Goal: Task Accomplishment & Management: Manage account settings

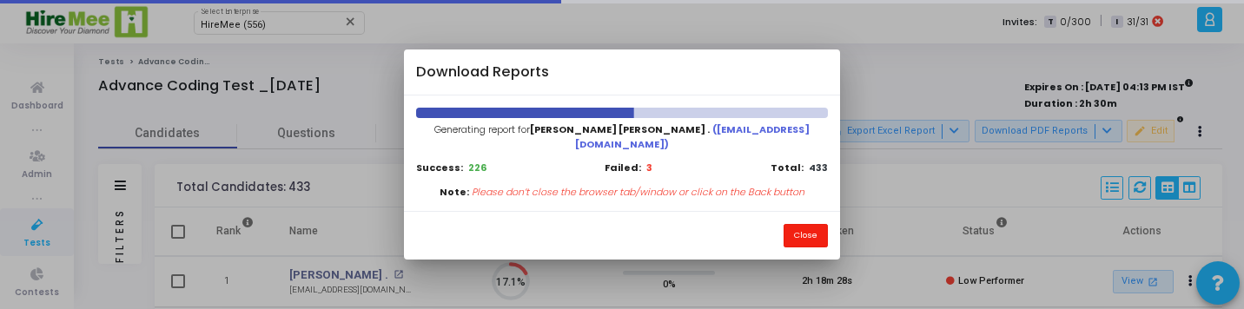
click at [819, 224] on button "Close" at bounding box center [806, 235] width 44 height 23
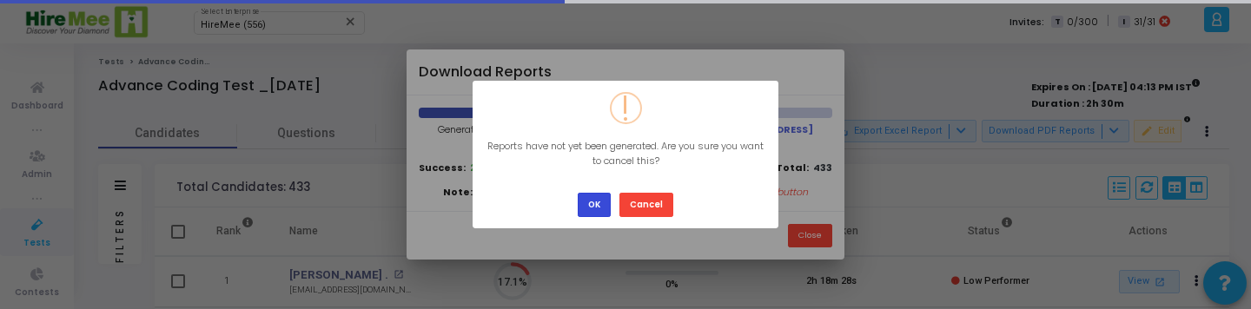
click at [598, 201] on button "OK" at bounding box center [594, 204] width 33 height 23
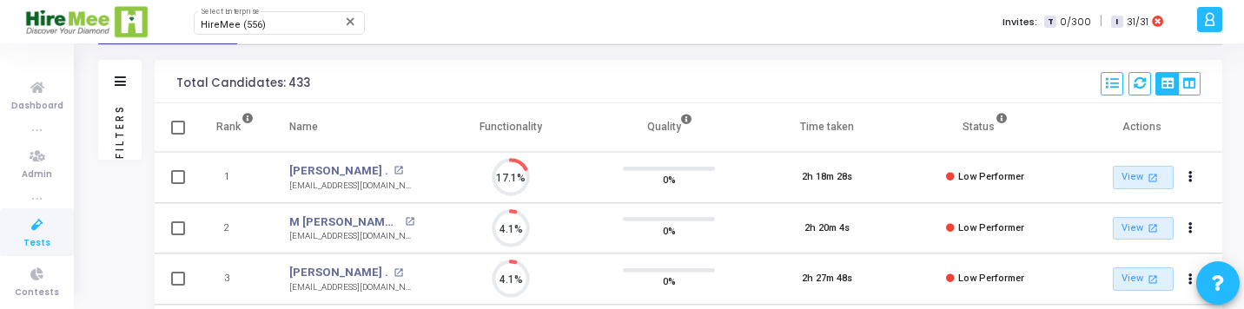
click at [123, 134] on div "Filters" at bounding box center [120, 131] width 16 height 191
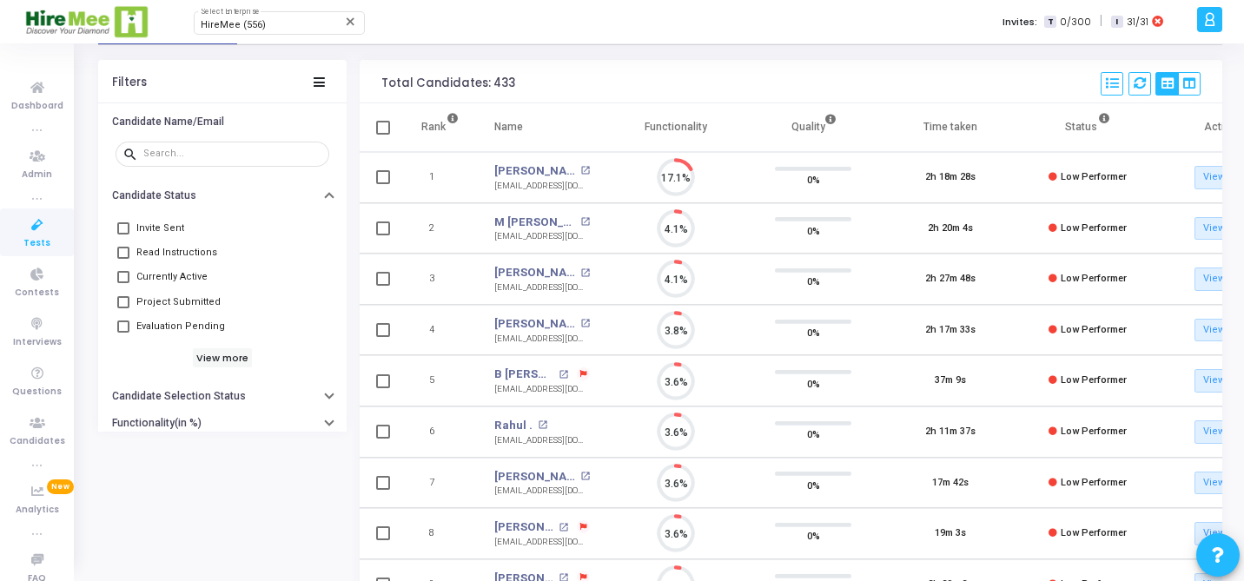
click at [387, 132] on span at bounding box center [383, 128] width 14 height 14
click at [383, 135] on input "checkbox" at bounding box center [382, 135] width 1 height 1
checkbox input "true"
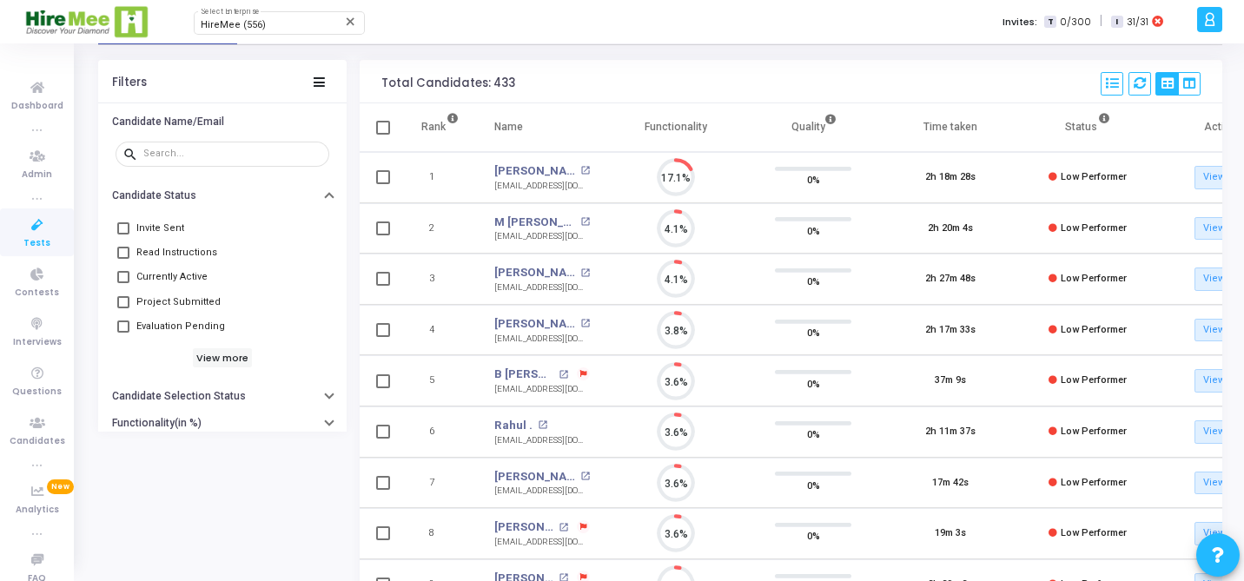
checkbox input "true"
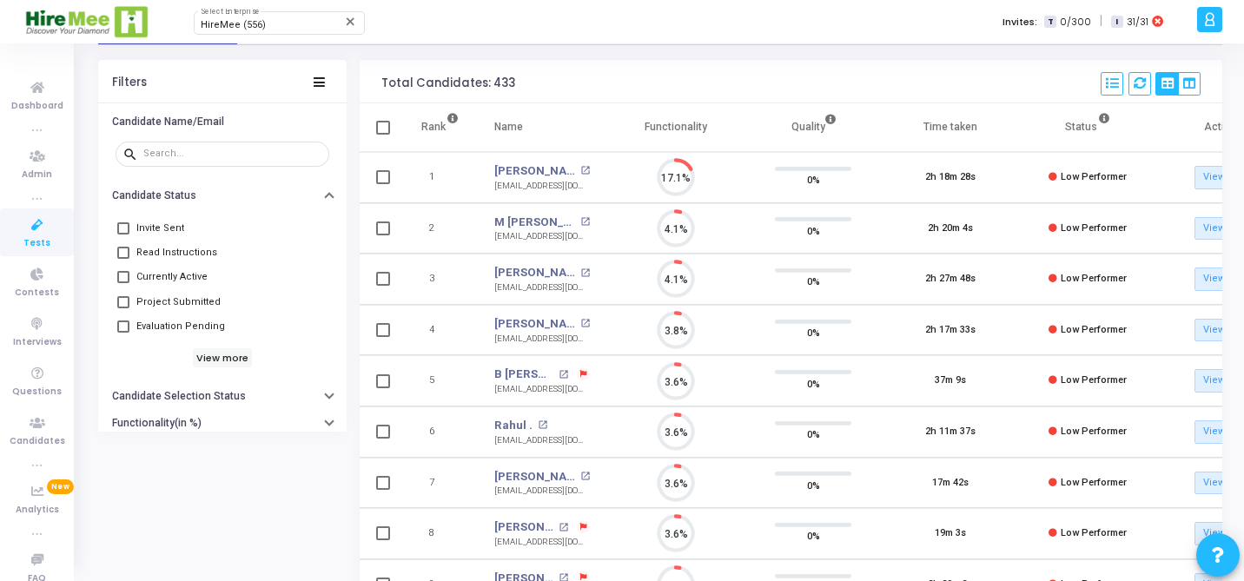
checkbox input "true"
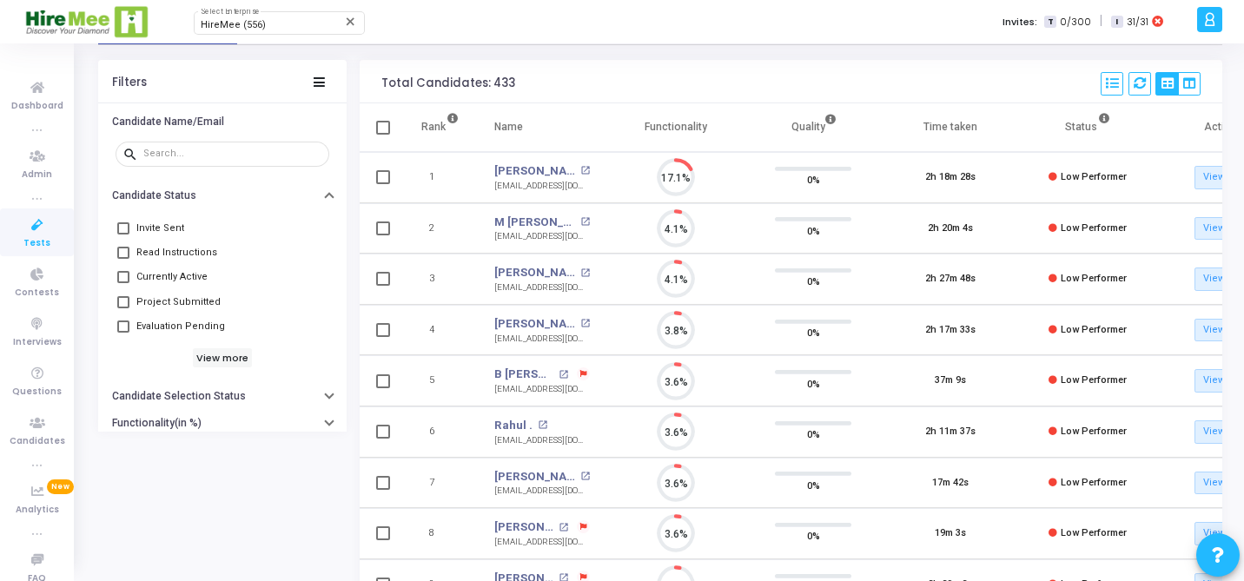
checkbox input "true"
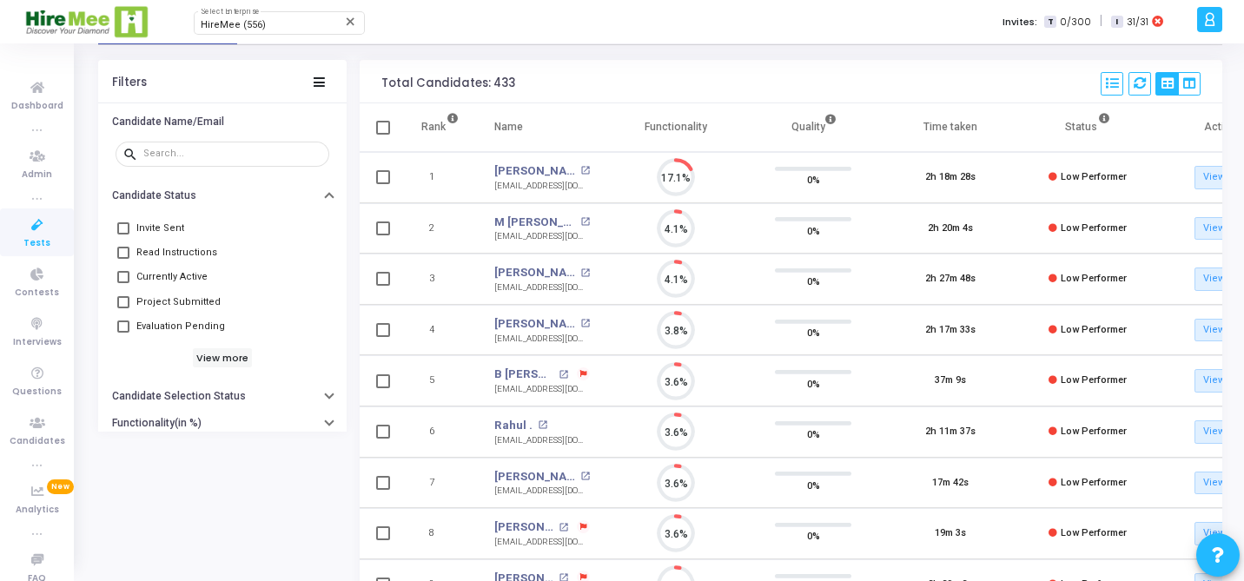
checkbox input "true"
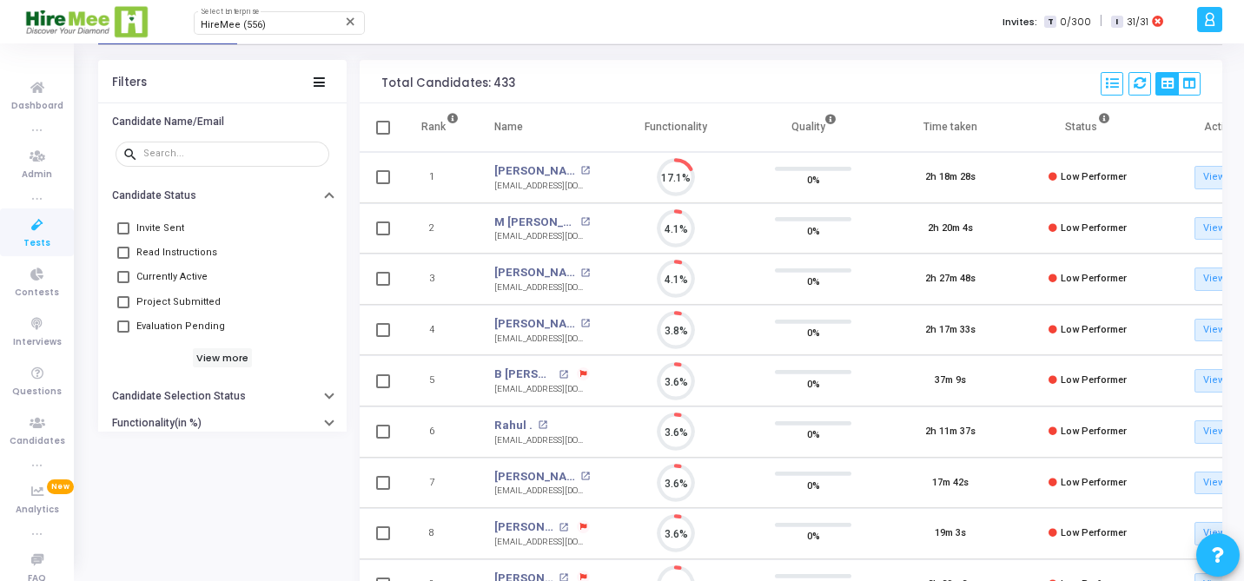
checkbox input "true"
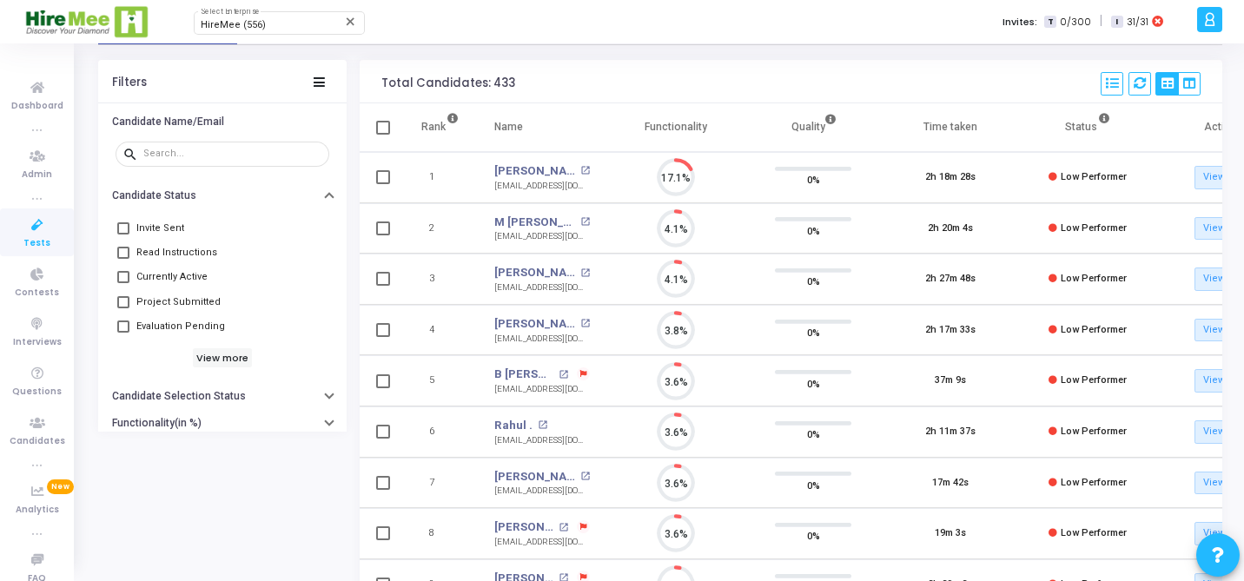
checkbox input "true"
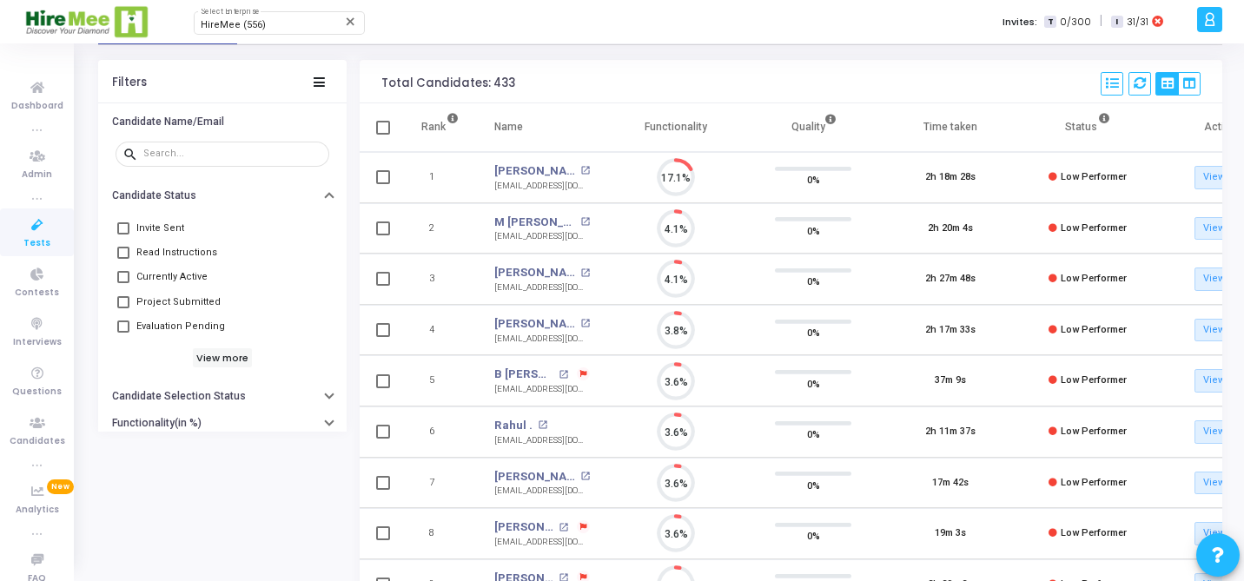
checkbox input "true"
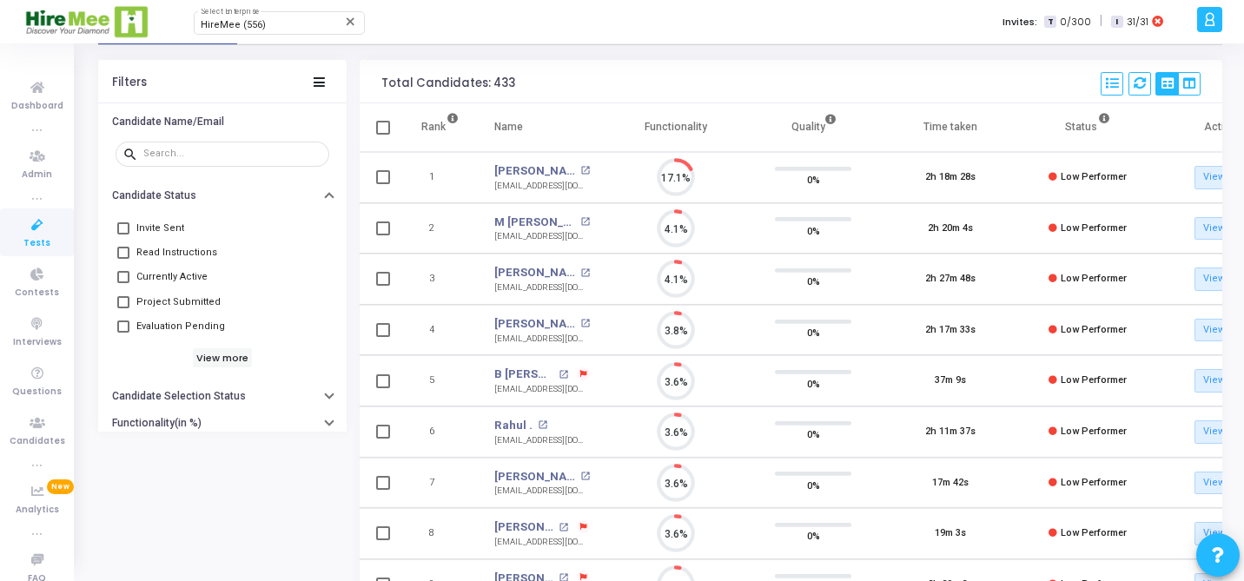
checkbox input "true"
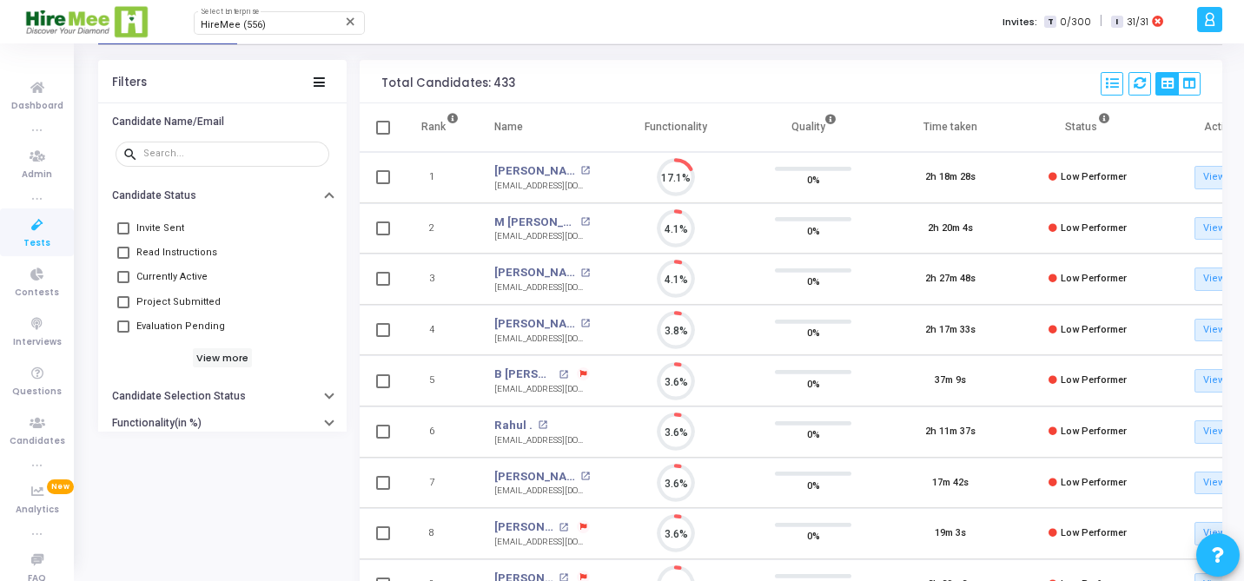
checkbox input "true"
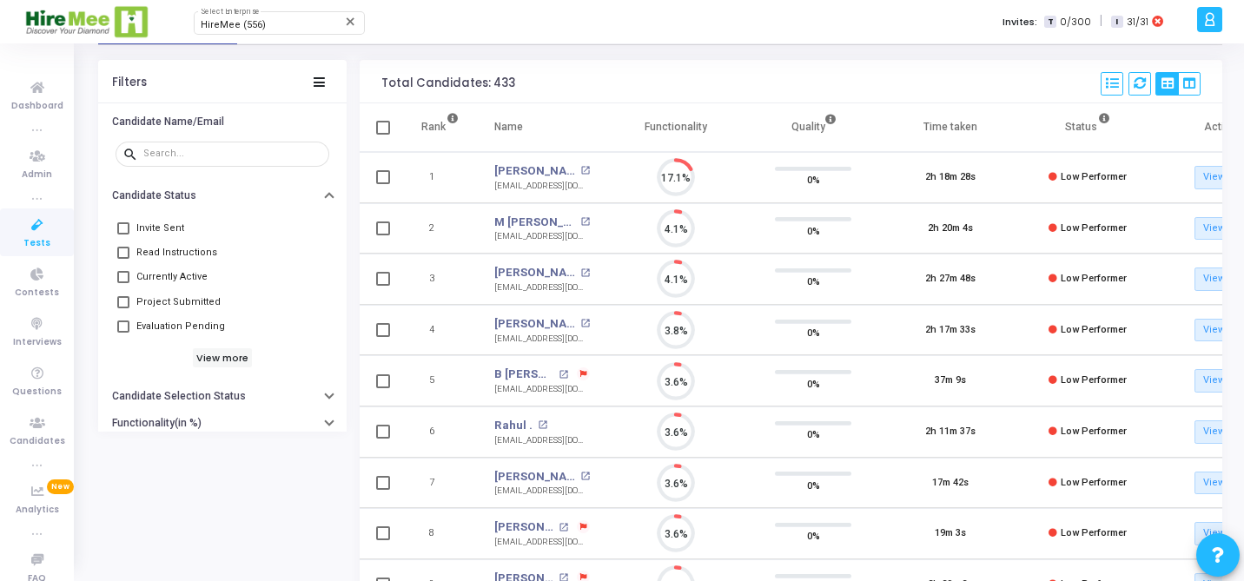
checkbox input "true"
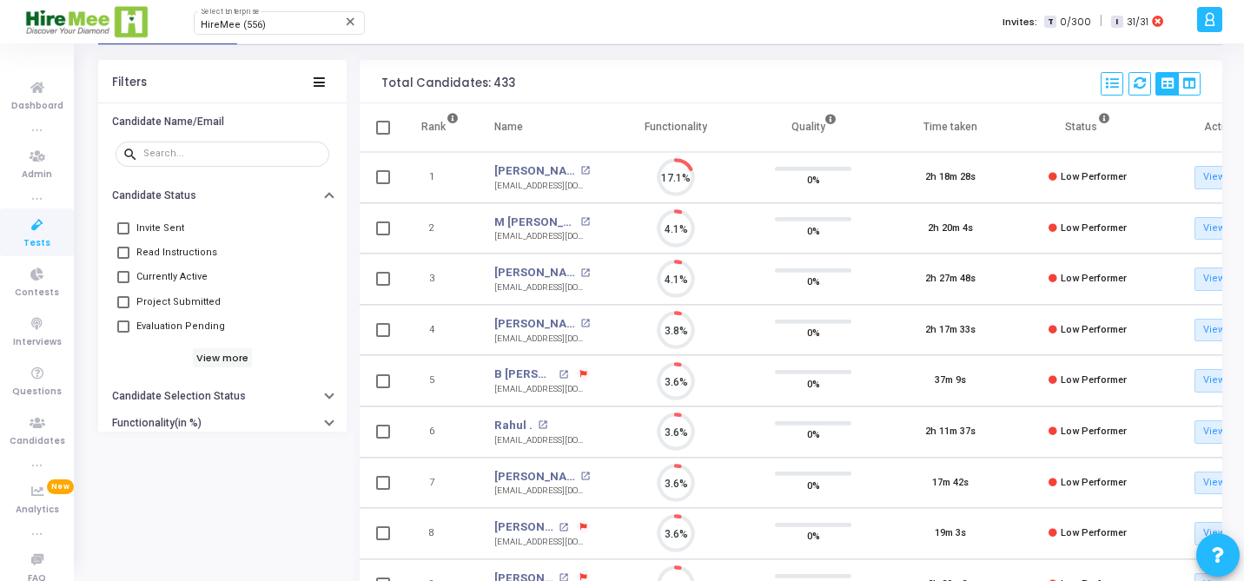
checkbox input "true"
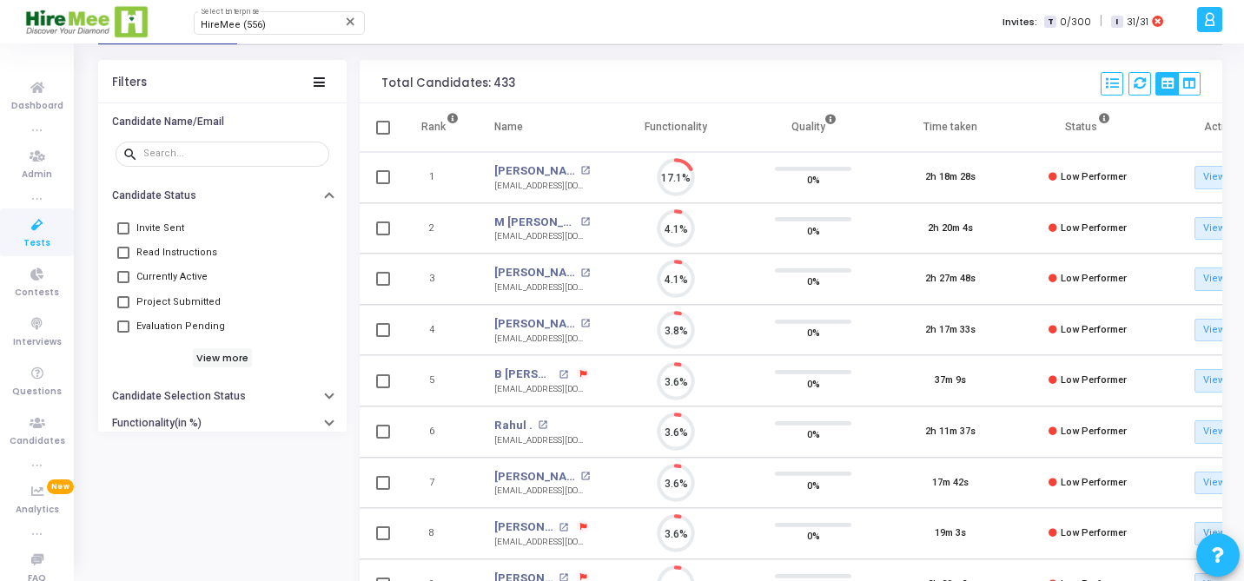
checkbox input "true"
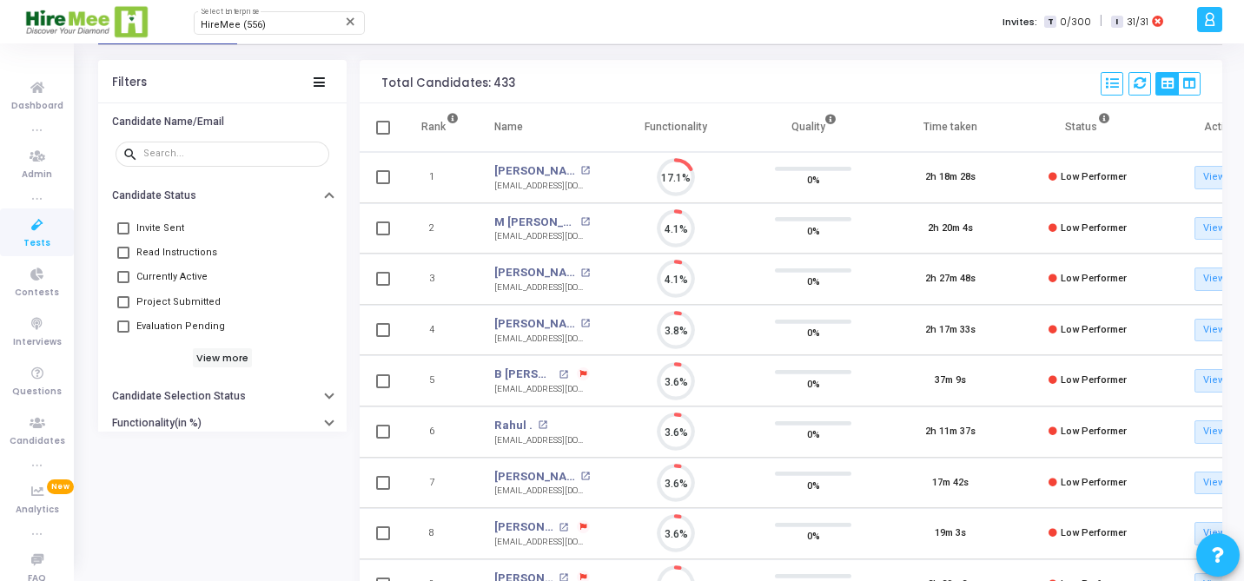
checkbox input "true"
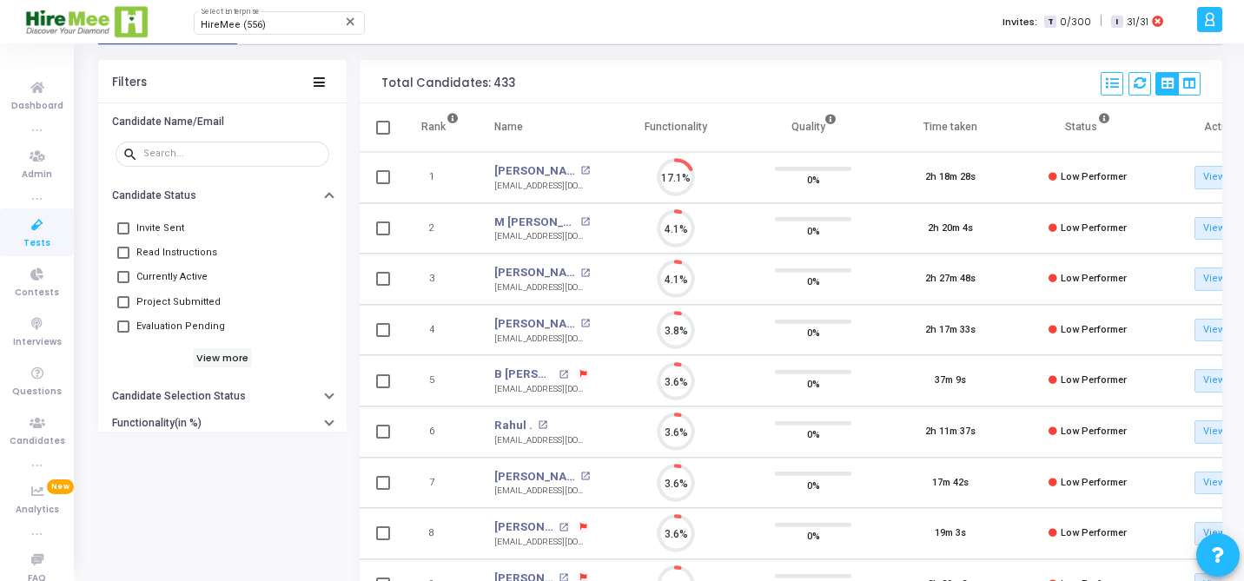
checkbox input "true"
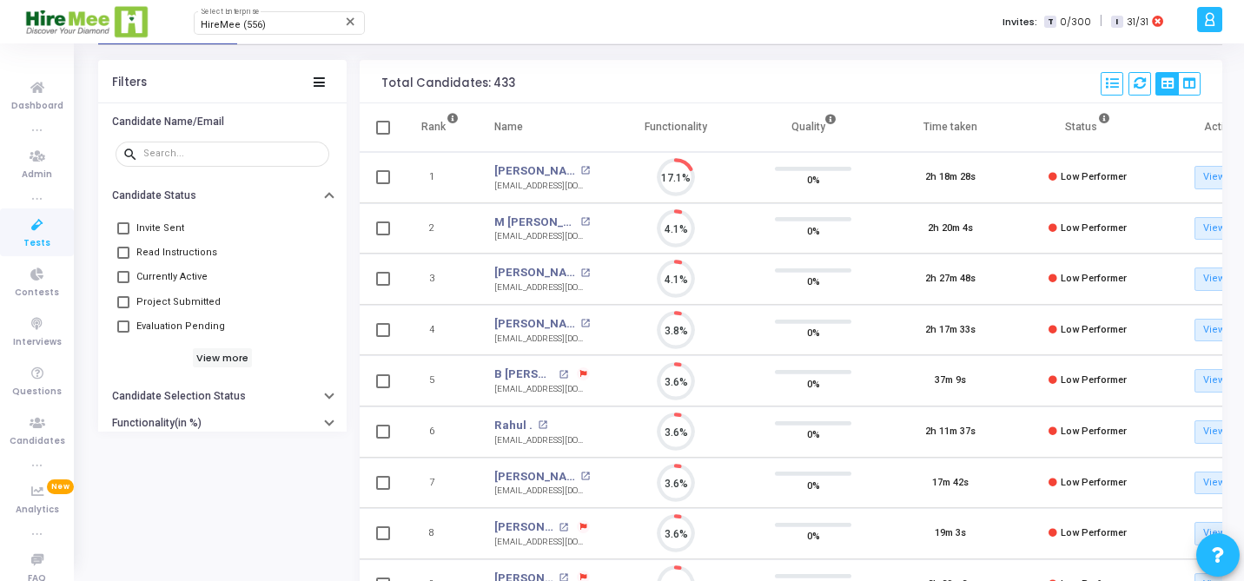
checkbox input "true"
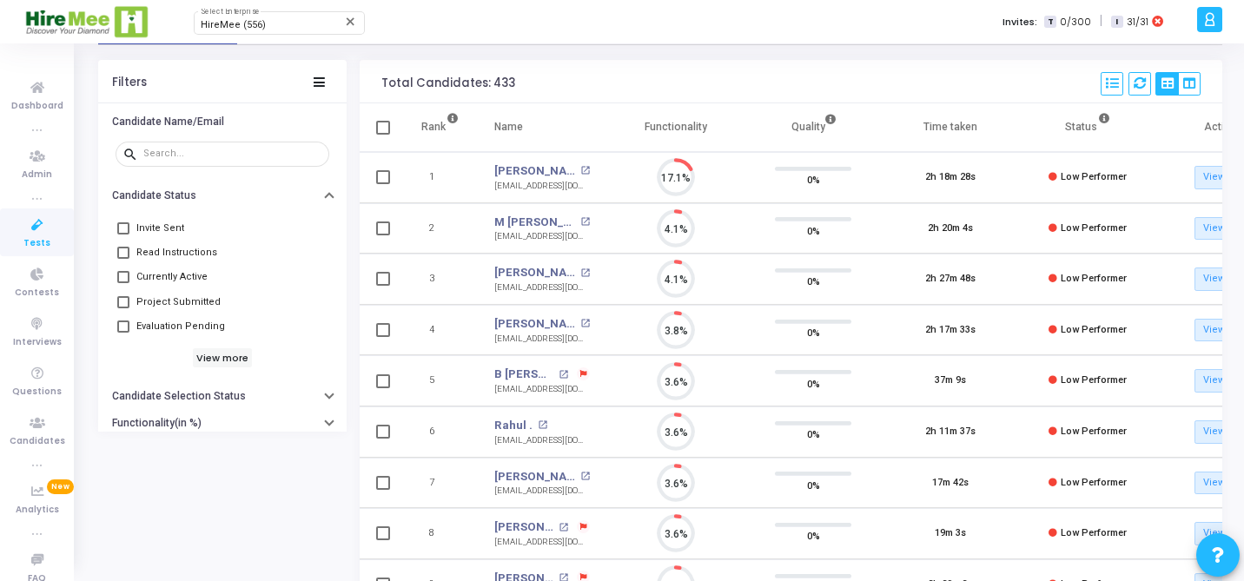
checkbox input "true"
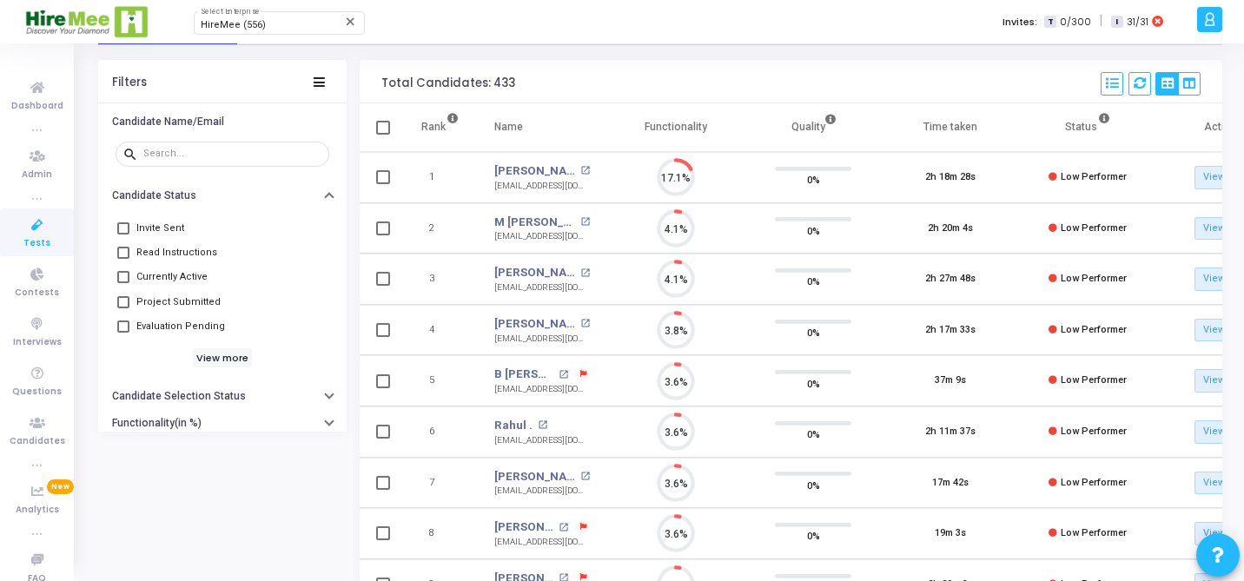
checkbox input "true"
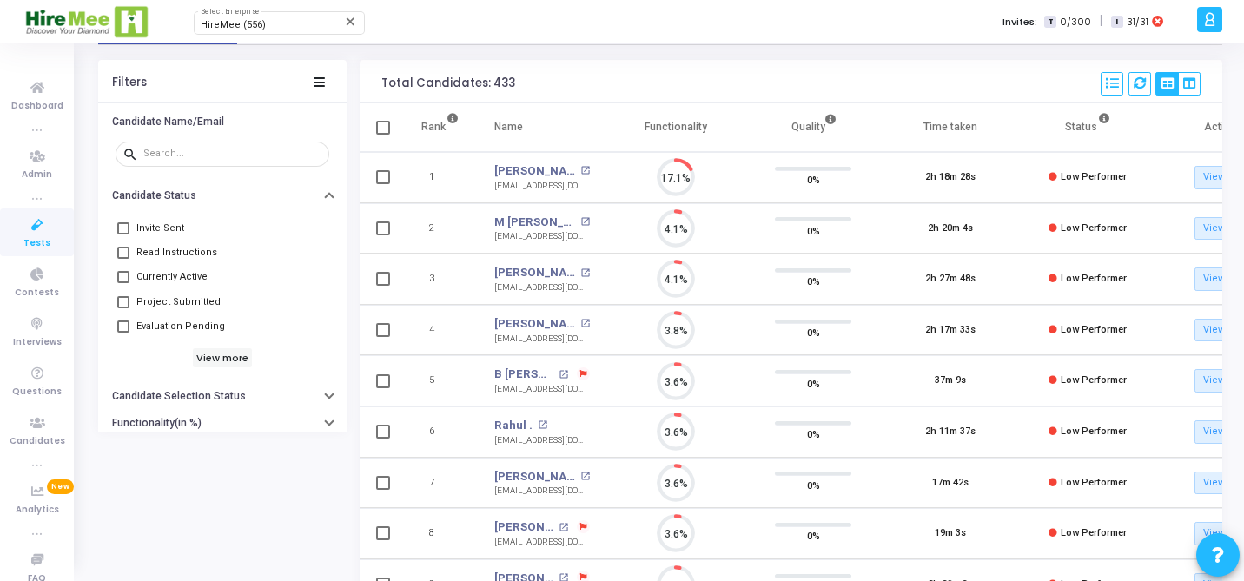
checkbox input "true"
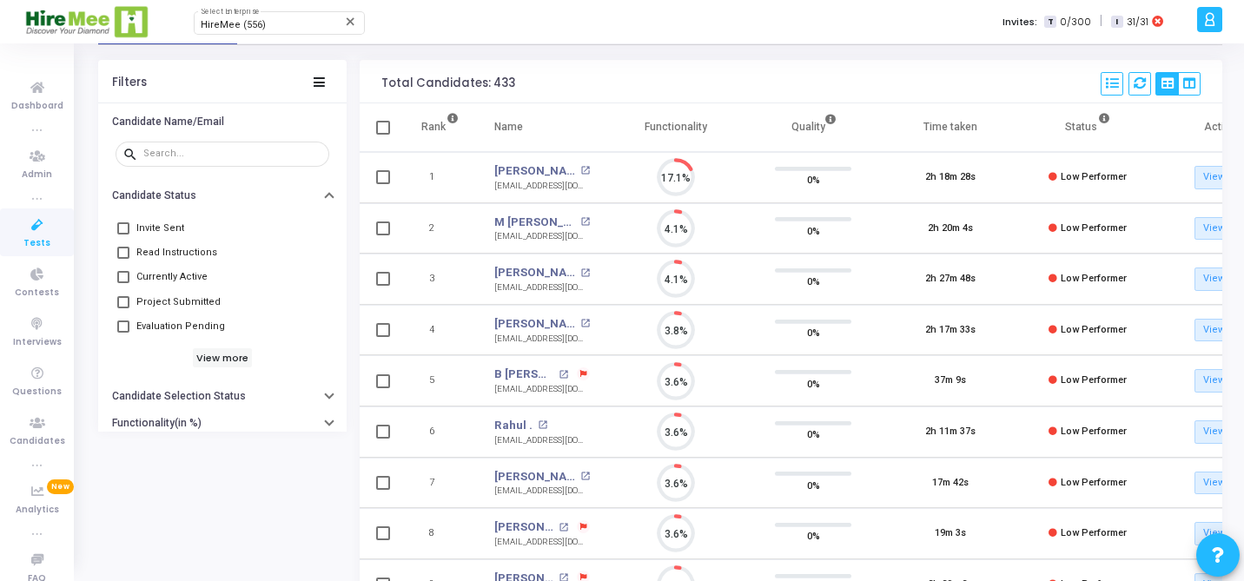
checkbox input "true"
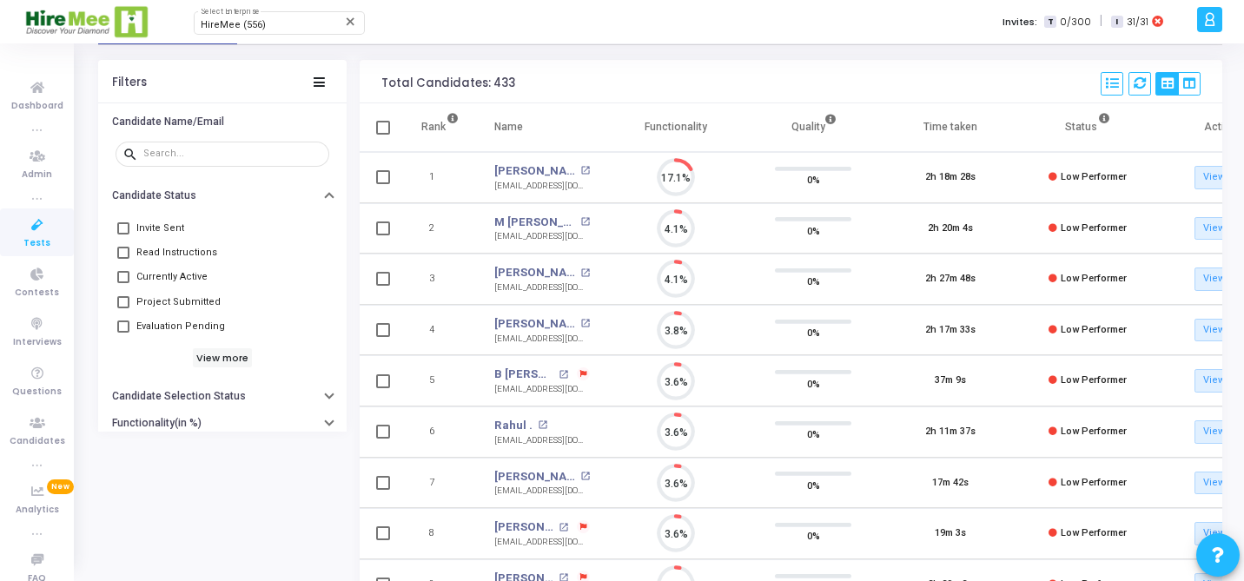
checkbox input "true"
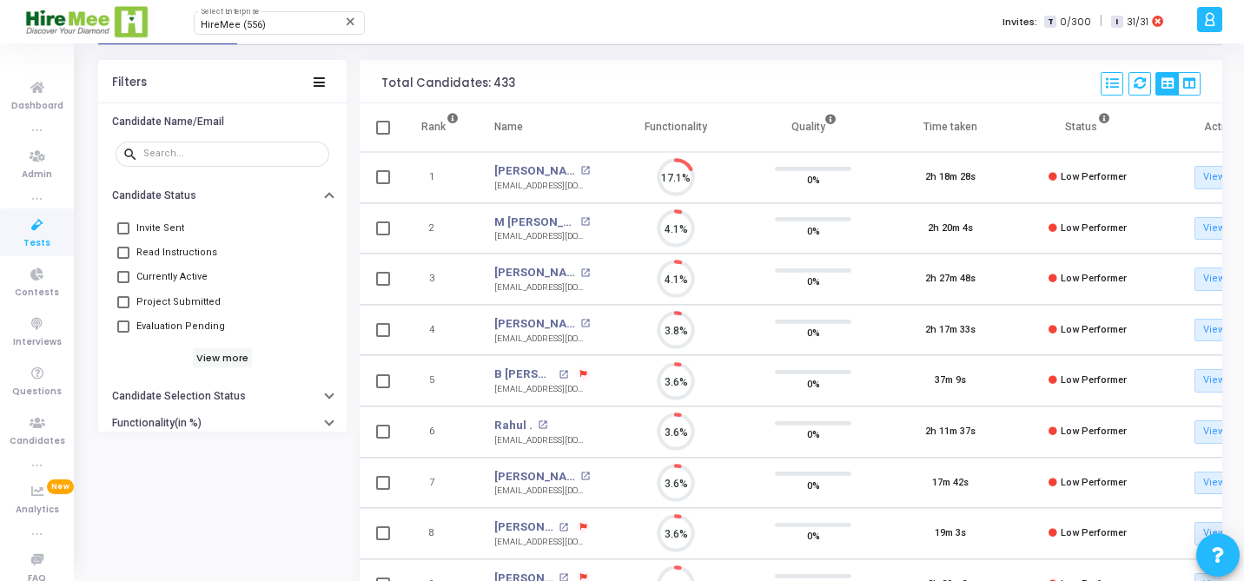
checkbox input "true"
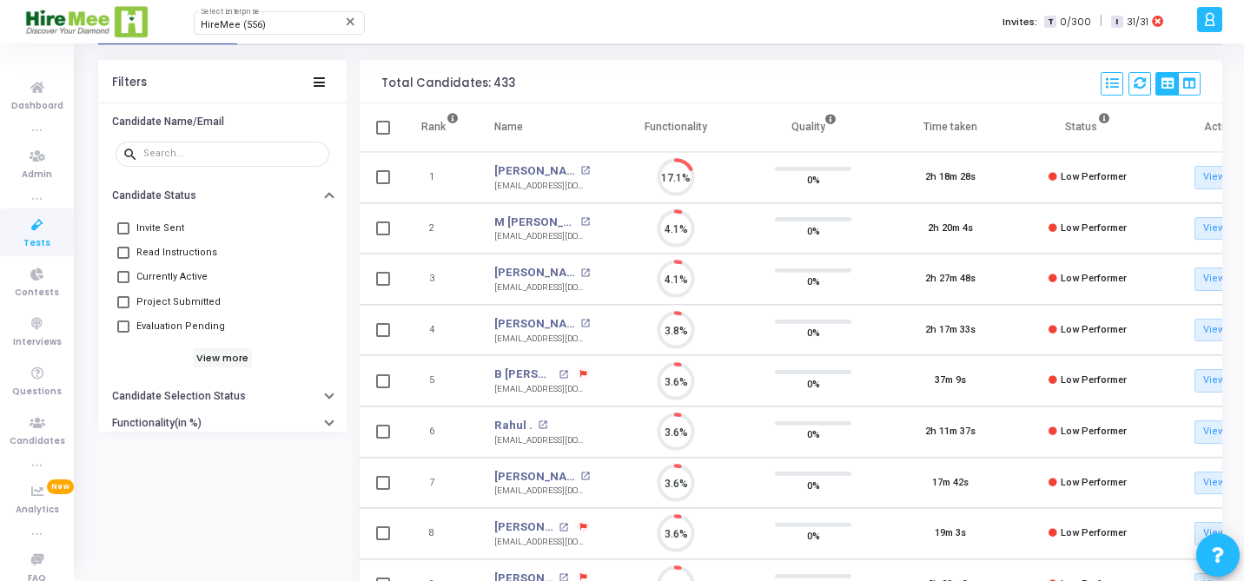
checkbox input "true"
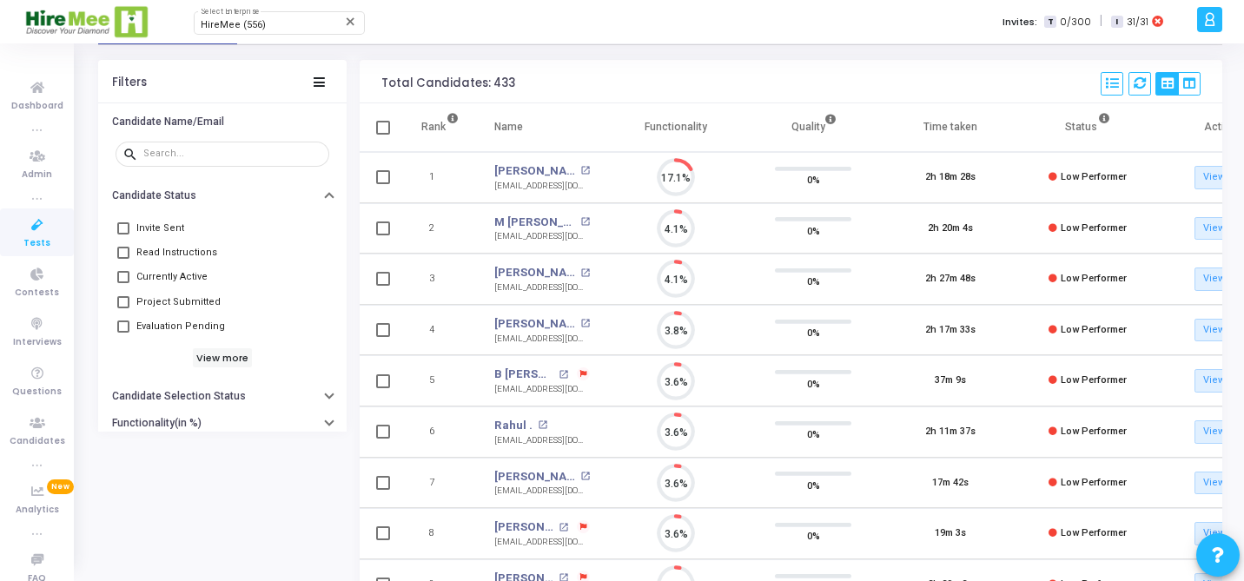
checkbox input "true"
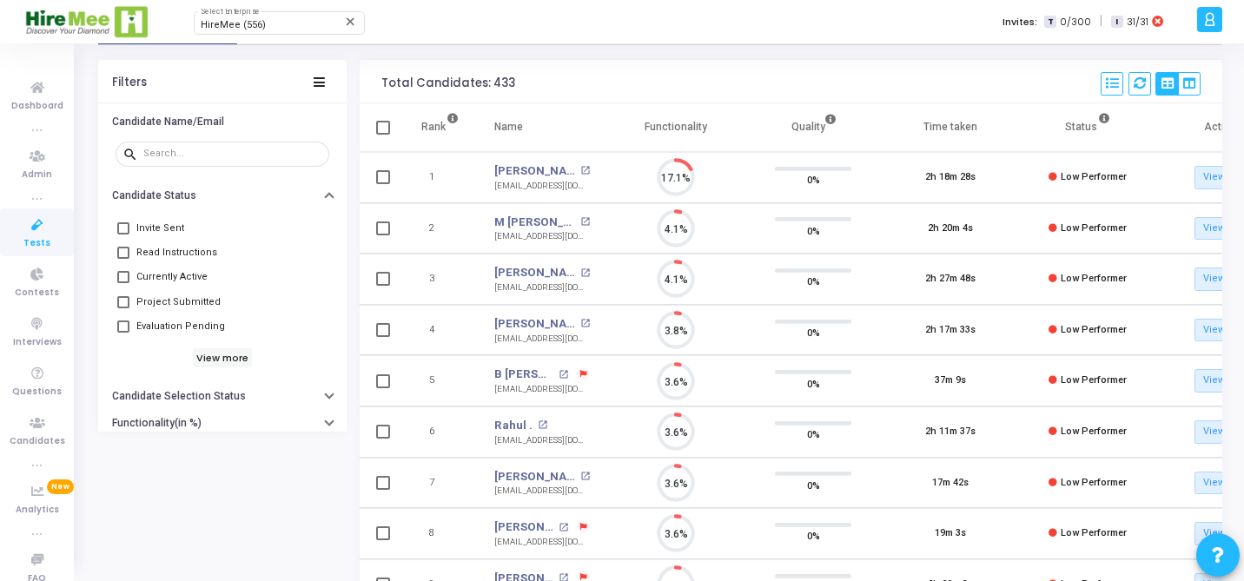
checkbox input "true"
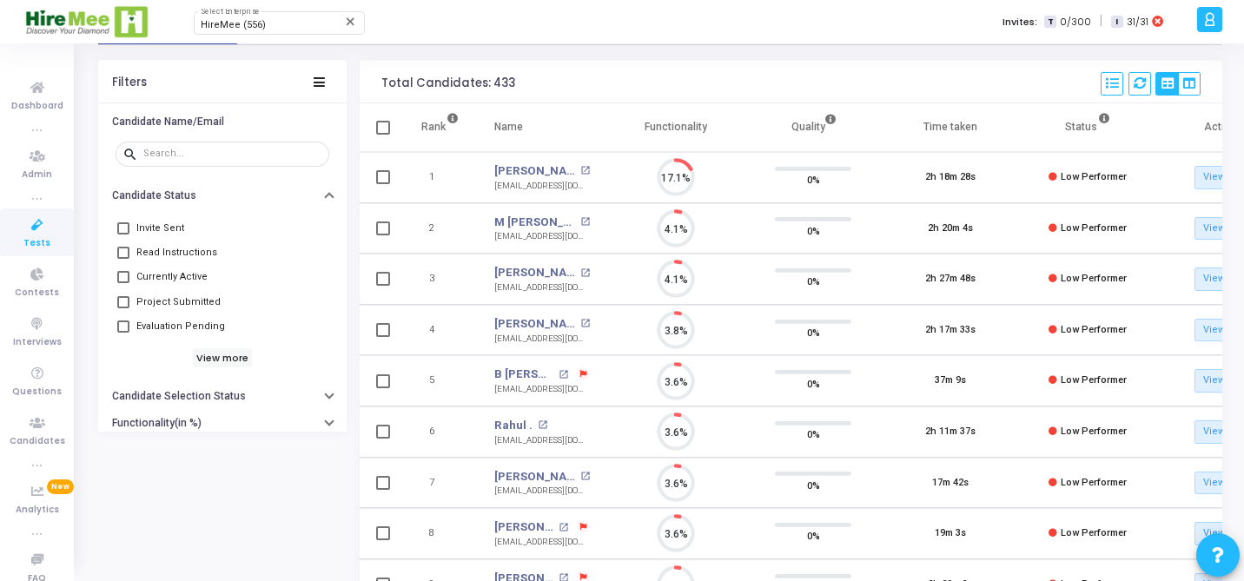
checkbox input "true"
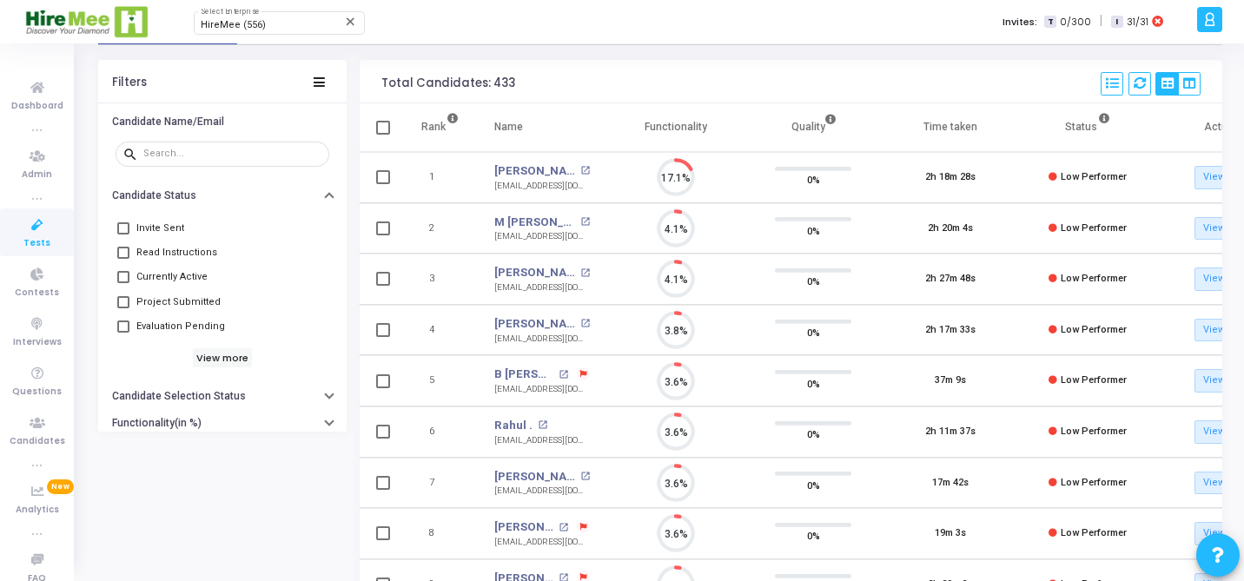
checkbox input "true"
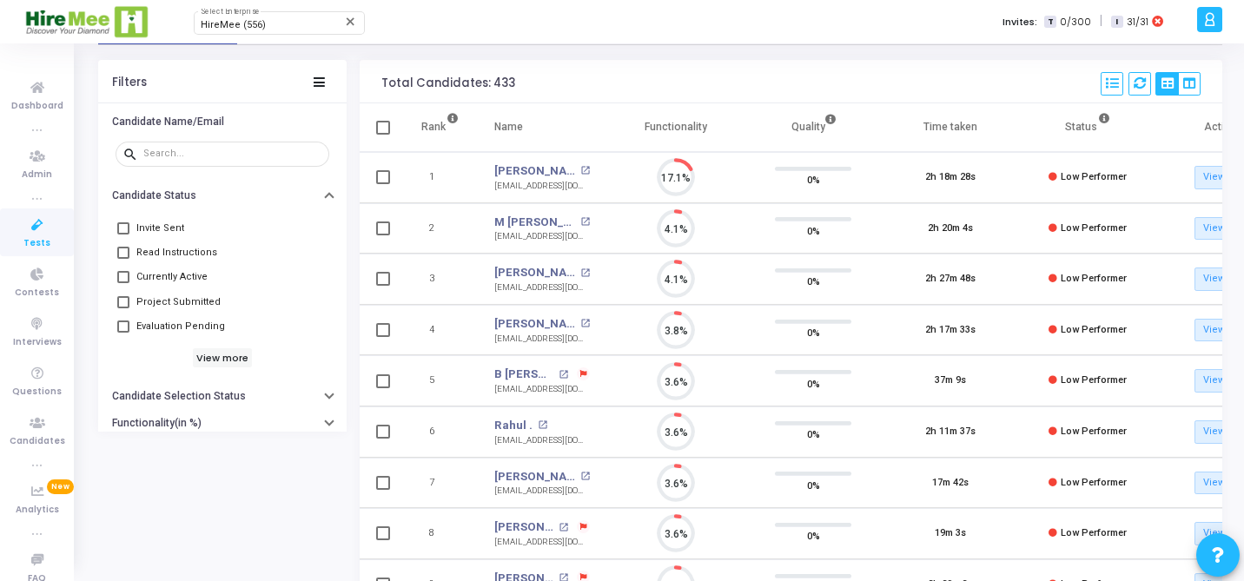
checkbox input "true"
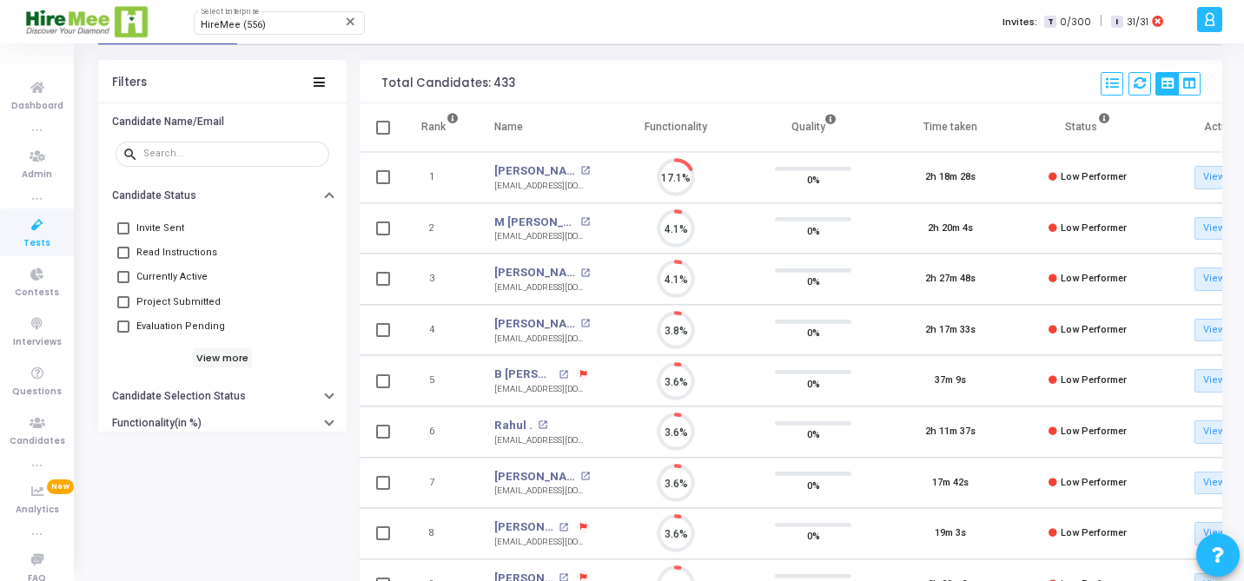
checkbox input "true"
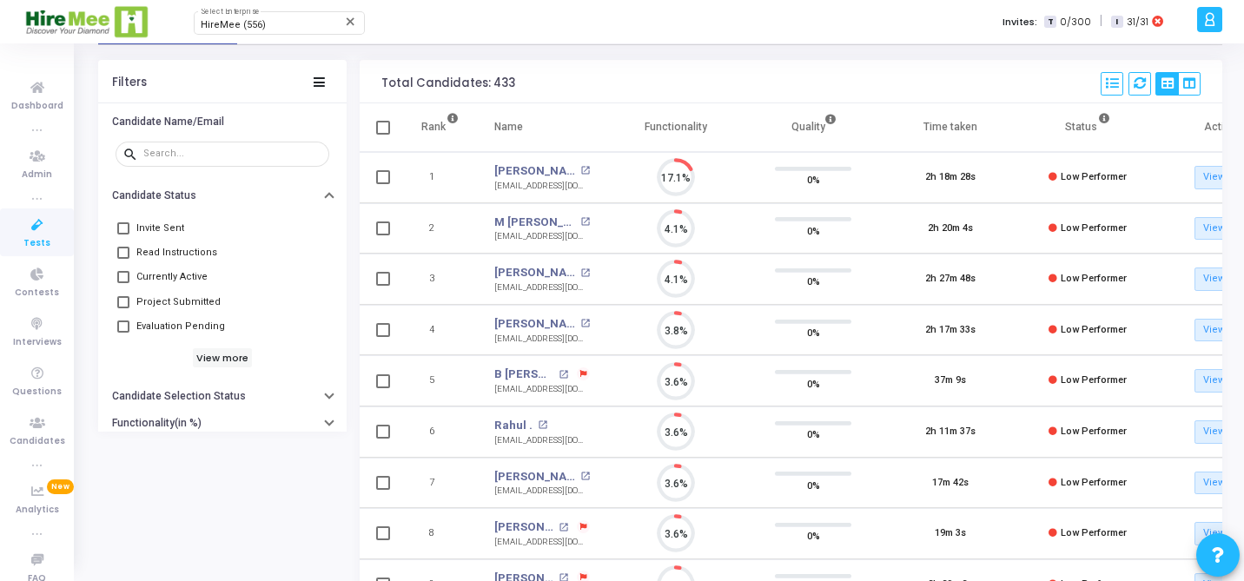
checkbox input "true"
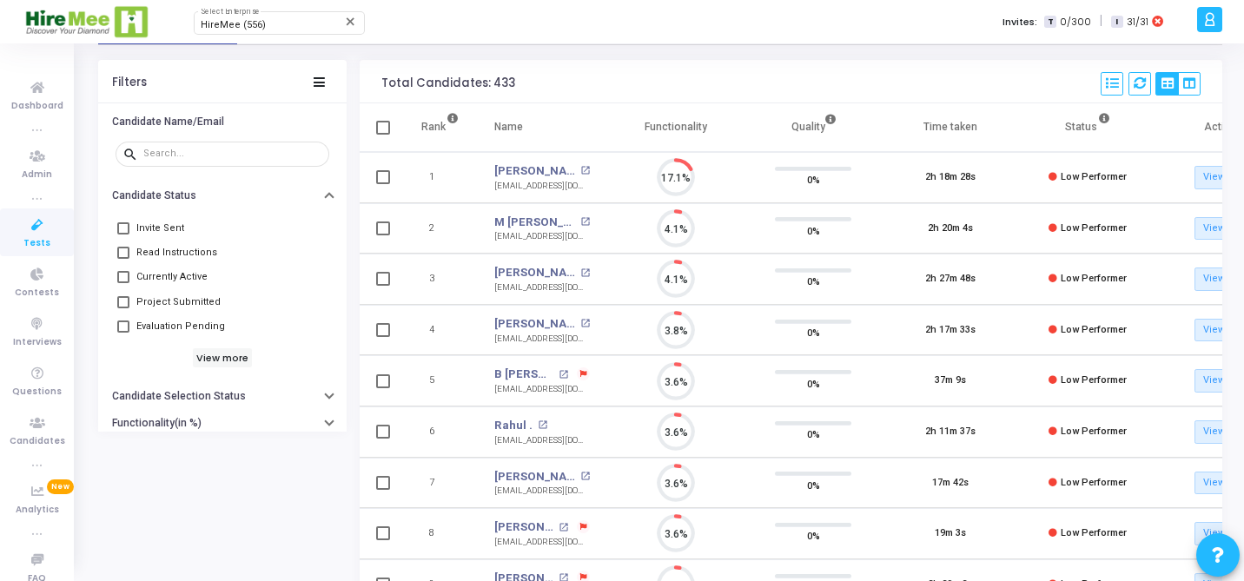
checkbox input "true"
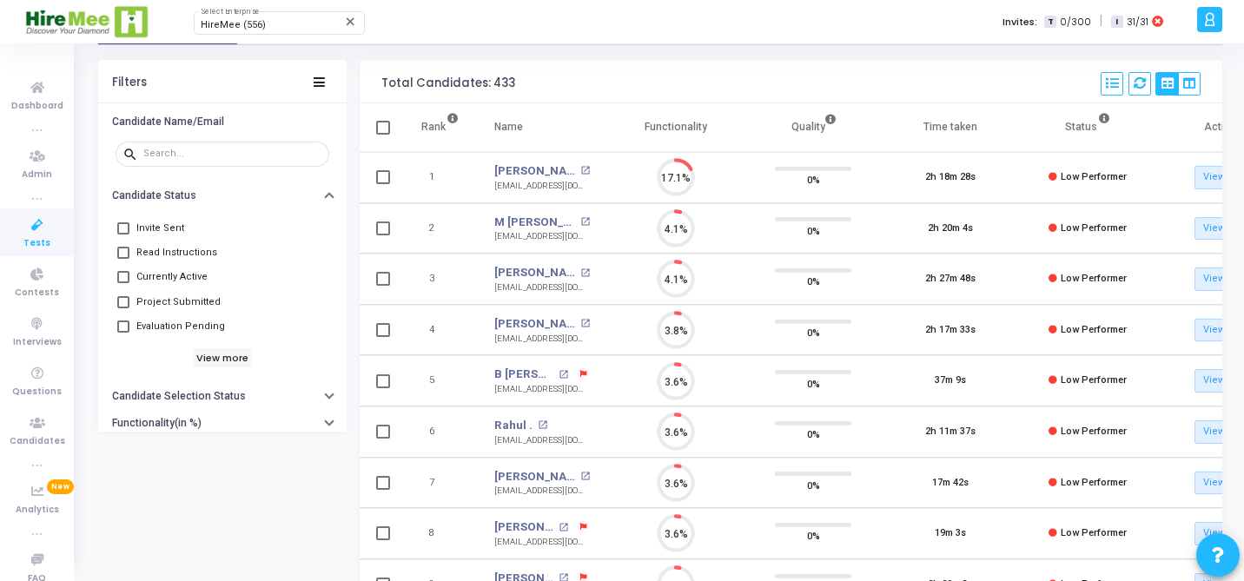
checkbox input "true"
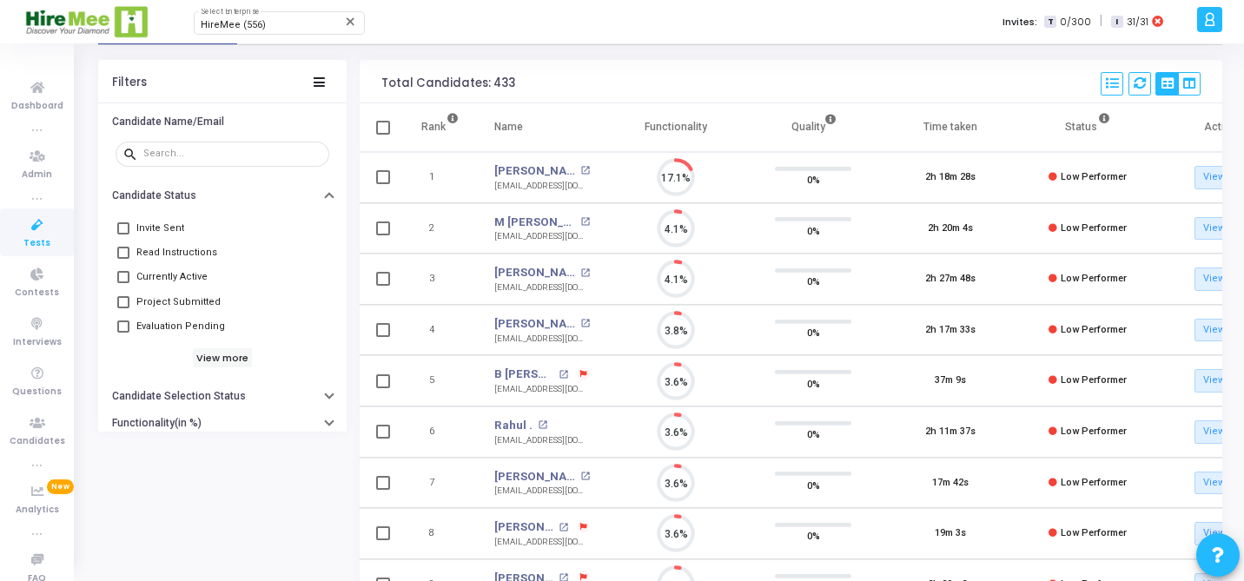
checkbox input "true"
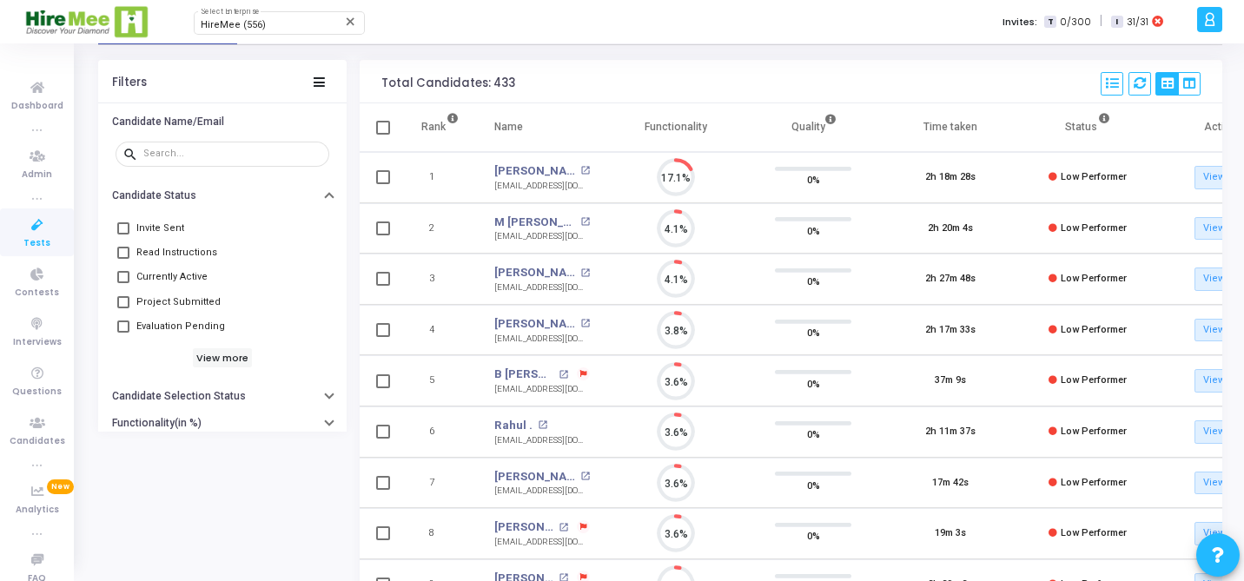
checkbox input "true"
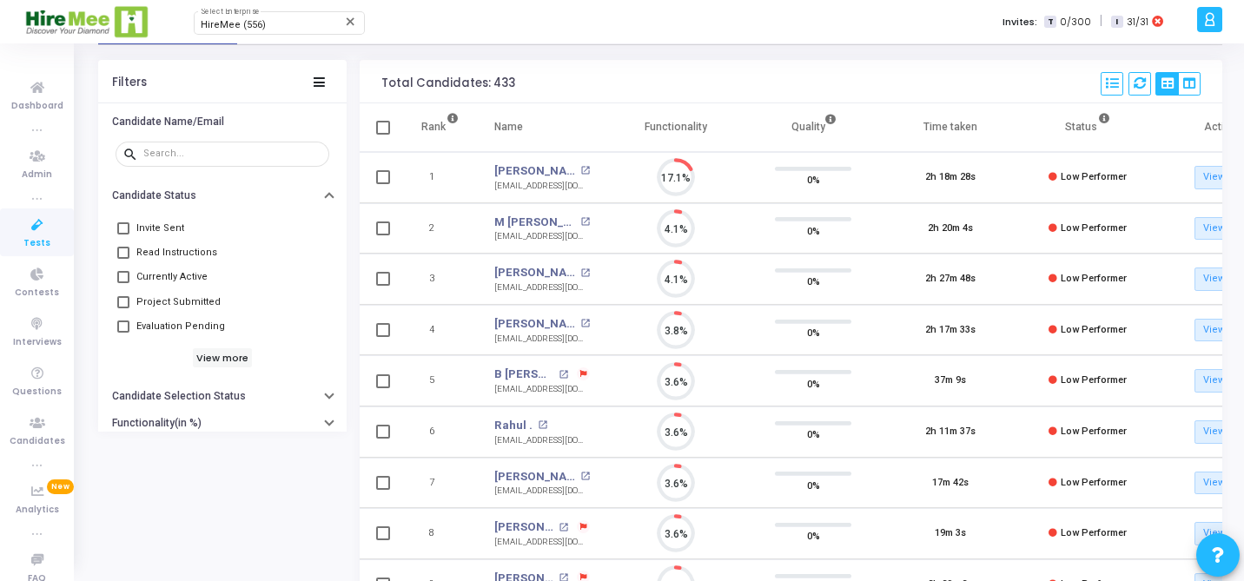
checkbox input "true"
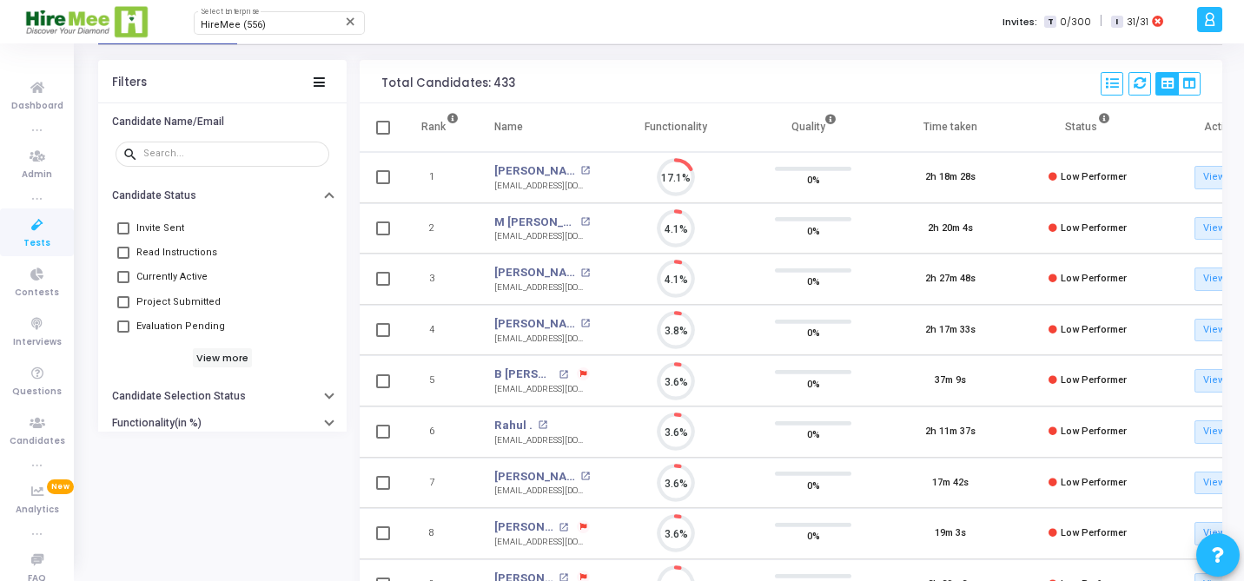
checkbox input "true"
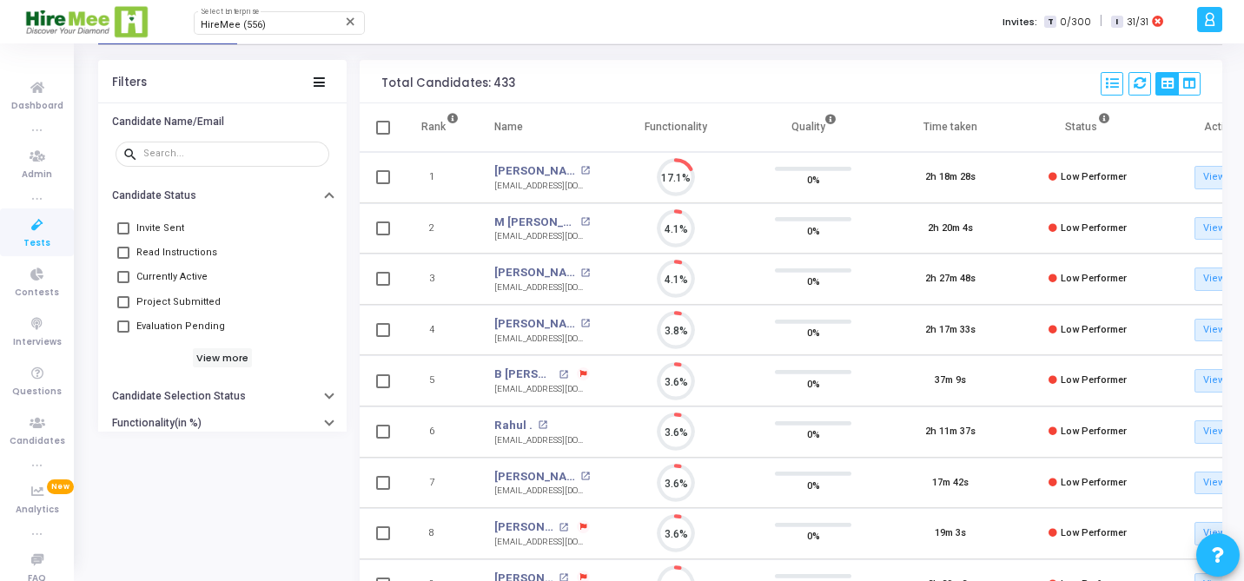
checkbox input "true"
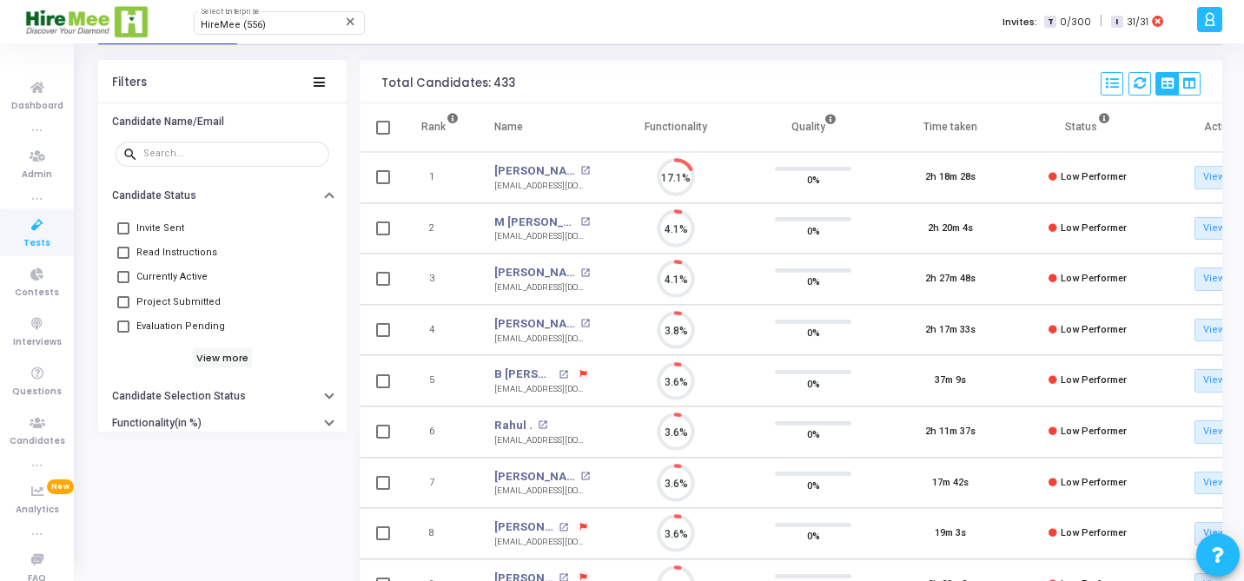
checkbox input "true"
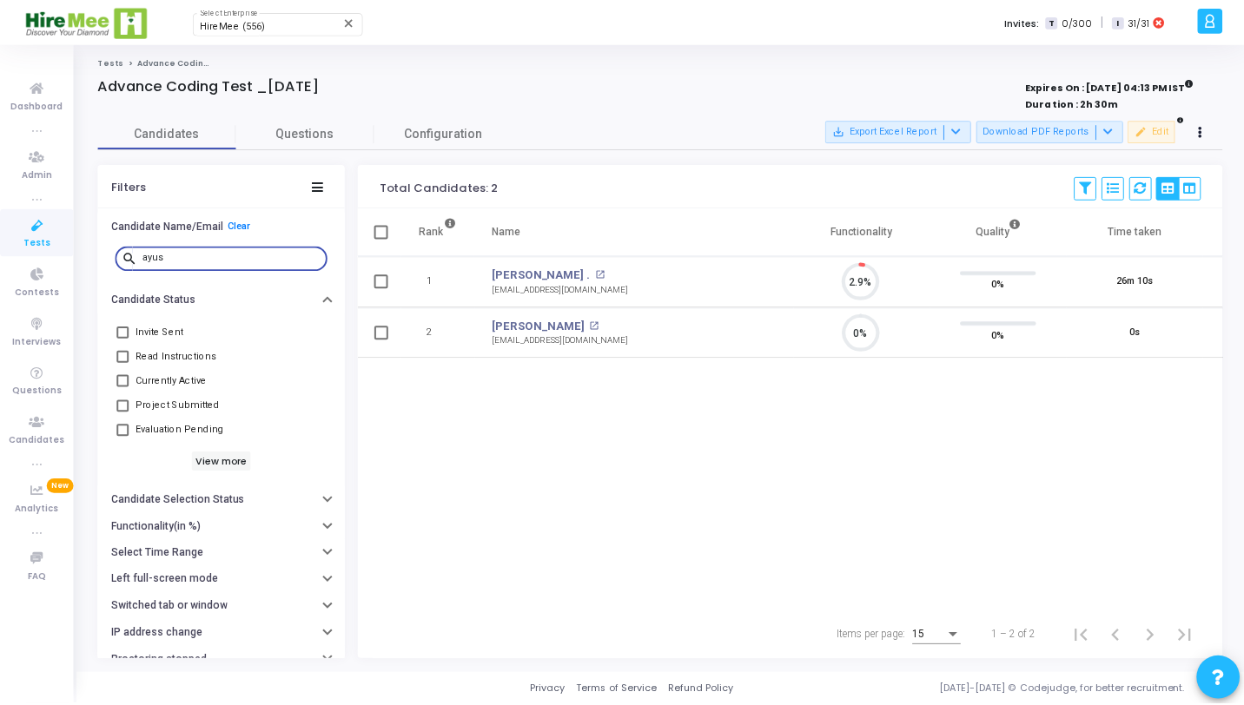
scroll to position [36, 44]
click at [176, 261] on input "ayus" at bounding box center [232, 258] width 179 height 10
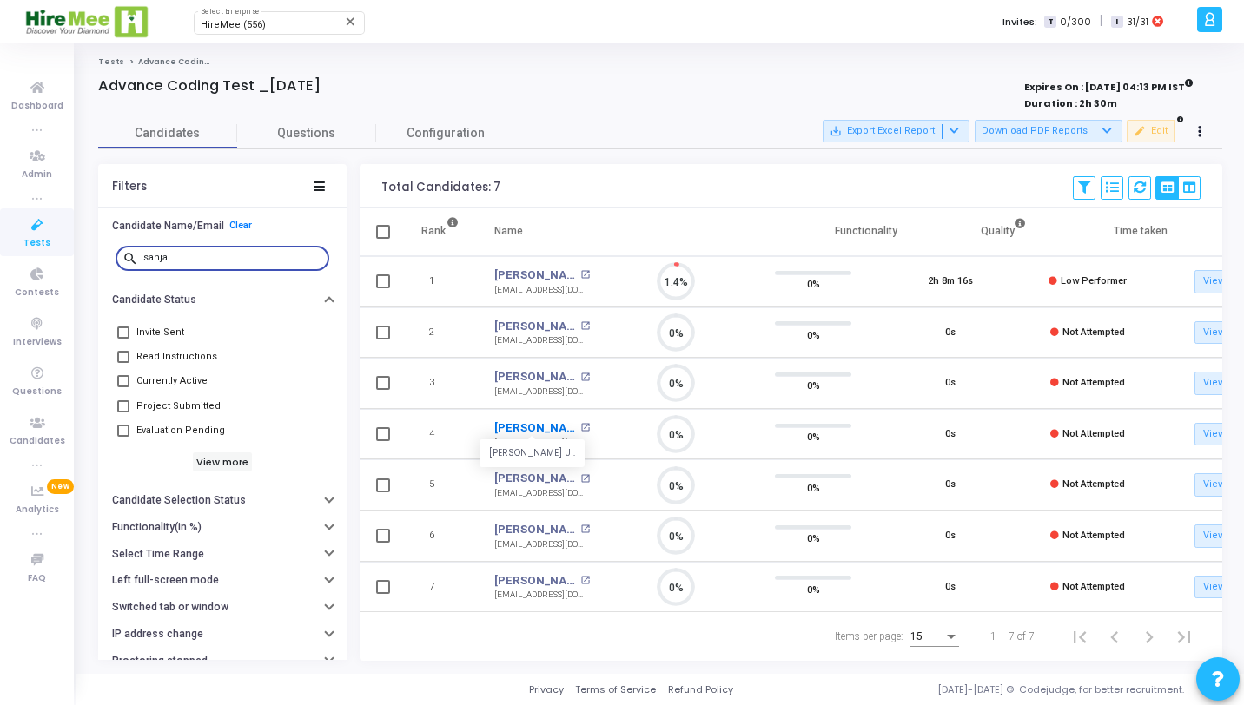
click at [540, 428] on link "Sanjana Karanth U ." at bounding box center [535, 428] width 82 height 17
click at [255, 258] on input "sanja" at bounding box center [232, 258] width 179 height 10
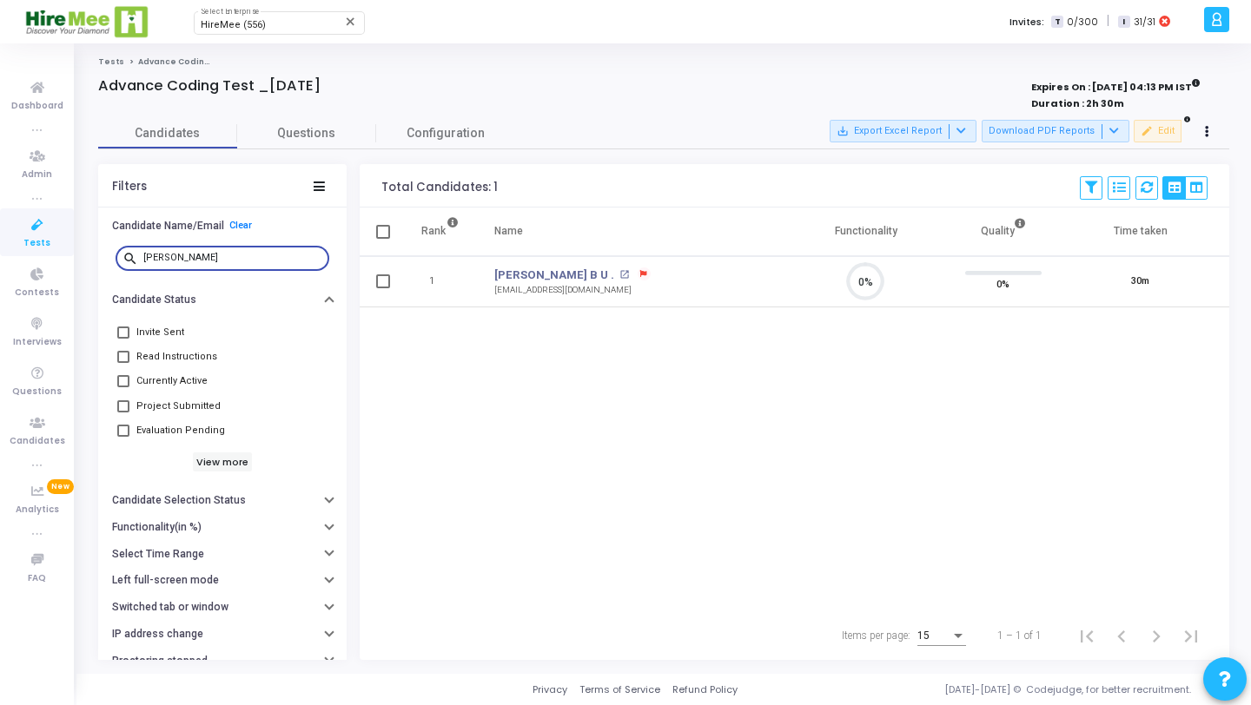
scroll to position [36, 44]
type input "pooji"
click at [527, 280] on link "Poojitha B U ." at bounding box center [554, 275] width 120 height 17
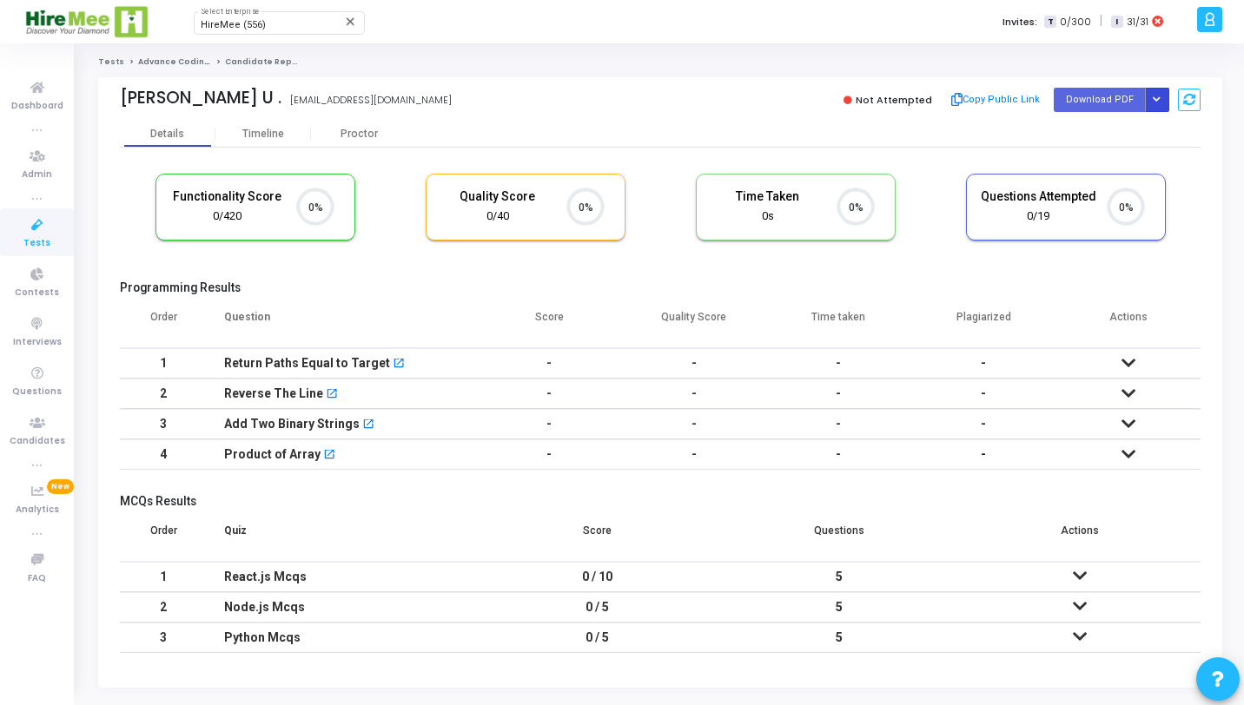
click at [1164, 102] on button "Button group with nested dropdown" at bounding box center [1157, 99] width 24 height 23
click at [1127, 125] on button "Regenerate PDF" at bounding box center [1102, 135] width 134 height 28
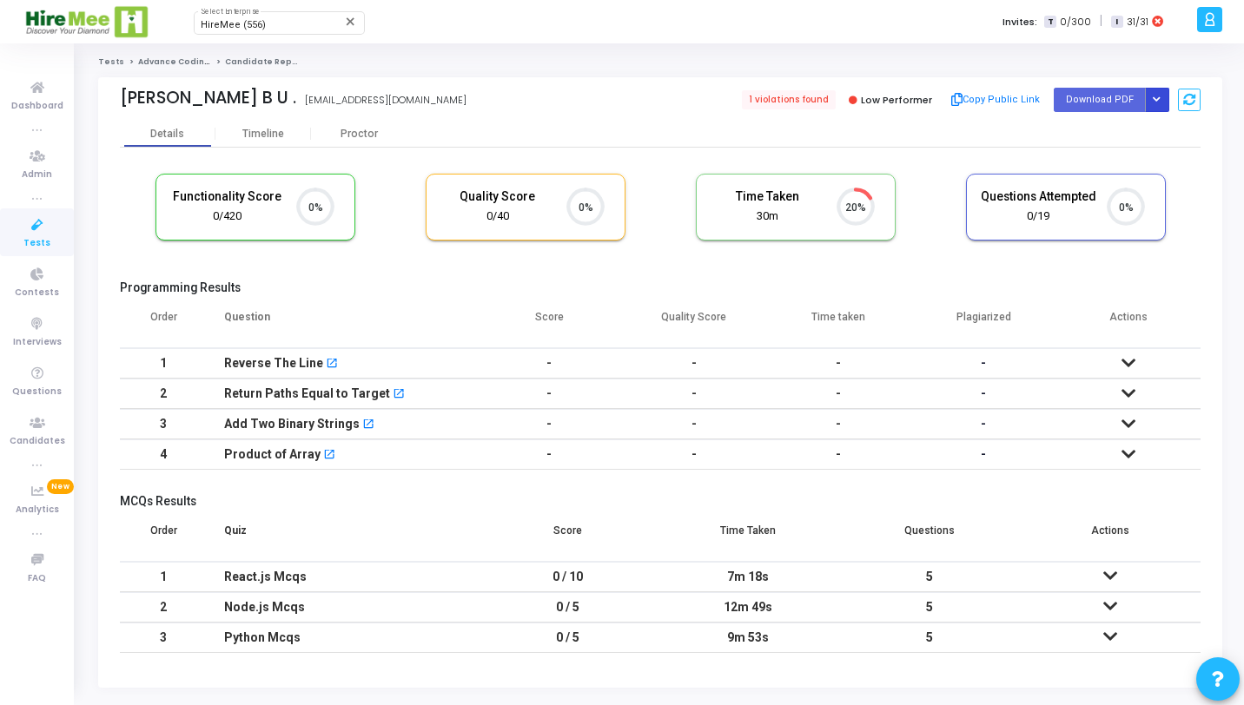
scroll to position [36, 44]
click at [1165, 91] on button "Button group with nested dropdown" at bounding box center [1157, 99] width 24 height 23
click at [1123, 136] on button "Regenerate PDF" at bounding box center [1102, 135] width 134 height 28
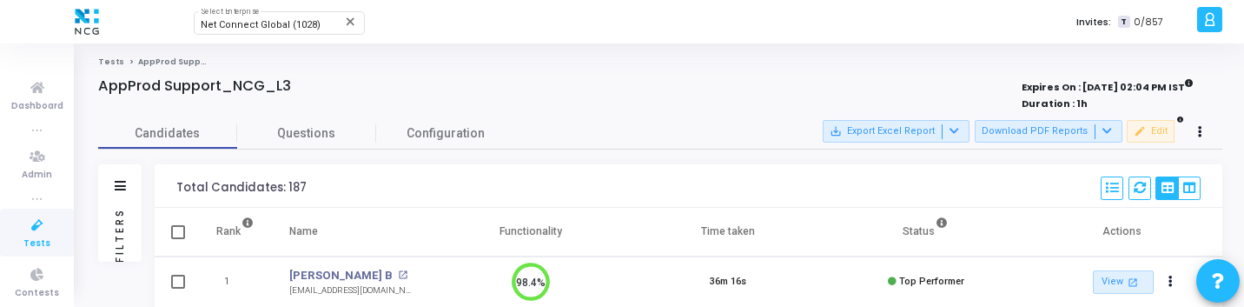
click at [115, 226] on div "Filters" at bounding box center [120, 234] width 16 height 191
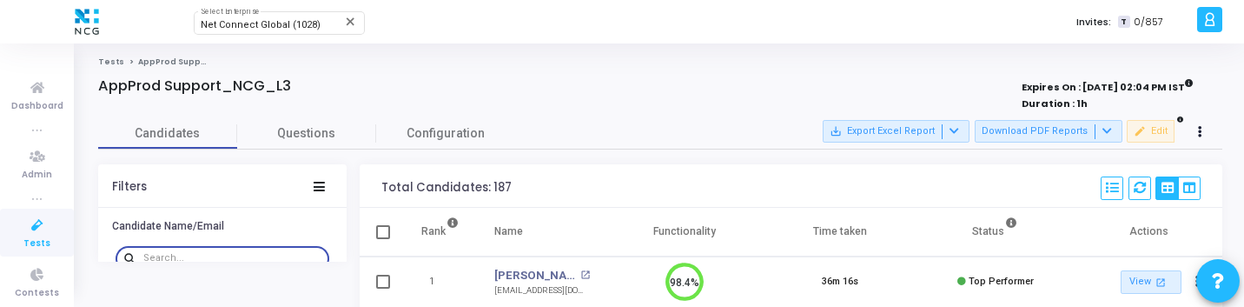
click at [173, 257] on input "text" at bounding box center [232, 258] width 179 height 10
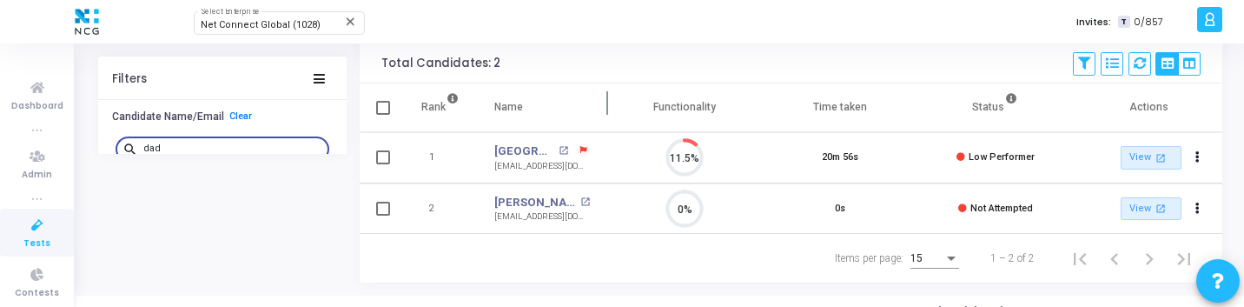
scroll to position [118, 0]
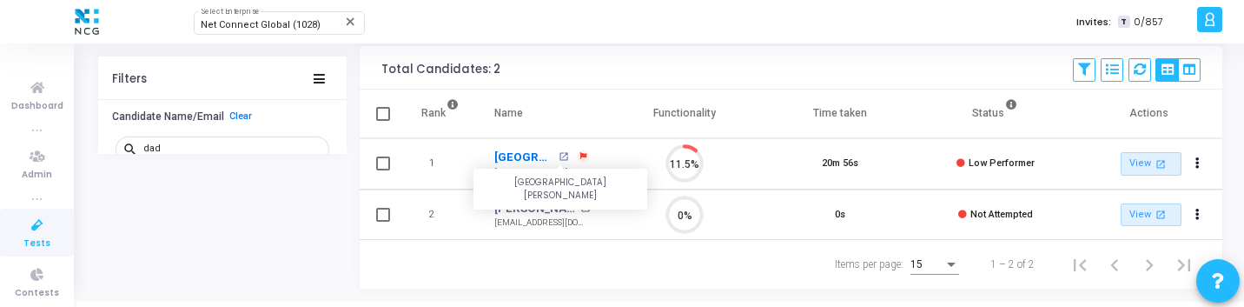
click at [525, 162] on link "Dadasaheb Parkhe" at bounding box center [524, 157] width 60 height 17
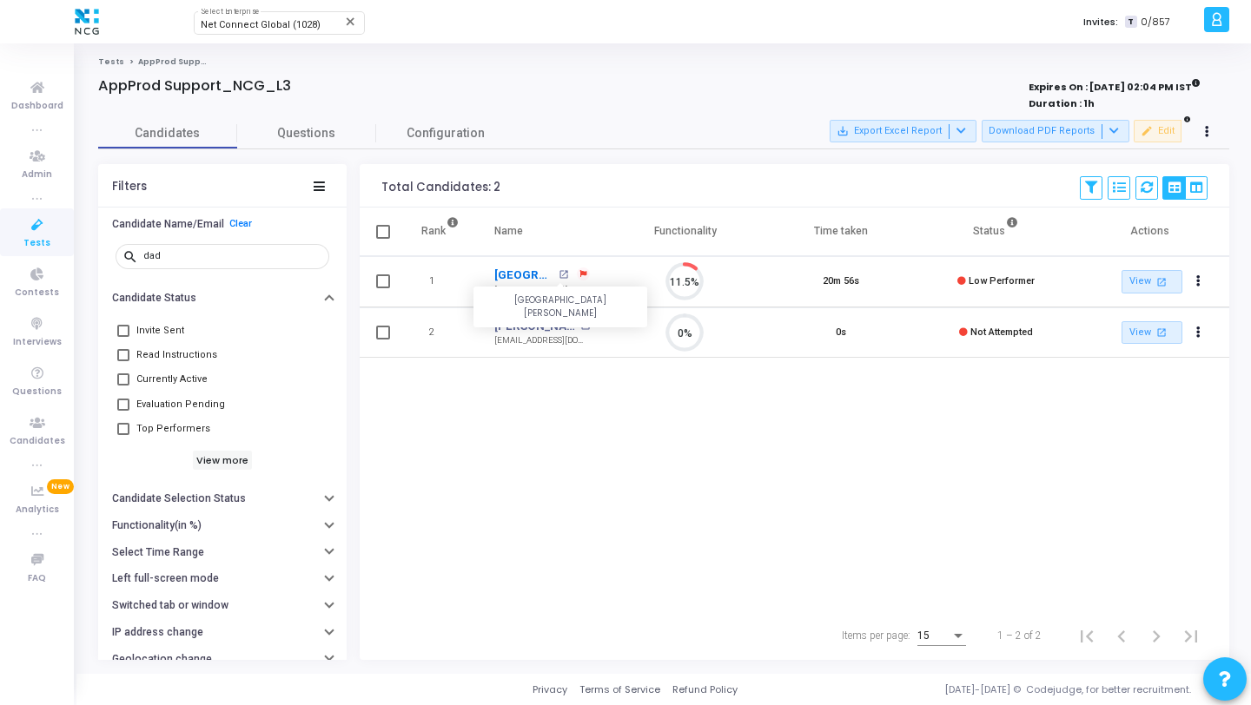
scroll to position [8, 8]
click at [292, 254] on input "dad" at bounding box center [232, 256] width 179 height 10
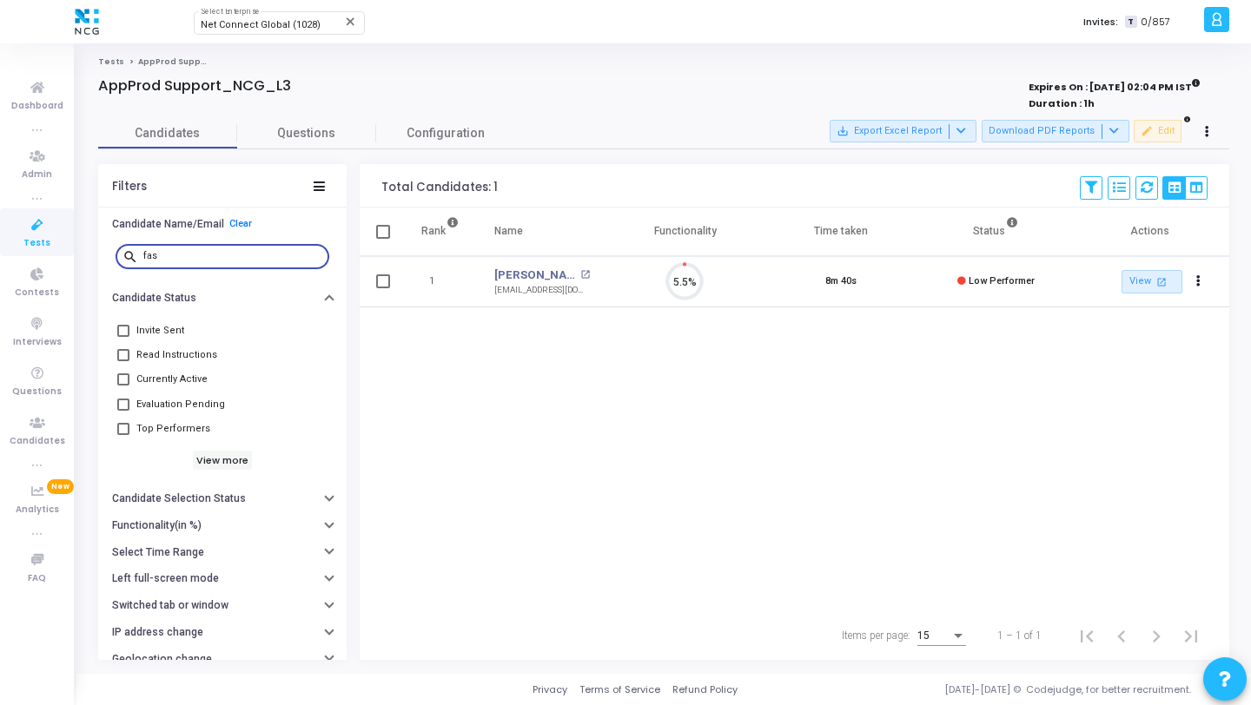
scroll to position [36, 44]
click at [526, 275] on link "[PERSON_NAME]" at bounding box center [535, 275] width 82 height 17
click at [263, 259] on input "fas" at bounding box center [232, 256] width 179 height 10
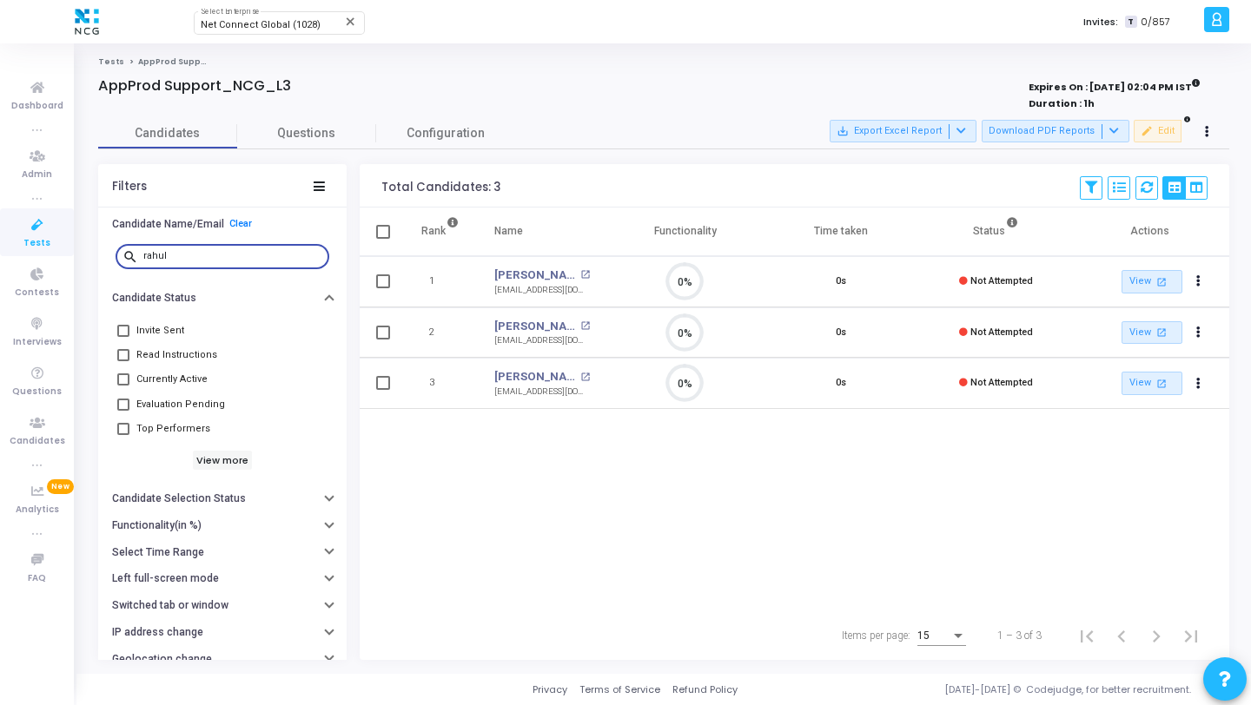
scroll to position [8, 8]
click at [530, 271] on link "Rahul Yadav" at bounding box center [535, 275] width 82 height 17
click at [215, 261] on input "rahul" at bounding box center [232, 256] width 179 height 10
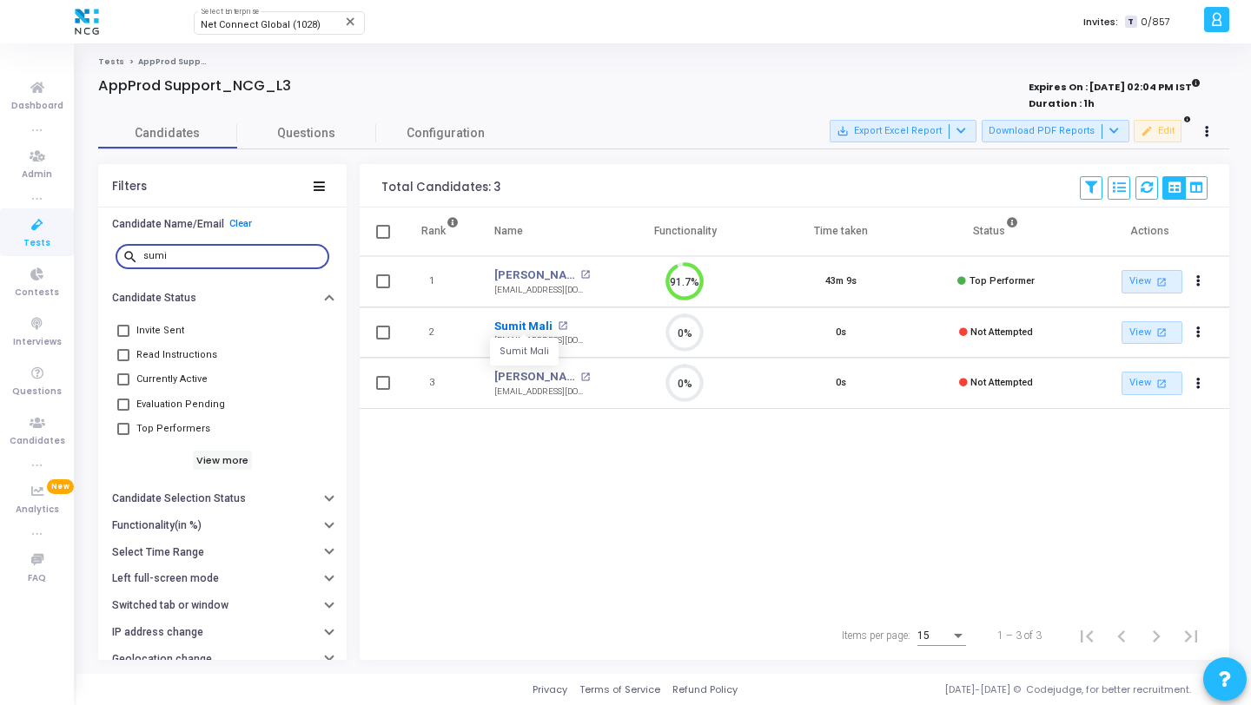
click at [522, 306] on link "Sumit Mali" at bounding box center [523, 326] width 58 height 17
click at [195, 257] on input "sumi" at bounding box center [232, 256] width 179 height 10
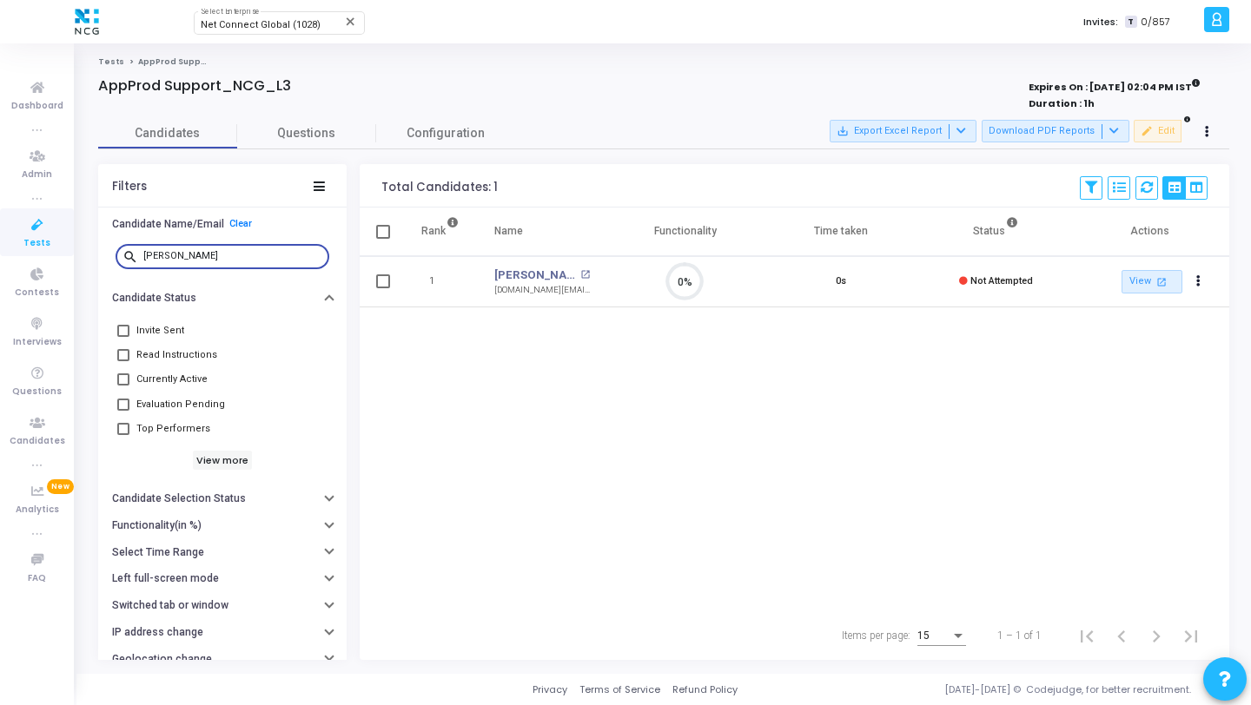
scroll to position [36, 44]
click at [527, 272] on link "[PERSON_NAME]" at bounding box center [535, 275] width 82 height 17
click at [191, 255] on input "dina" at bounding box center [232, 256] width 179 height 10
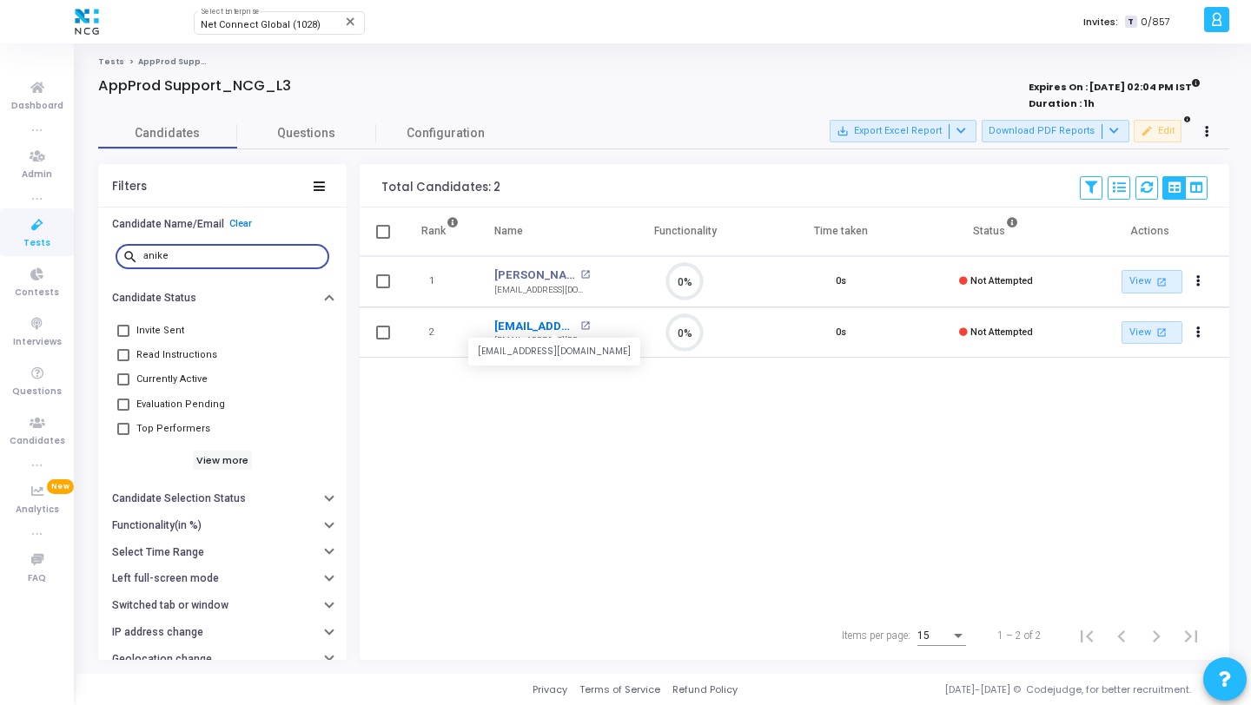
click at [549, 306] on link "[EMAIL_ADDRESS][DOMAIN_NAME]" at bounding box center [535, 326] width 82 height 17
click at [188, 255] on input "anike" at bounding box center [232, 256] width 179 height 10
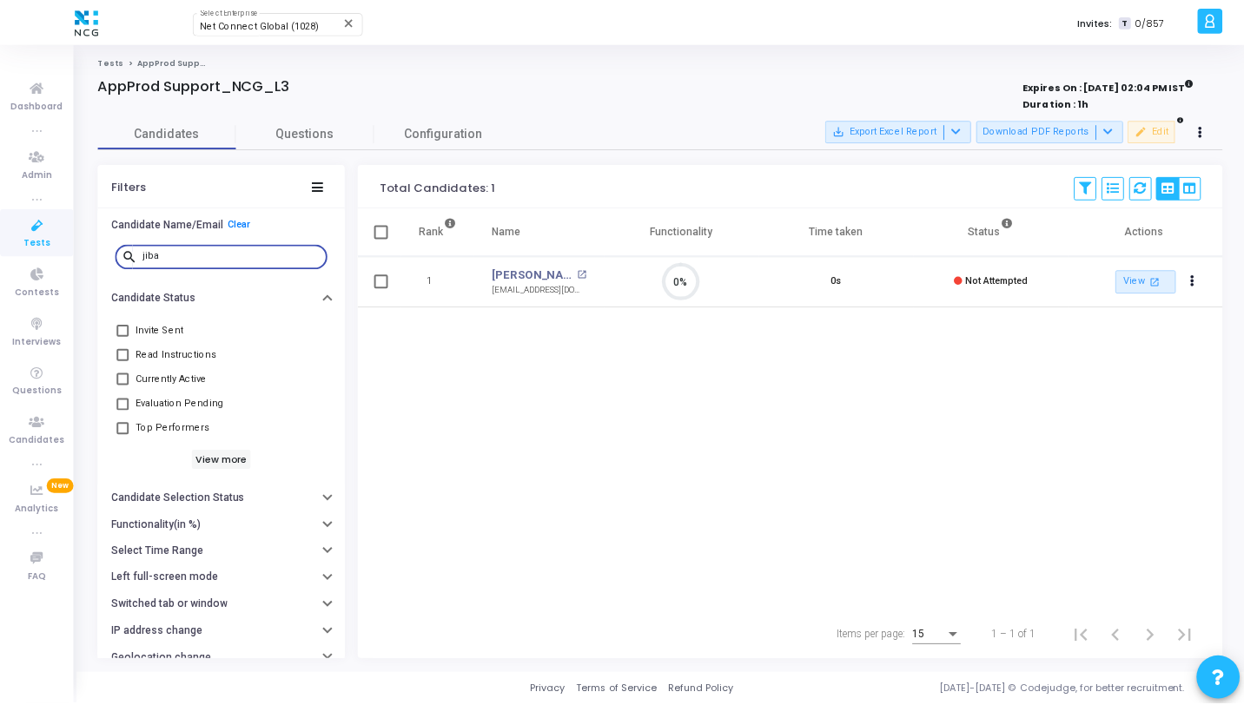
scroll to position [36, 44]
type input "jiba"
click at [534, 276] on link "Jibanjyoti Parida" at bounding box center [535, 275] width 82 height 17
click at [229, 251] on input "jiba" at bounding box center [232, 256] width 179 height 10
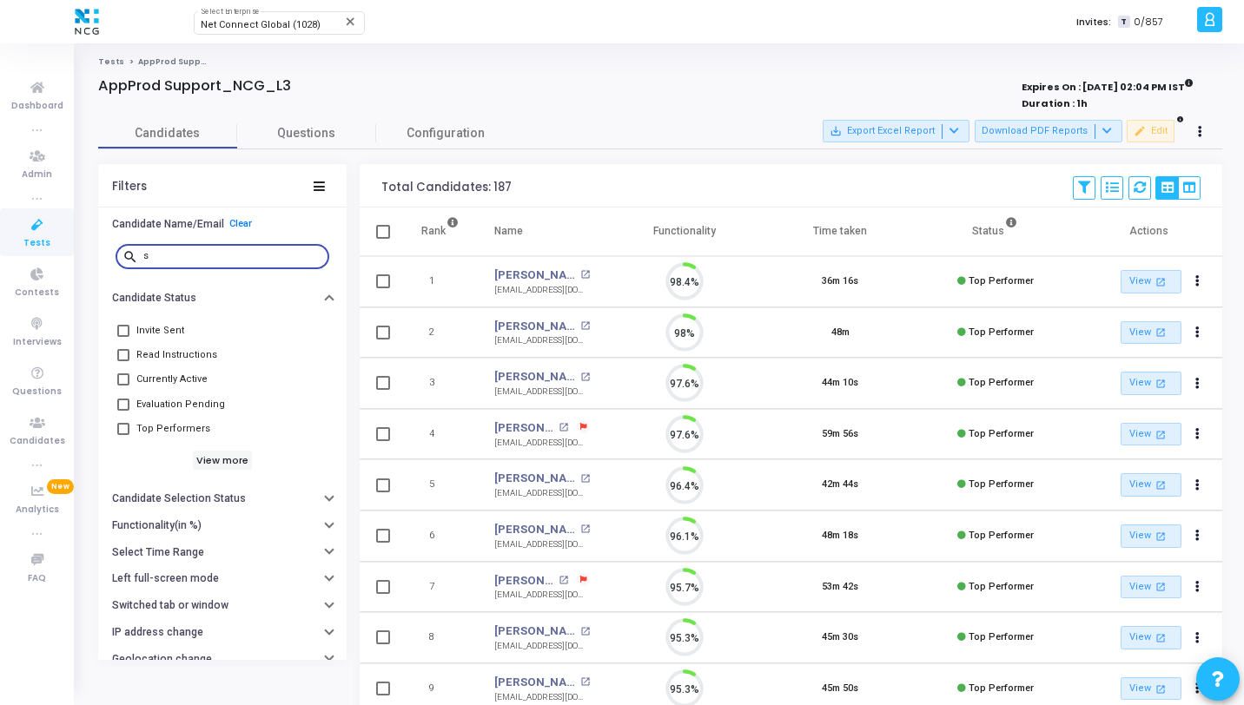
scroll to position [36, 44]
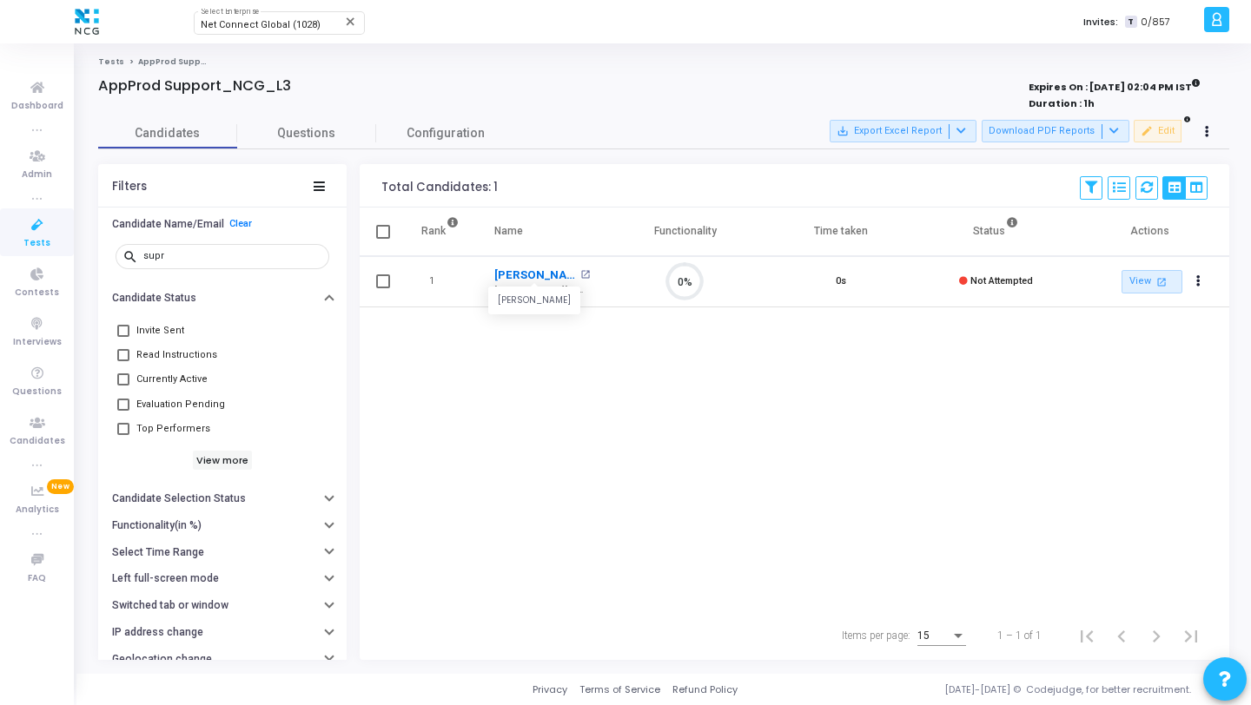
click at [513, 274] on link "Supriya" at bounding box center [535, 275] width 82 height 17
click at [202, 255] on input "supr" at bounding box center [232, 256] width 179 height 10
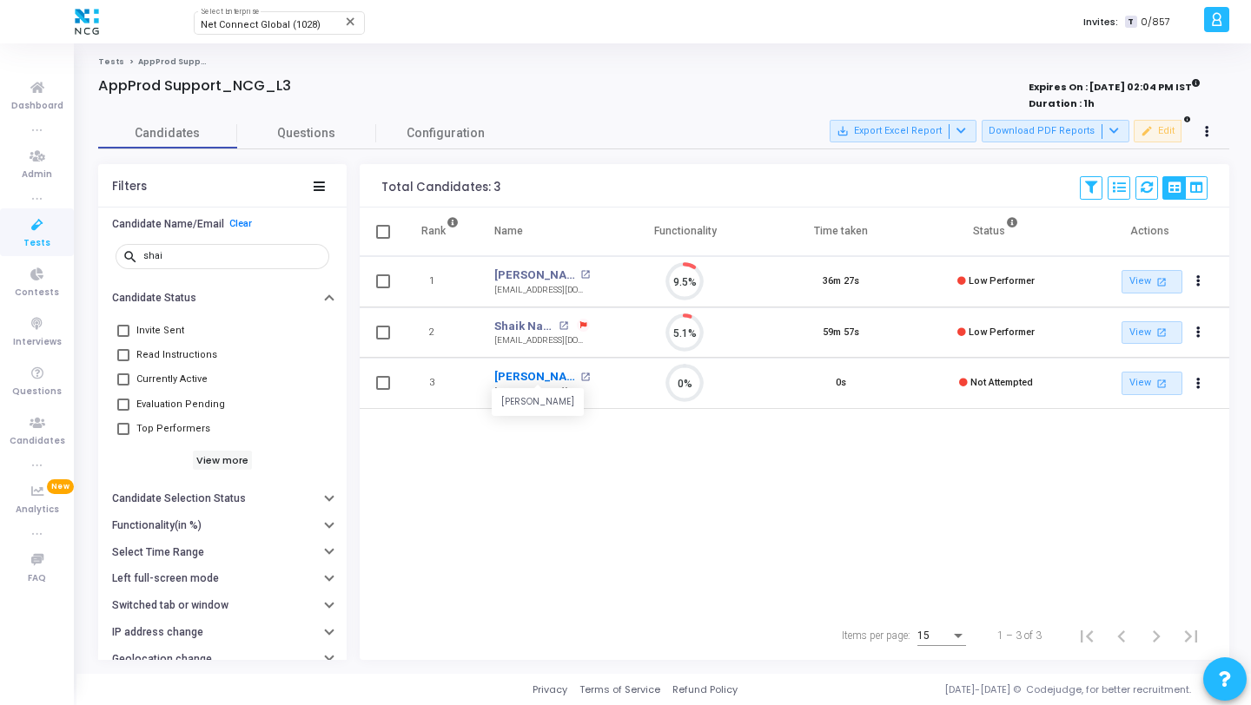
click at [530, 306] on link "Shaik Thabrej" at bounding box center [535, 376] width 82 height 17
click at [220, 257] on input "shai" at bounding box center [232, 256] width 179 height 10
click at [517, 306] on link "Sanket Mayekar" at bounding box center [535, 376] width 82 height 17
click at [182, 260] on input "sank" at bounding box center [232, 256] width 179 height 10
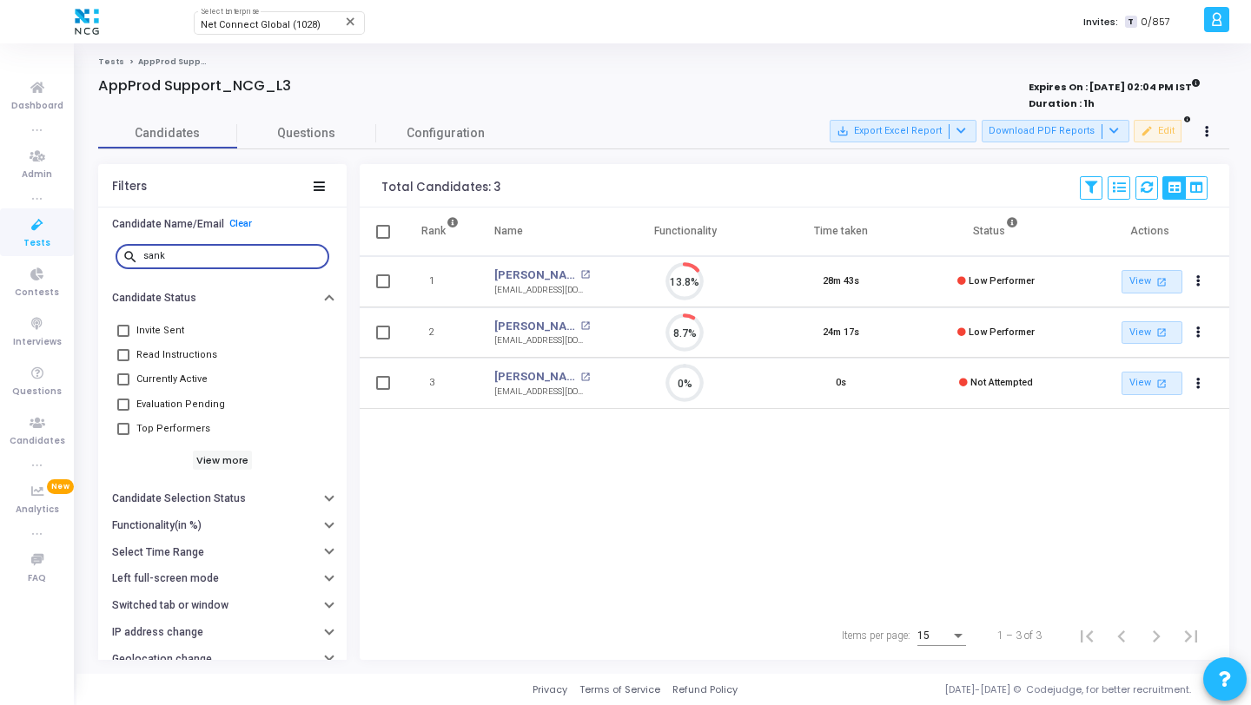
click at [182, 260] on input "sank" at bounding box center [232, 256] width 179 height 10
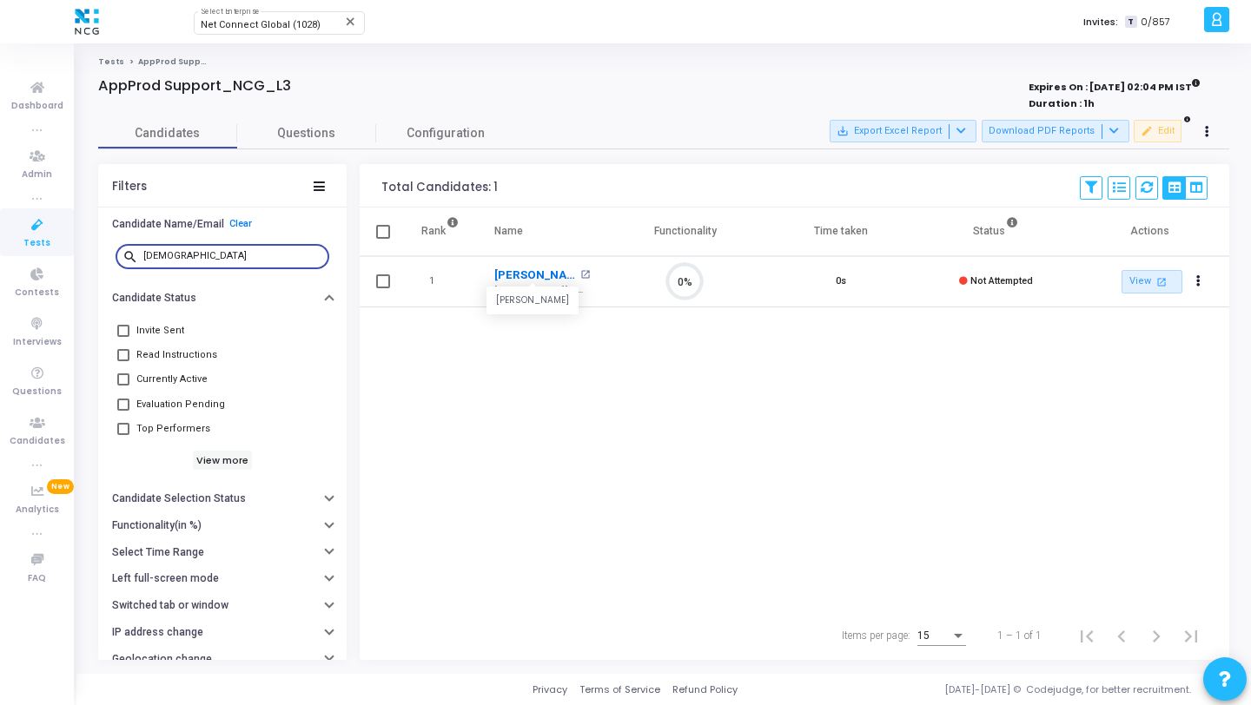
click at [522, 277] on link "Sharique Rahman" at bounding box center [535, 275] width 82 height 17
click at [174, 259] on input "shari" at bounding box center [232, 256] width 179 height 10
click at [529, 279] on link "Pankaja Das" at bounding box center [535, 275] width 82 height 17
click at [209, 257] on input "pank" at bounding box center [232, 256] width 179 height 10
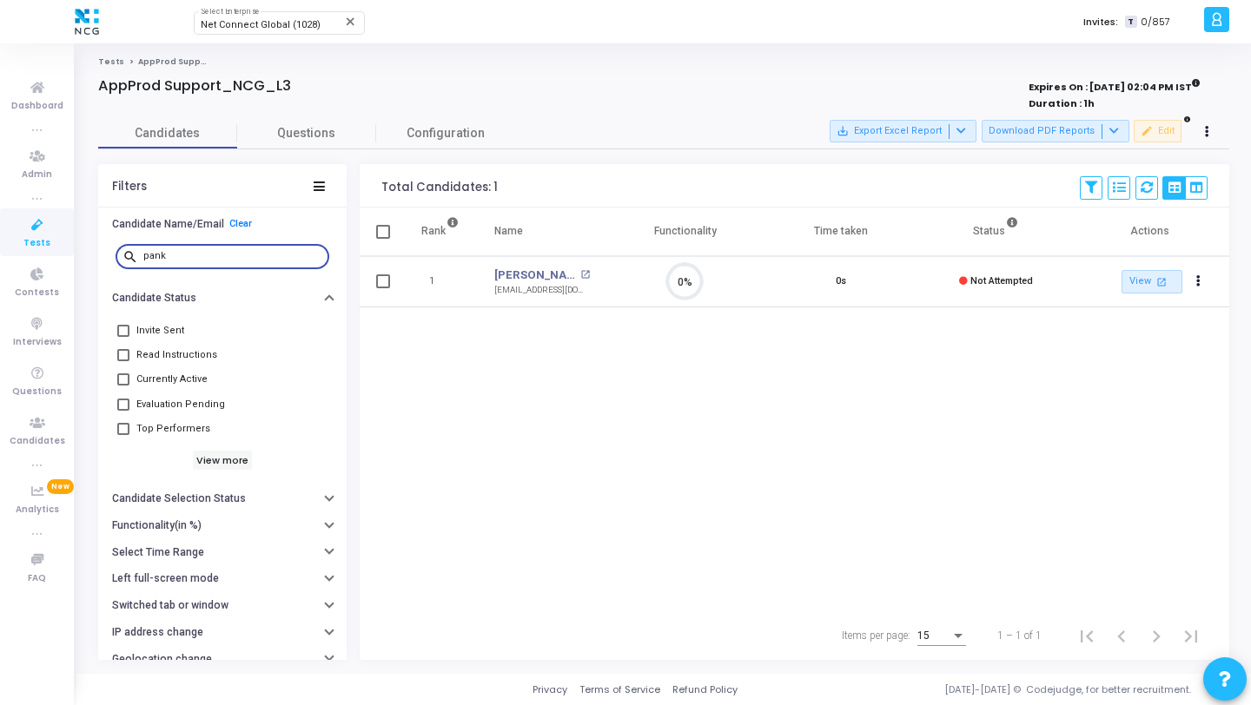
click at [209, 257] on input "pank" at bounding box center [232, 256] width 179 height 10
click at [541, 280] on link "Dropada Nadre" at bounding box center [535, 275] width 82 height 17
click at [221, 258] on input "drop" at bounding box center [232, 256] width 179 height 10
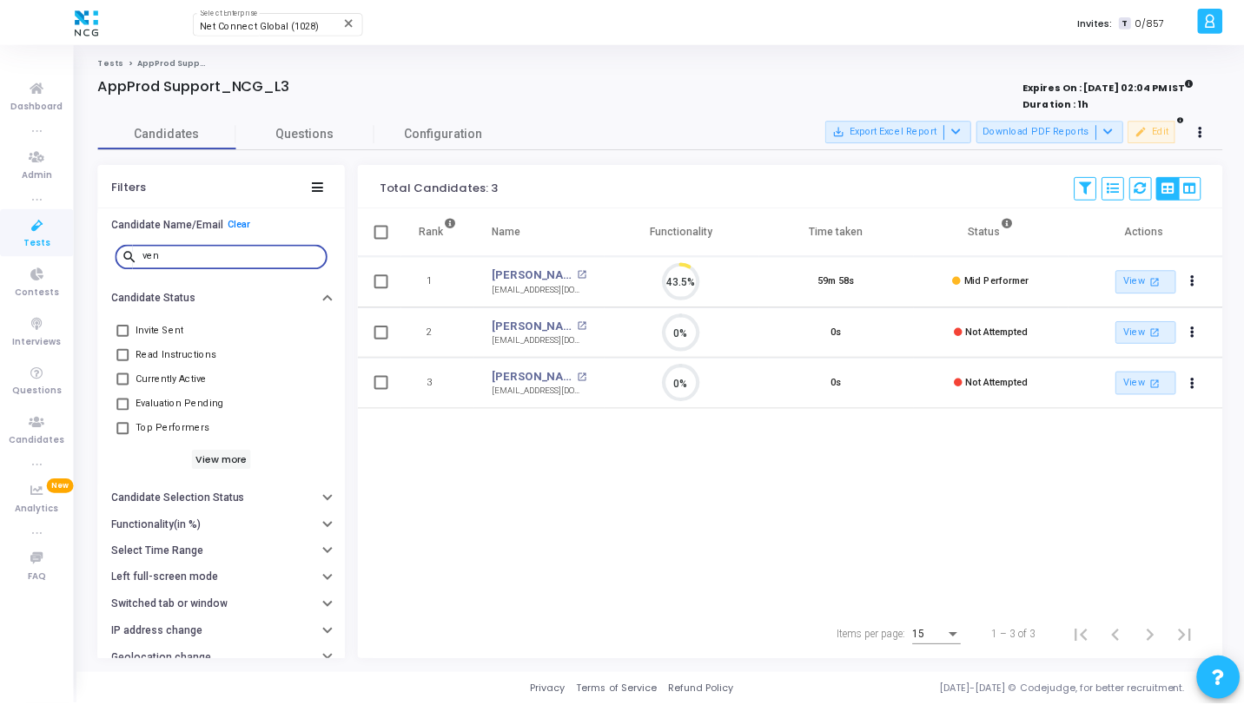
scroll to position [36, 44]
click at [533, 306] on link "Venkata Marthu" at bounding box center [535, 326] width 82 height 17
click at [229, 255] on input "ven" at bounding box center [232, 256] width 179 height 10
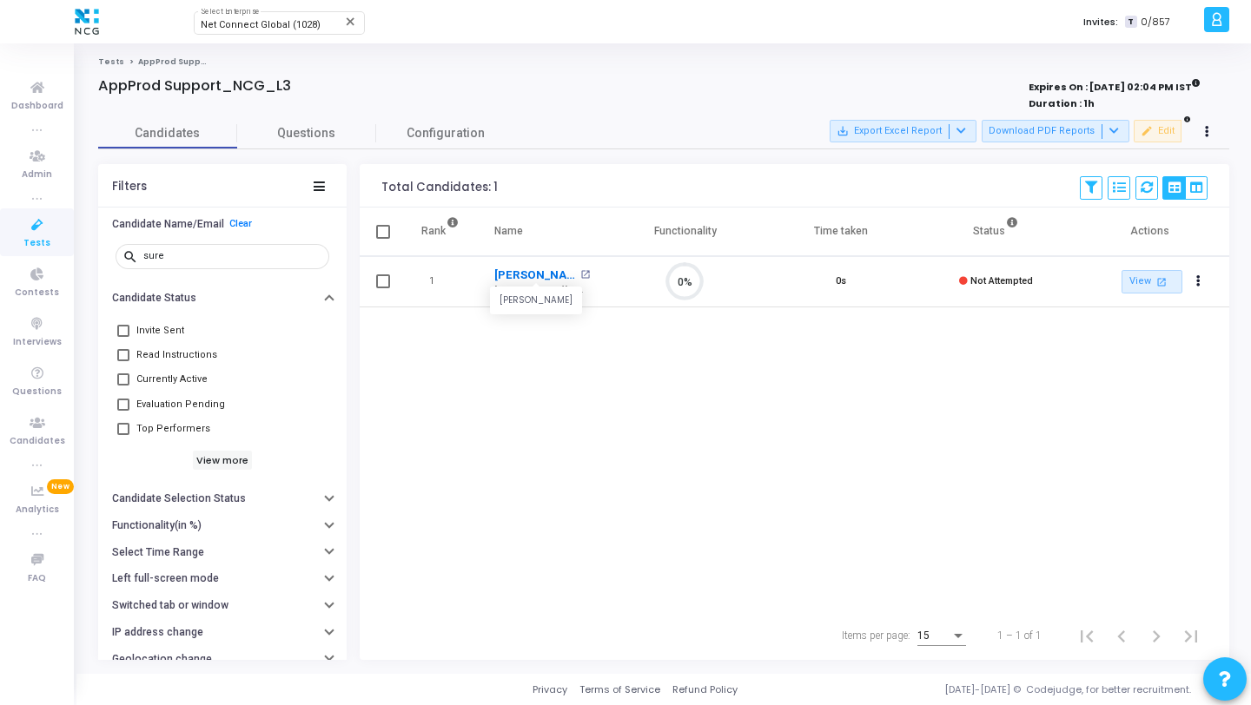
click at [528, 270] on link "Suresh M" at bounding box center [535, 275] width 82 height 17
click at [255, 254] on input "sure" at bounding box center [232, 256] width 179 height 10
click at [523, 278] on link "Anshika Dwivedi" at bounding box center [535, 275] width 82 height 17
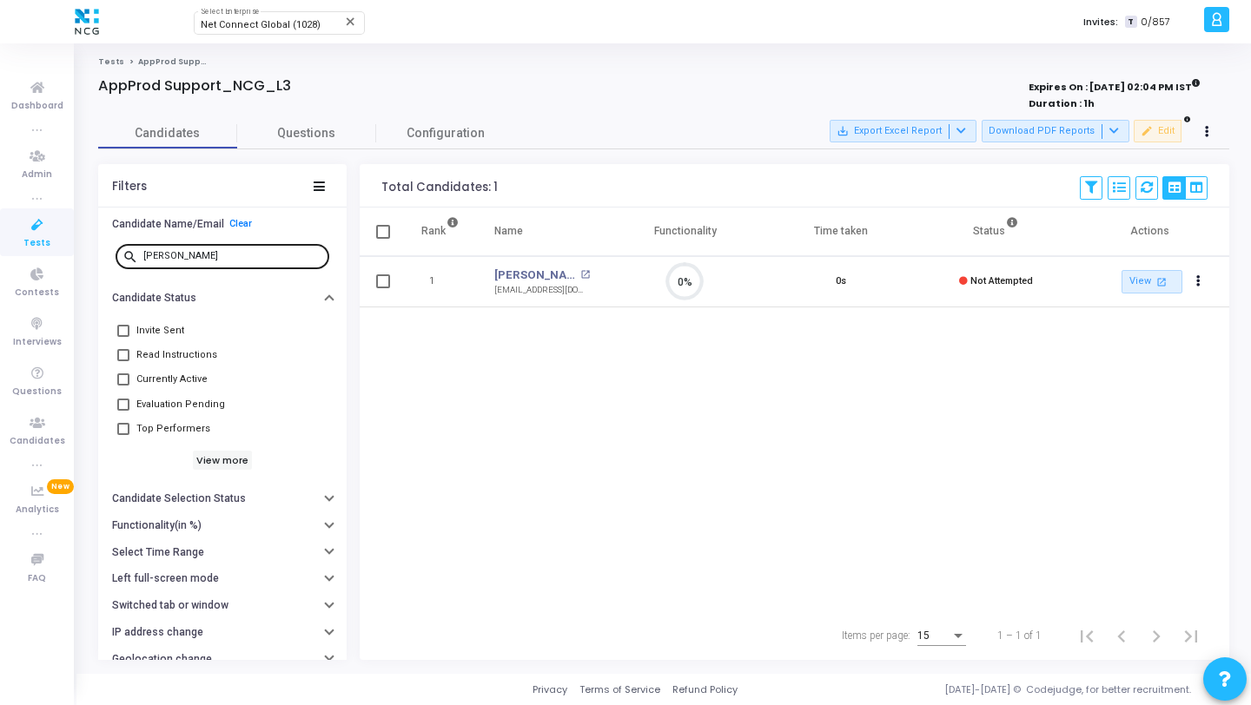
click at [210, 262] on div "anshik" at bounding box center [232, 256] width 179 height 28
click at [201, 257] on input "anshik" at bounding box center [232, 256] width 179 height 10
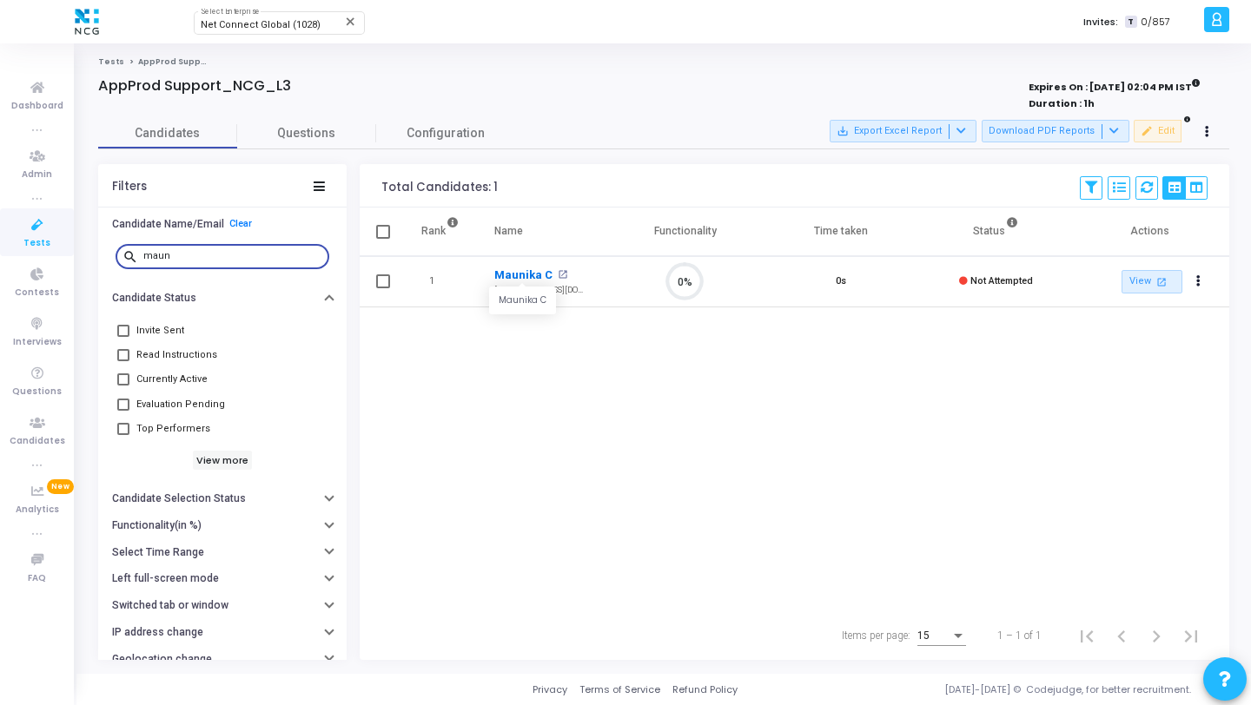
click at [520, 275] on link "Maunika C" at bounding box center [523, 275] width 58 height 17
click at [190, 257] on input "maun" at bounding box center [232, 256] width 179 height 10
click at [512, 306] on link "Deva" at bounding box center [508, 326] width 28 height 17
click at [205, 258] on input "deva" at bounding box center [232, 256] width 179 height 10
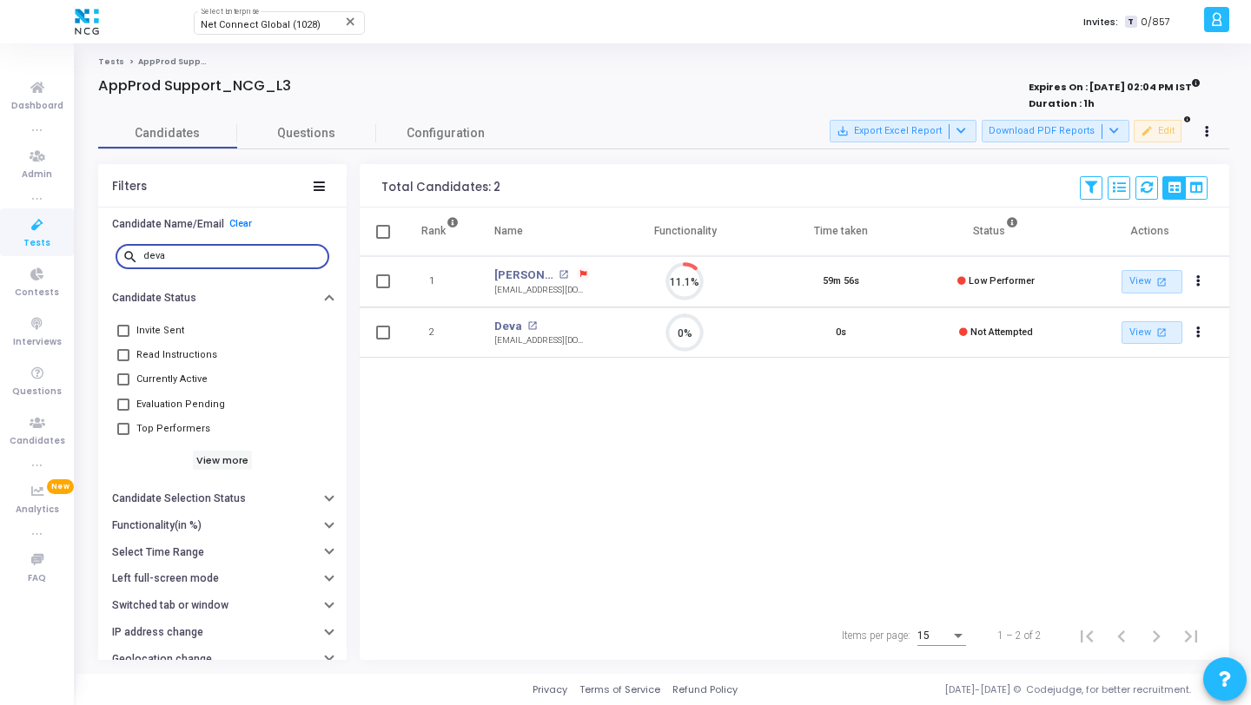
click at [205, 258] on input "deva" at bounding box center [232, 256] width 179 height 10
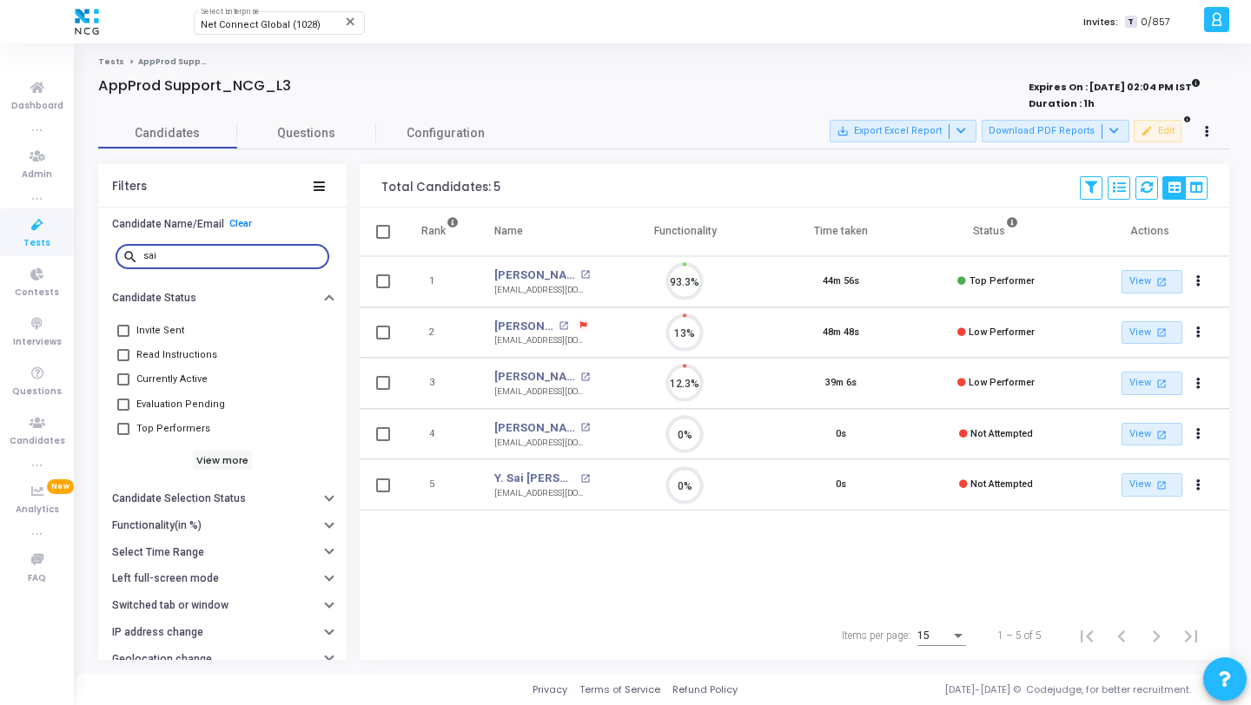
scroll to position [36, 44]
click at [517, 306] on link "Y. Sai [PERSON_NAME]" at bounding box center [535, 478] width 82 height 17
click at [192, 259] on input "sai" at bounding box center [232, 256] width 179 height 10
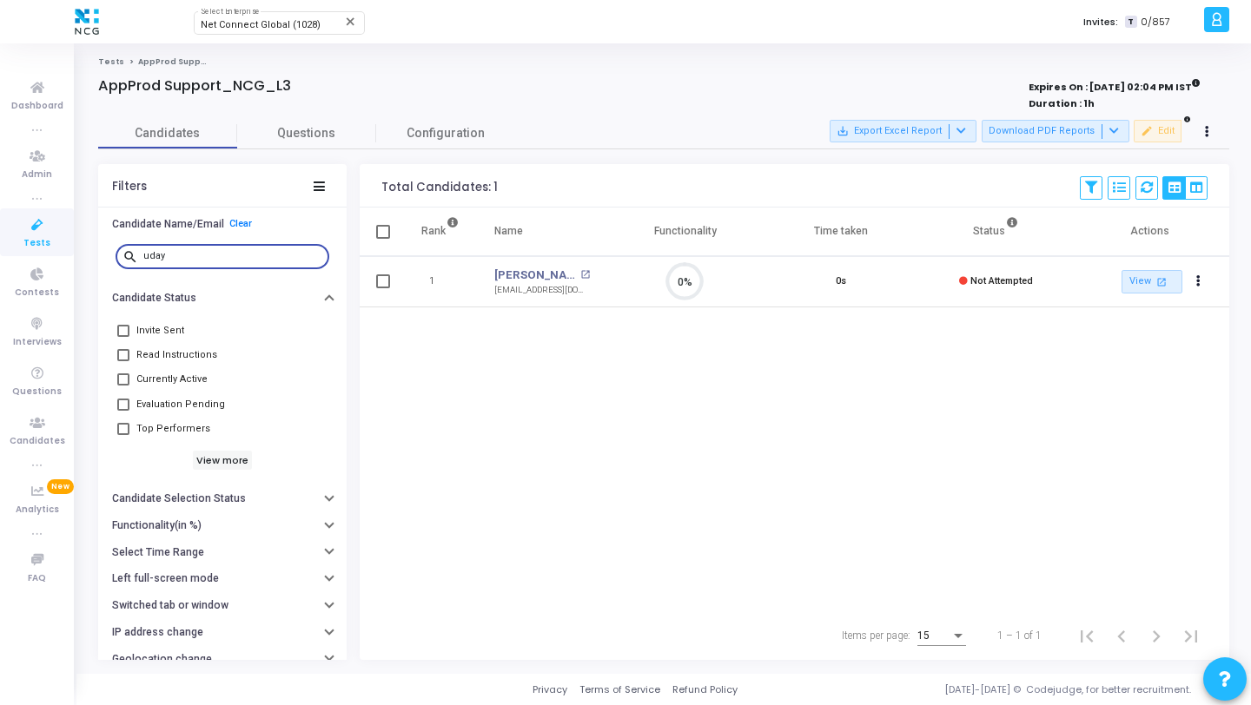
scroll to position [36, 44]
click at [525, 273] on link "[PERSON_NAME]" at bounding box center [535, 275] width 82 height 17
click at [191, 255] on input "uday" at bounding box center [232, 256] width 179 height 10
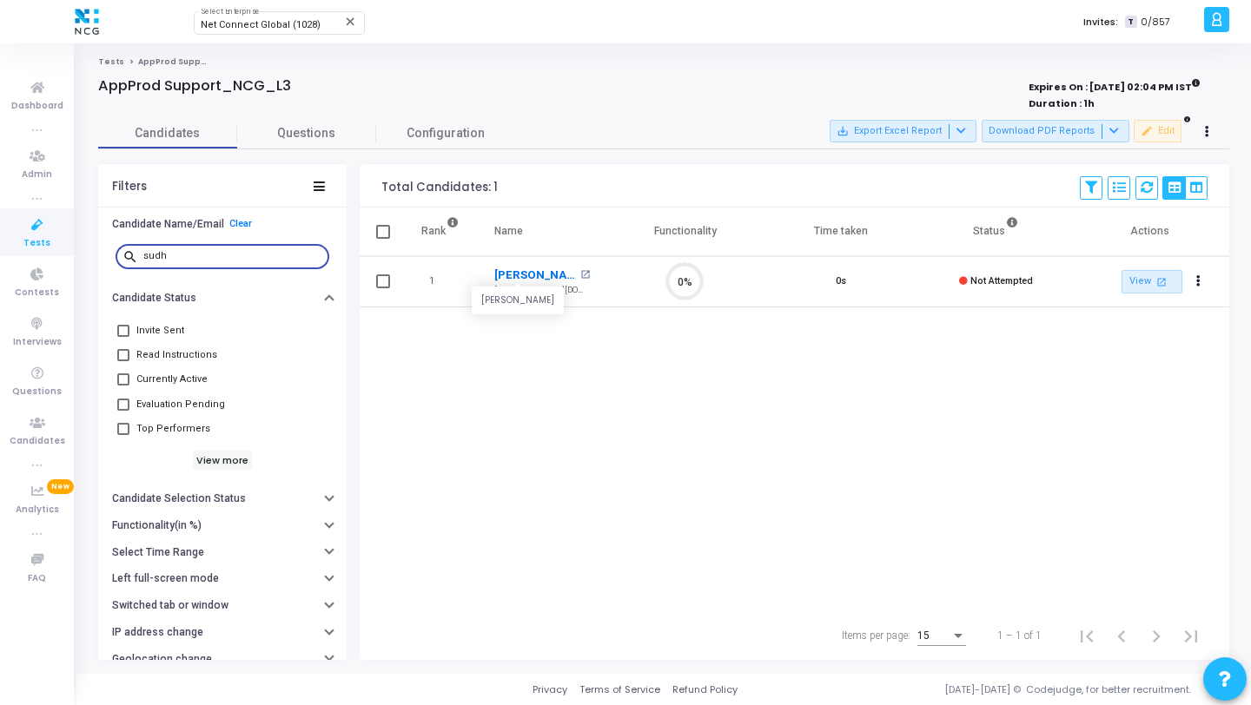
click at [519, 280] on link "[PERSON_NAME]" at bounding box center [535, 275] width 82 height 17
click at [212, 255] on input "sudh" at bounding box center [232, 256] width 179 height 10
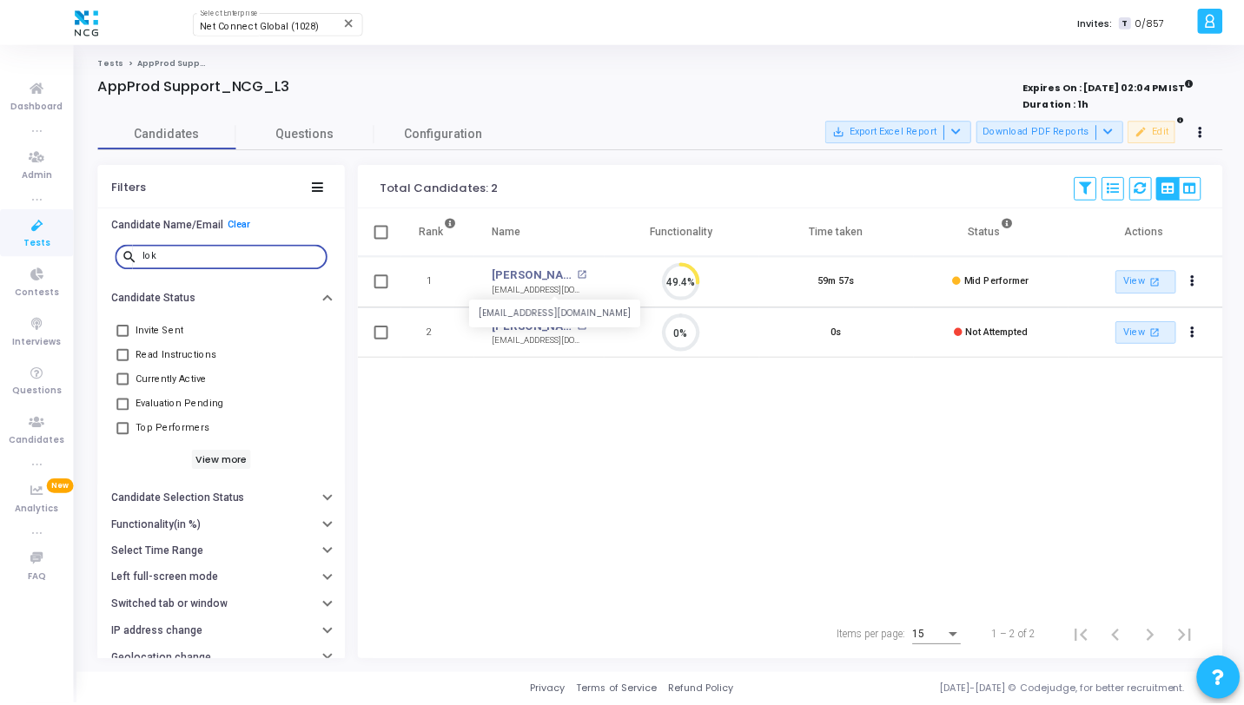
scroll to position [8, 8]
click at [513, 306] on link "[PERSON_NAME]" at bounding box center [535, 326] width 82 height 17
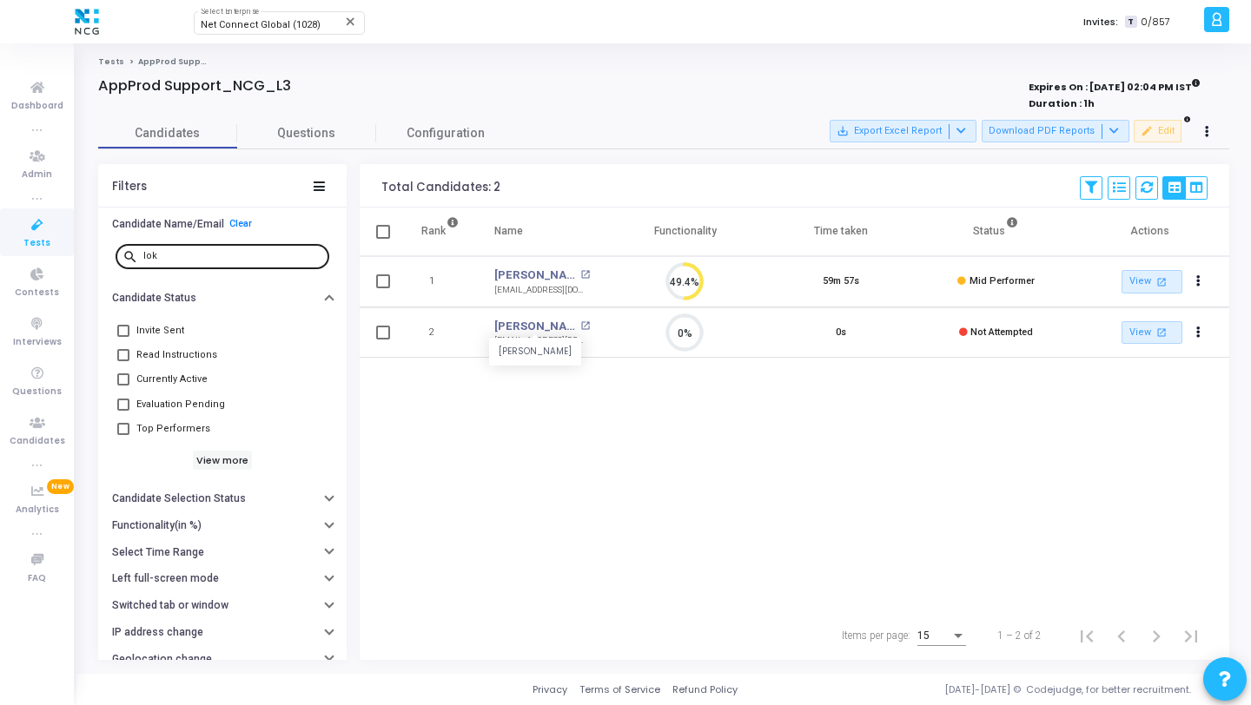
click at [235, 253] on input "lok" at bounding box center [232, 256] width 179 height 10
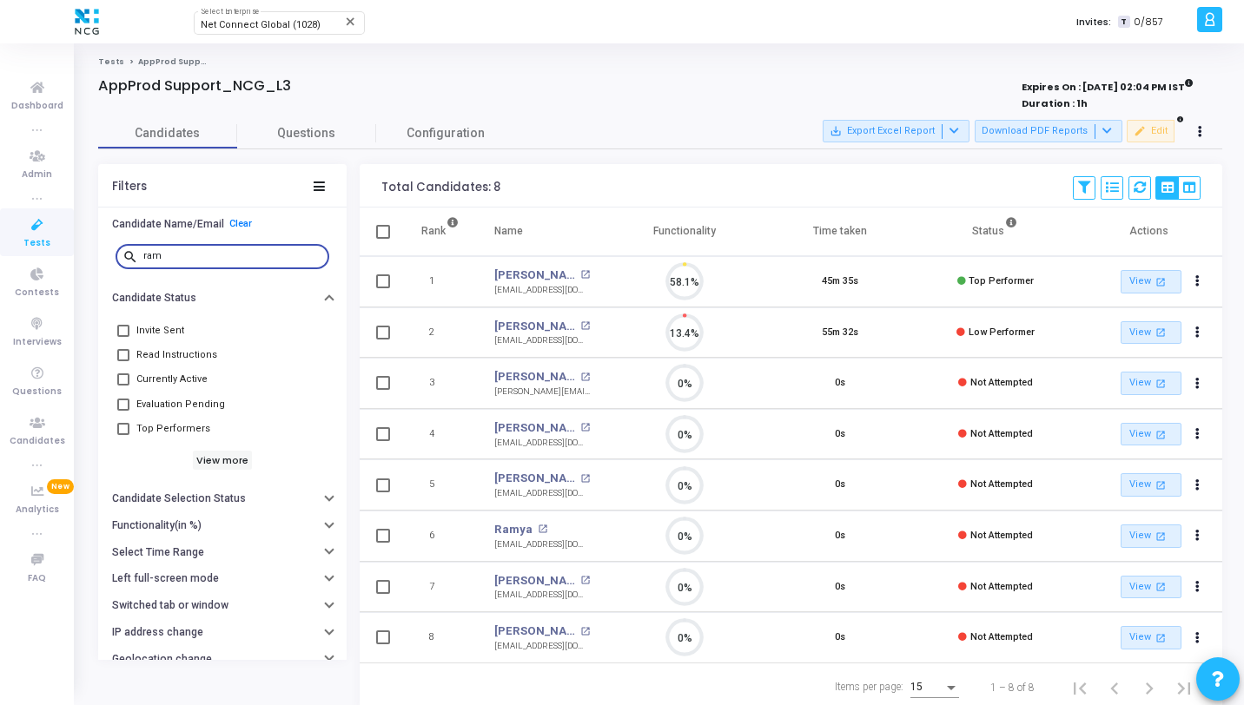
scroll to position [36, 44]
click at [516, 306] on link "Ramya" at bounding box center [513, 529] width 38 height 17
click at [241, 252] on input "ram" at bounding box center [232, 256] width 179 height 10
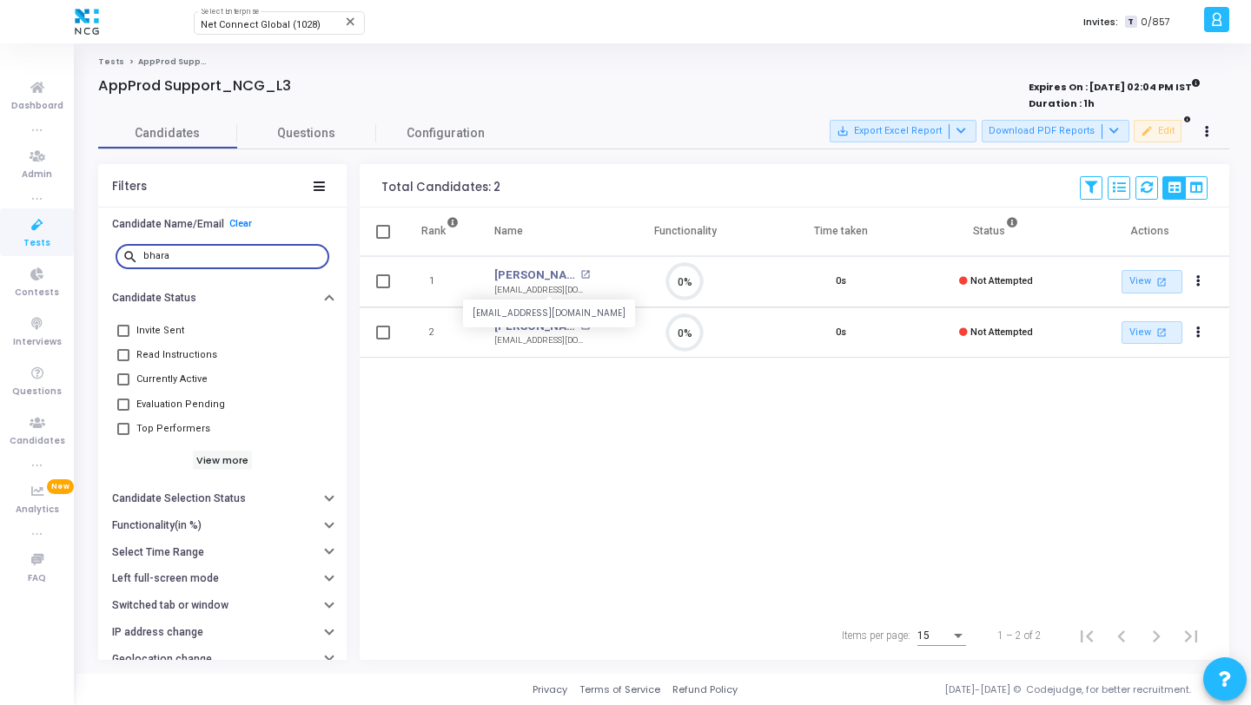
scroll to position [36, 44]
click at [523, 275] on link "[PERSON_NAME] A" at bounding box center [535, 275] width 82 height 17
click at [246, 258] on input "bhara" at bounding box center [232, 256] width 179 height 10
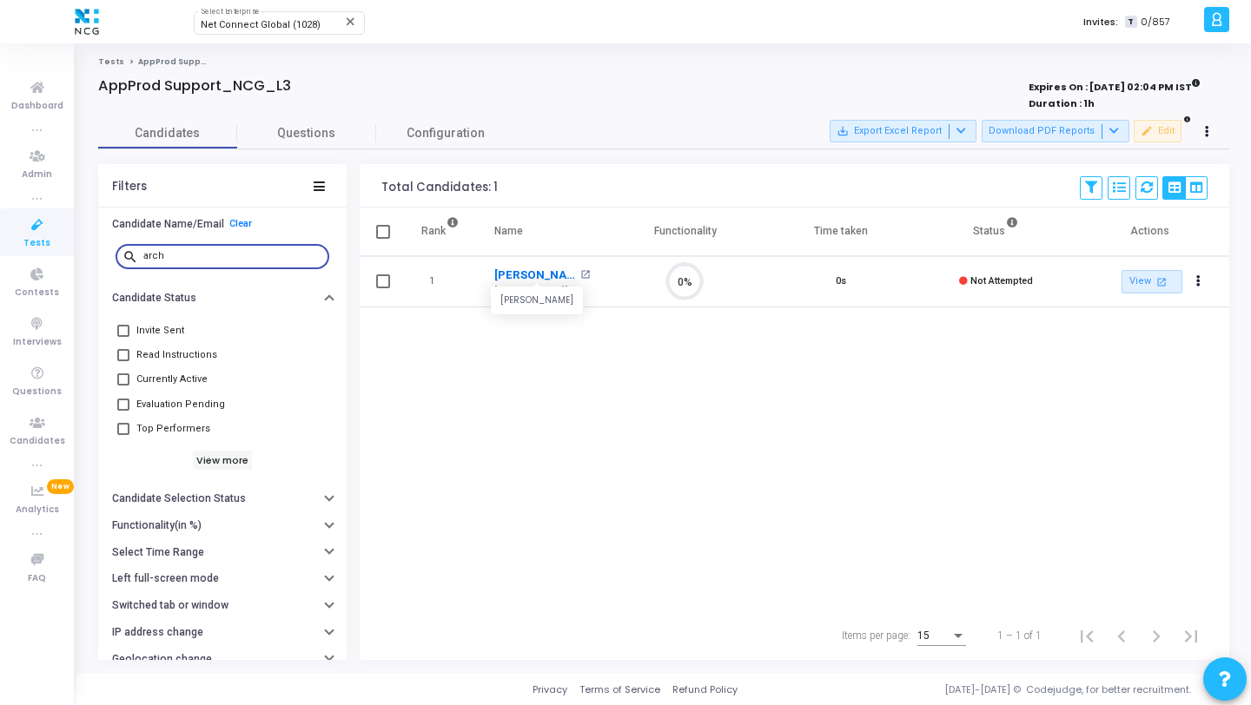
scroll to position [36, 44]
click at [515, 276] on link "[PERSON_NAME]" at bounding box center [535, 275] width 82 height 17
click at [223, 255] on input "arch" at bounding box center [232, 256] width 179 height 10
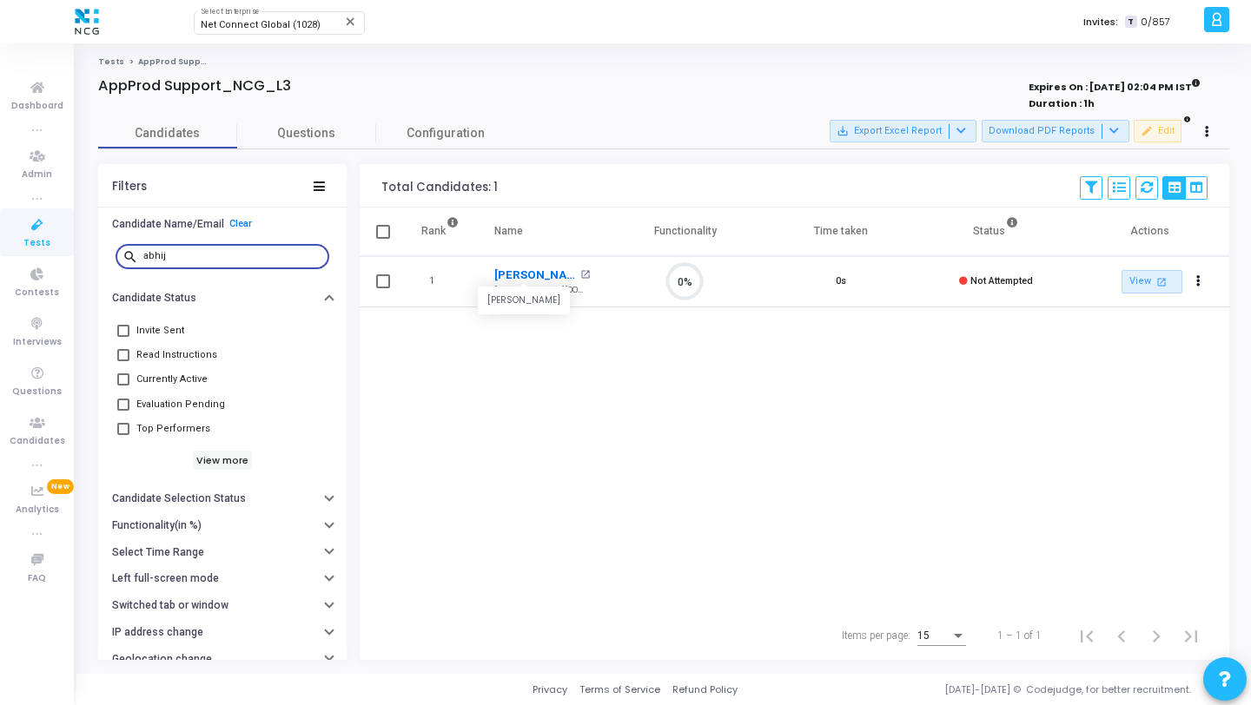
click at [525, 272] on link "[PERSON_NAME]" at bounding box center [535, 275] width 82 height 17
click at [216, 259] on input "abhij" at bounding box center [232, 256] width 179 height 10
type input "swap"
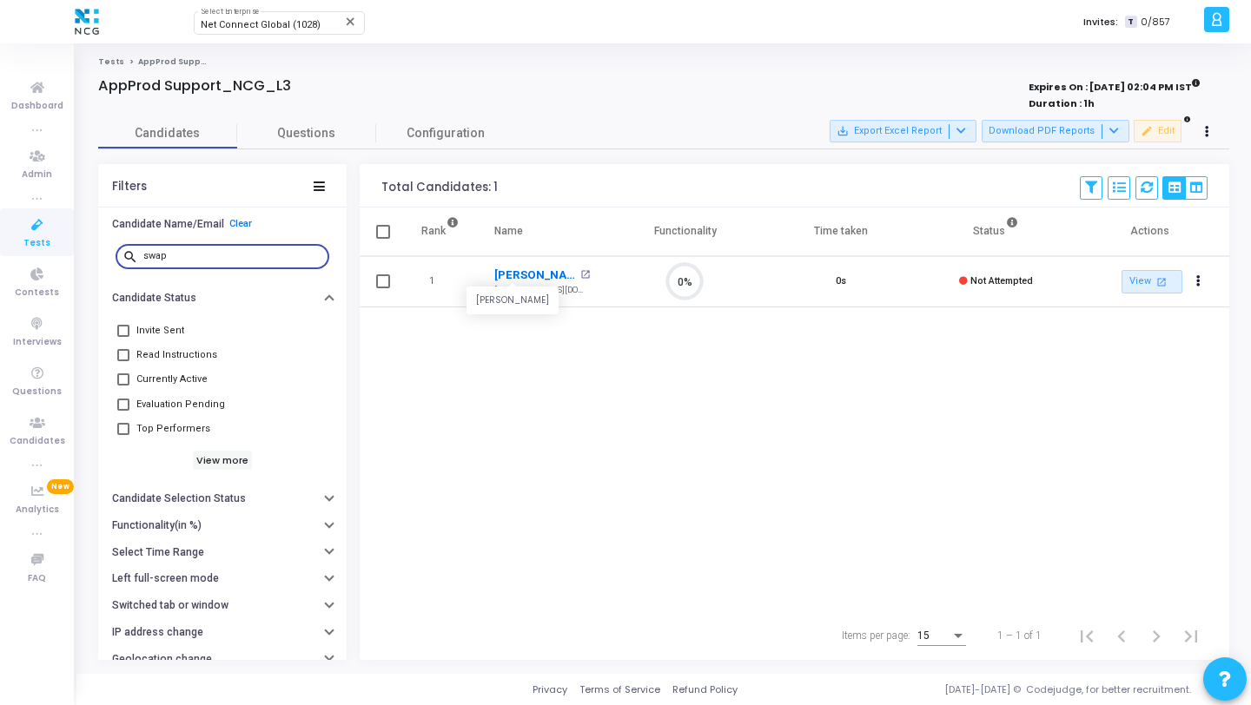
click at [515, 276] on link "[PERSON_NAME]" at bounding box center [535, 275] width 82 height 17
click at [217, 258] on input "swap" at bounding box center [232, 256] width 179 height 10
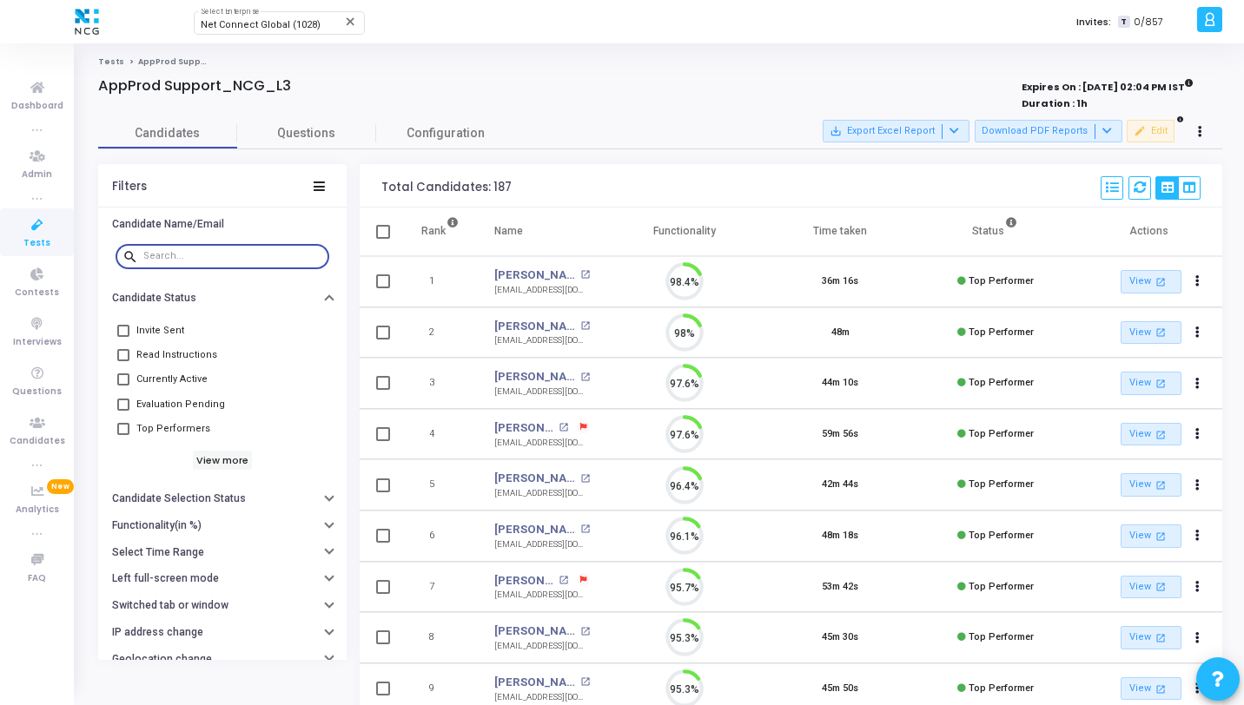
scroll to position [36, 44]
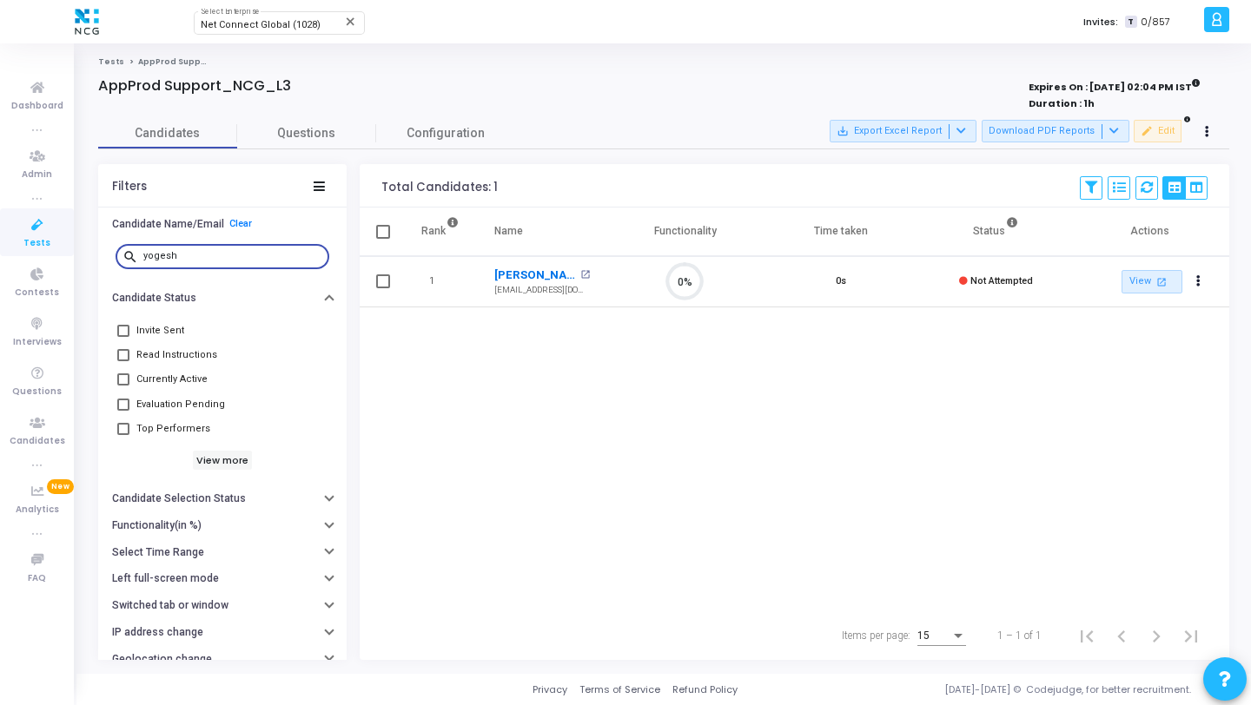
click at [556, 276] on link "[PERSON_NAME]" at bounding box center [535, 275] width 82 height 17
click at [221, 257] on input "yogesh" at bounding box center [232, 256] width 179 height 10
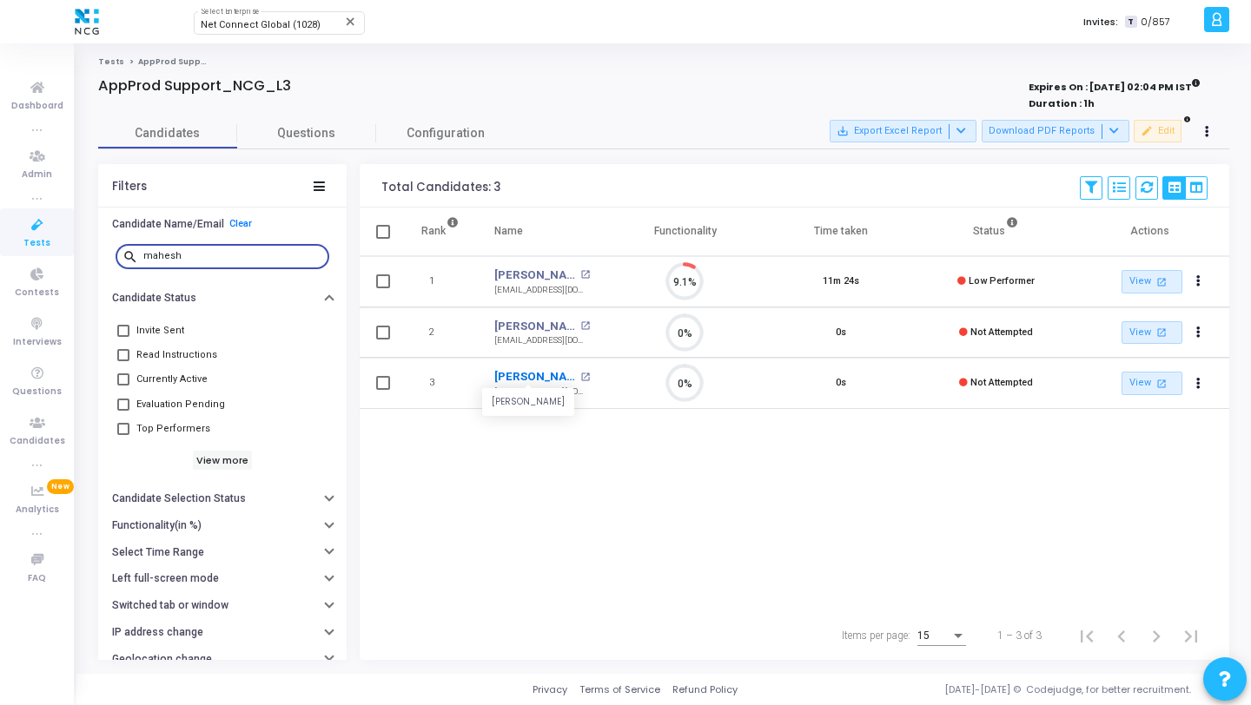
click at [527, 306] on link "[PERSON_NAME]" at bounding box center [535, 376] width 82 height 17
click at [233, 259] on input "mahesh" at bounding box center [232, 256] width 179 height 10
click at [531, 306] on link "[PERSON_NAME]" at bounding box center [535, 376] width 82 height 17
click at [230, 254] on input "venka" at bounding box center [232, 256] width 179 height 10
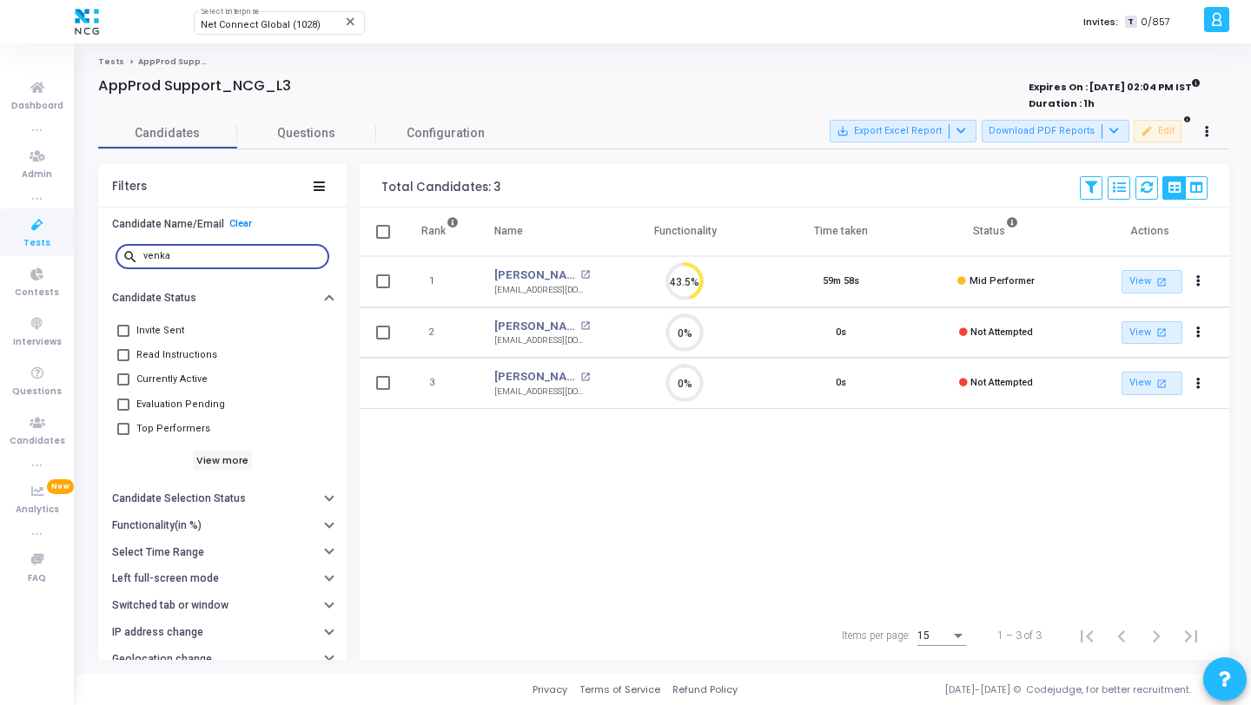
click at [230, 254] on input "venka" at bounding box center [232, 256] width 179 height 10
type input "a"
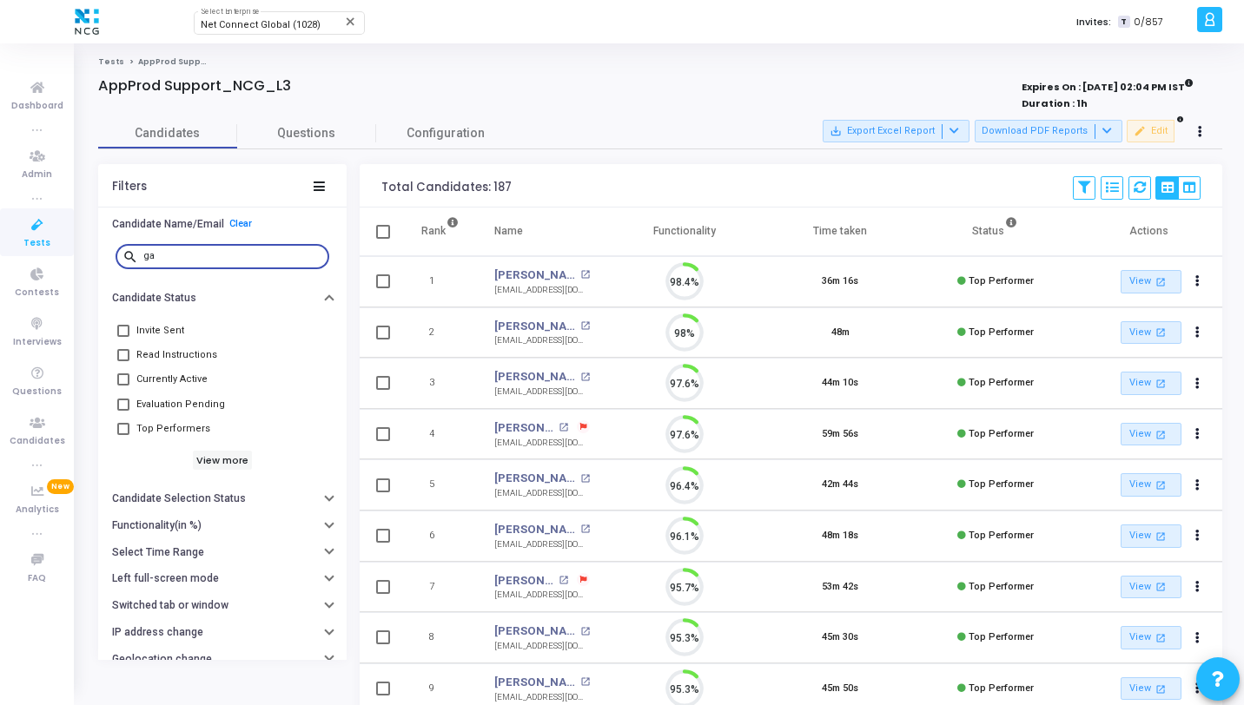
scroll to position [36, 44]
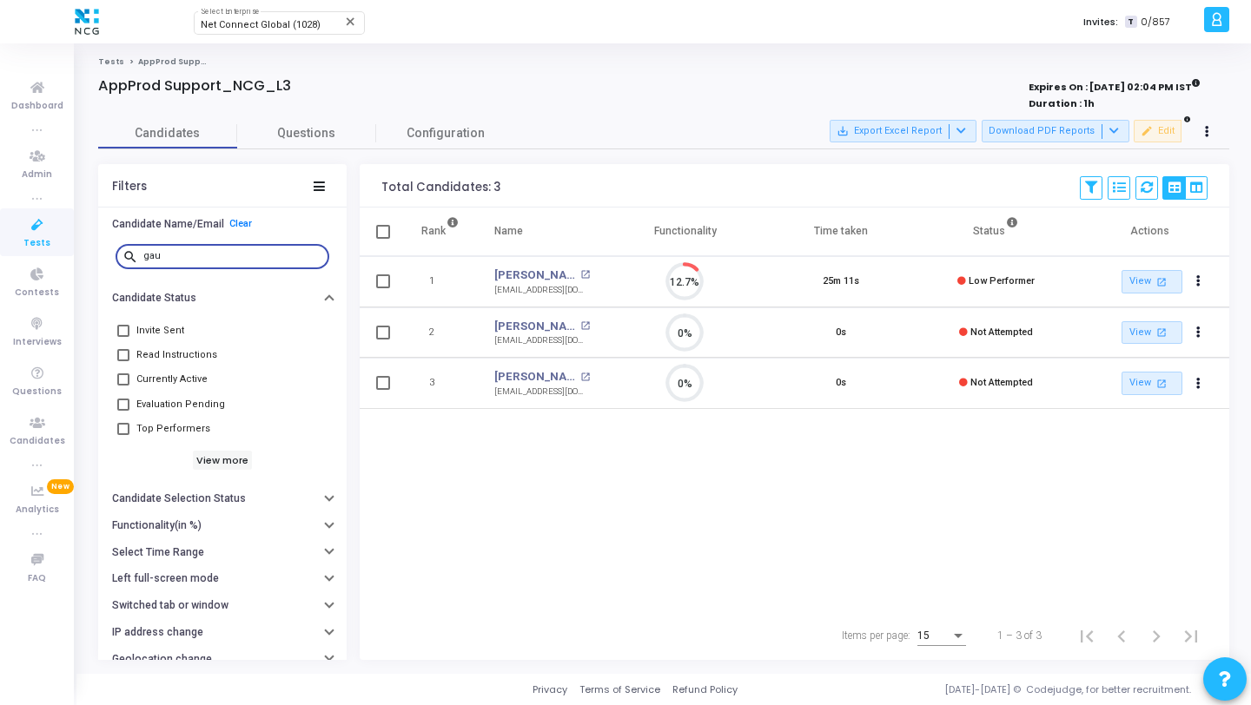
click at [172, 259] on input "gau" at bounding box center [232, 256] width 179 height 10
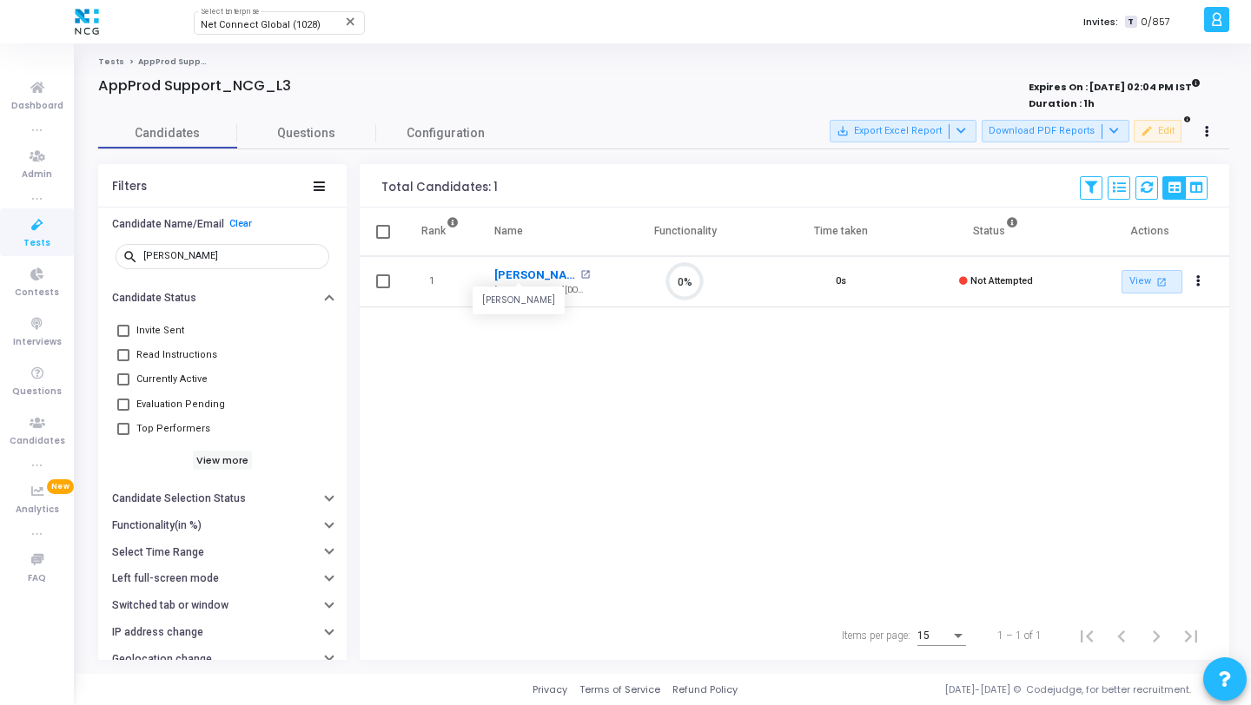
click at [528, 273] on link "[PERSON_NAME]" at bounding box center [535, 275] width 82 height 17
click at [229, 251] on input "megha" at bounding box center [232, 256] width 179 height 10
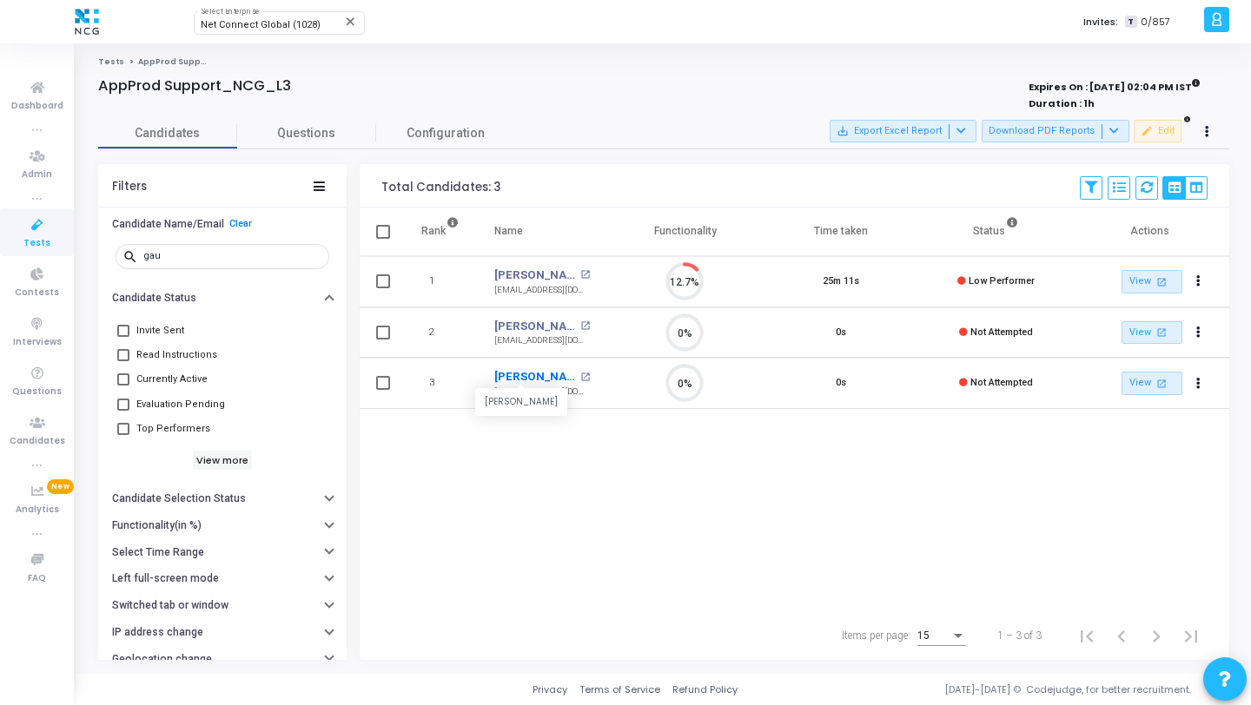
click at [538, 306] on link "[PERSON_NAME]" at bounding box center [535, 376] width 82 height 17
click at [237, 258] on input "gau" at bounding box center [232, 256] width 179 height 10
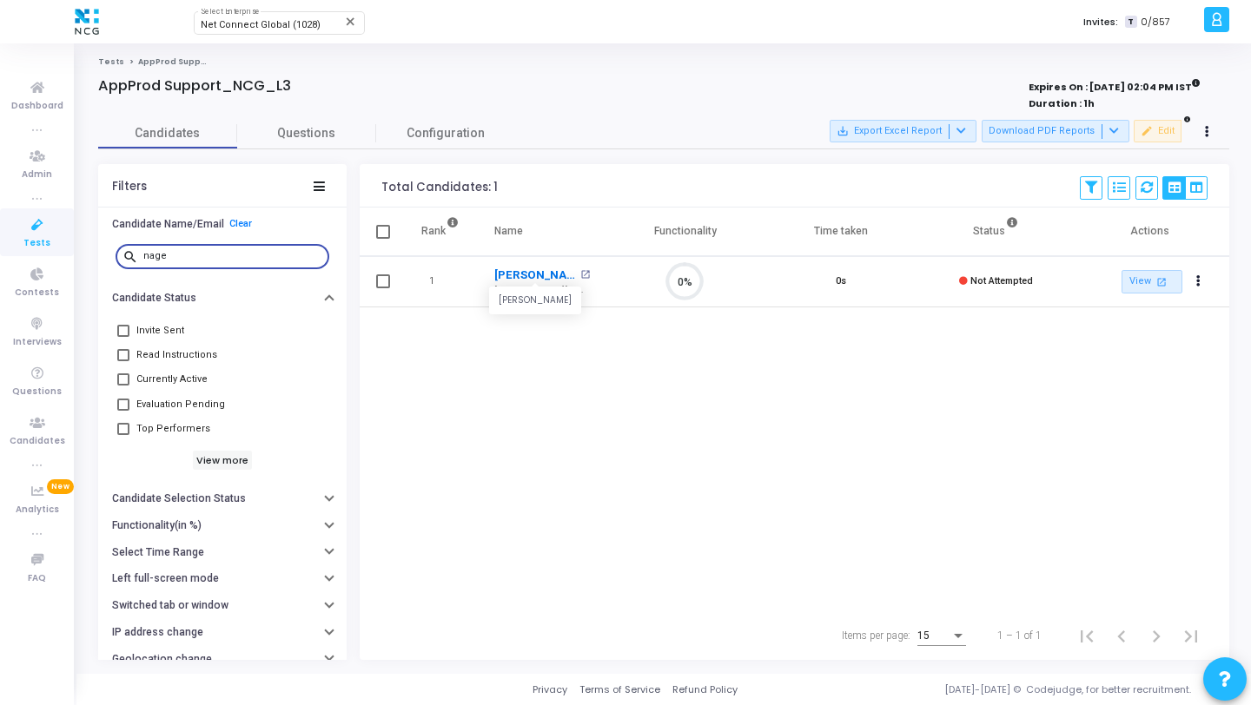
click at [534, 279] on link "[PERSON_NAME]" at bounding box center [535, 275] width 82 height 17
click at [236, 256] on input "nage" at bounding box center [232, 256] width 179 height 10
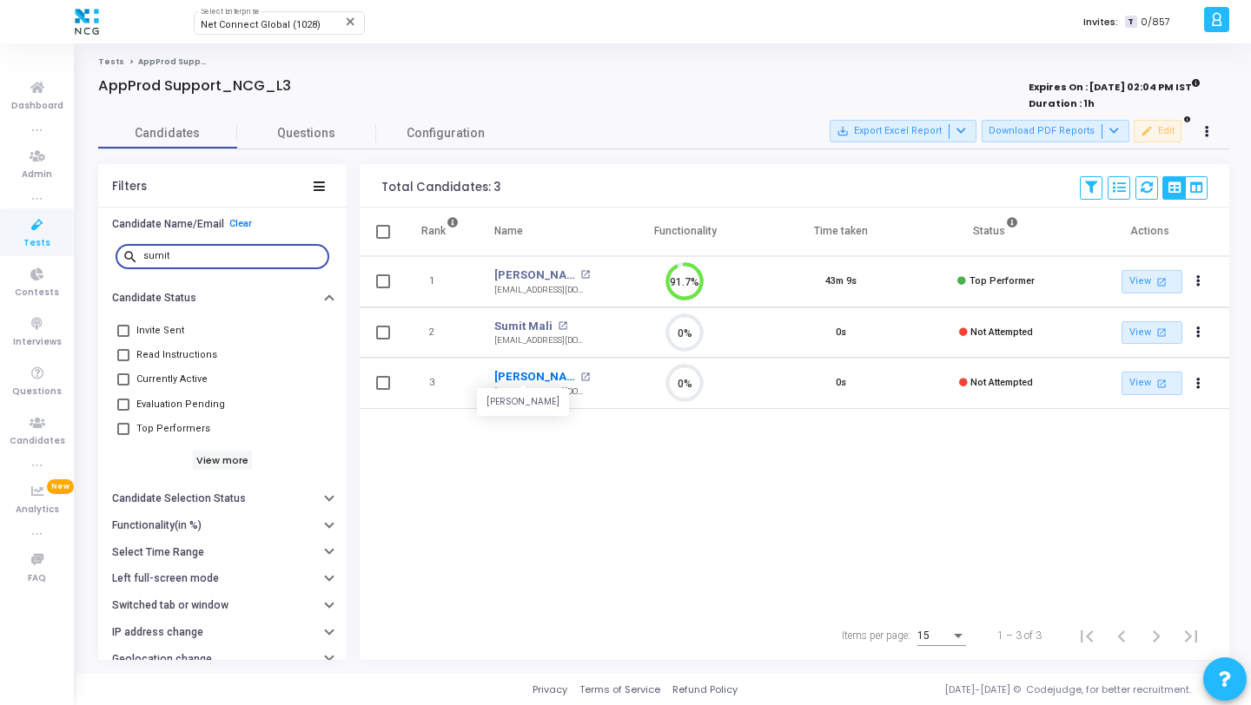
click at [534, 306] on link "[PERSON_NAME]" at bounding box center [535, 376] width 82 height 17
click at [199, 254] on input "sumit" at bounding box center [232, 256] width 179 height 10
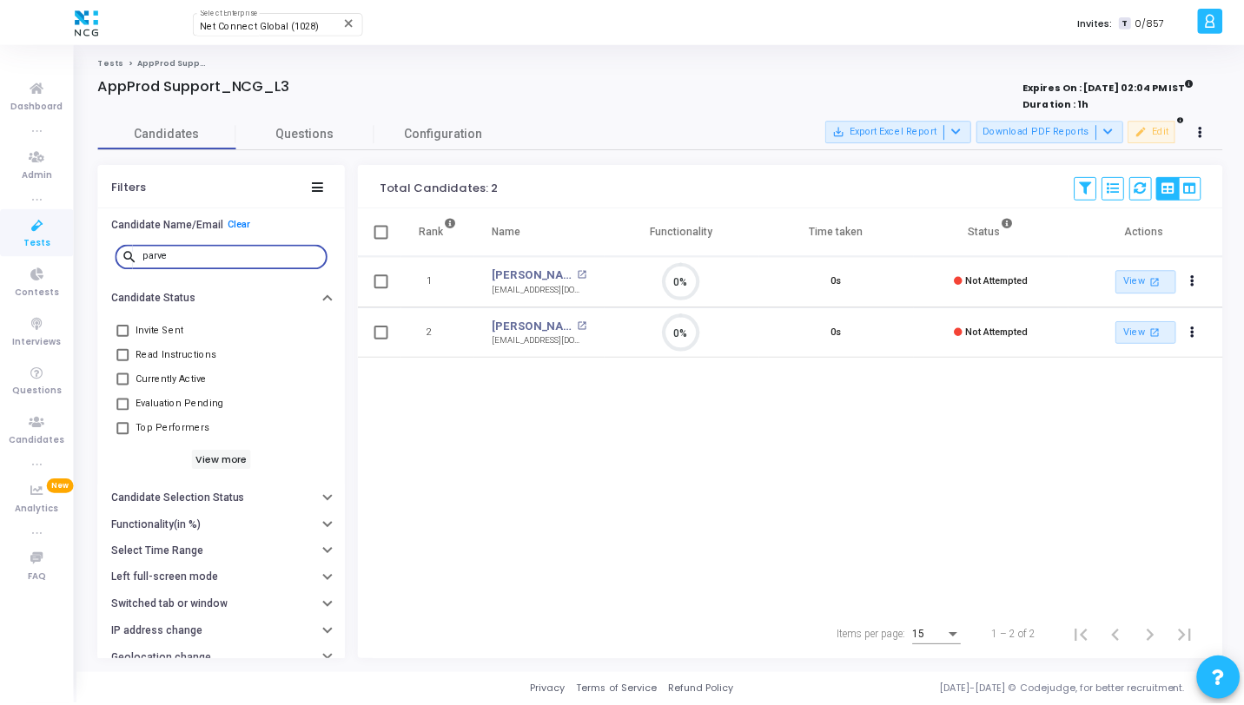
scroll to position [36, 44]
type input "parve"
click at [547, 275] on link "[PERSON_NAME]" at bounding box center [535, 275] width 82 height 17
click at [190, 256] on input "parve" at bounding box center [232, 256] width 179 height 10
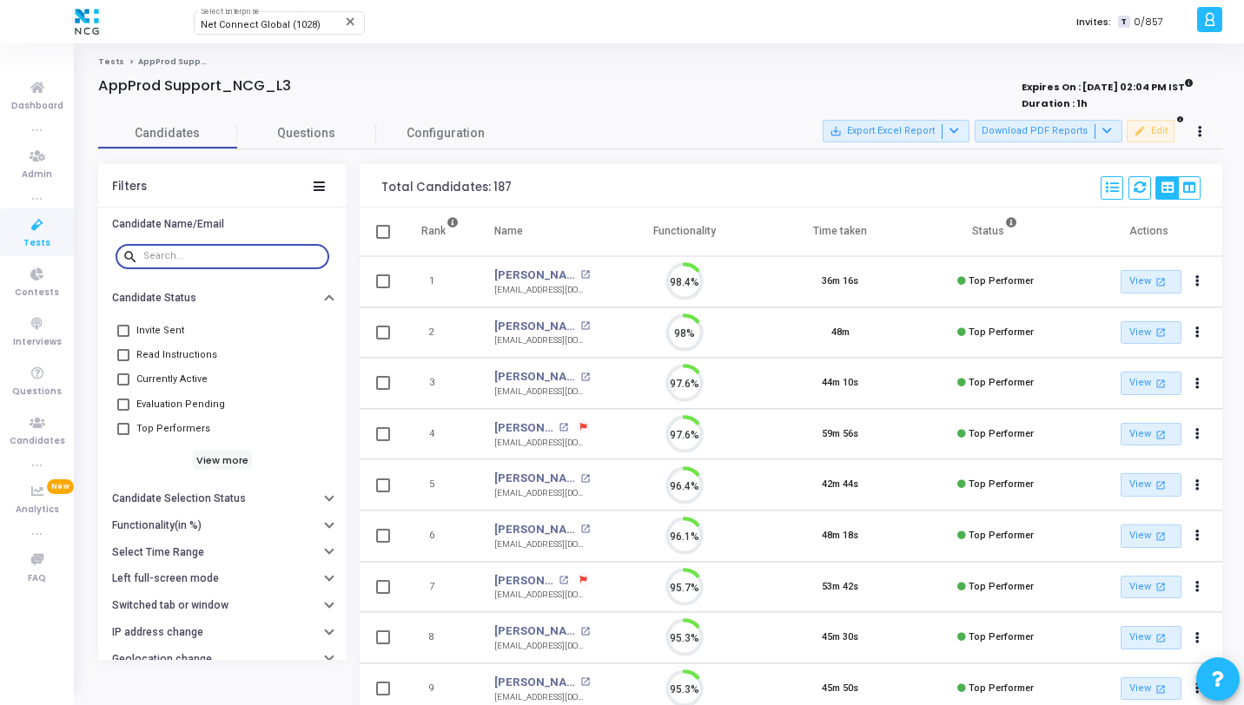
scroll to position [36, 44]
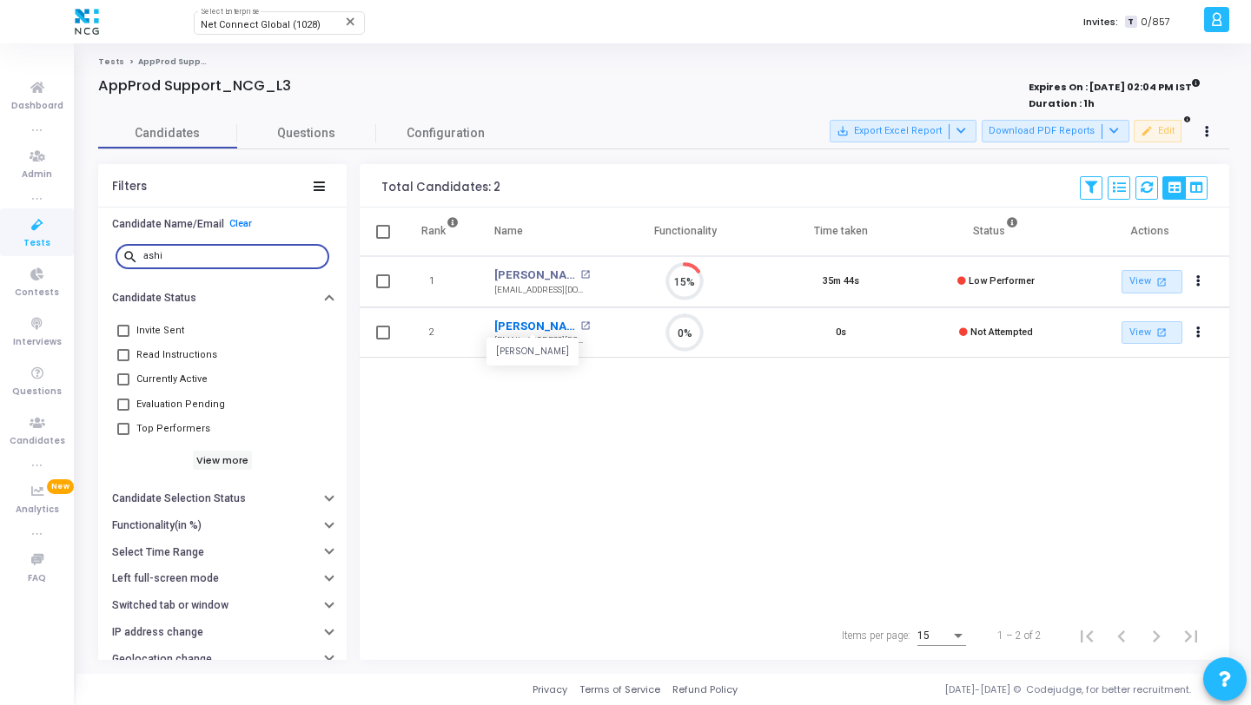
click at [530, 306] on link "[PERSON_NAME]" at bounding box center [535, 326] width 82 height 17
click at [224, 255] on input "ashi" at bounding box center [232, 256] width 179 height 10
type input "deepa"
click at [530, 306] on link "[PERSON_NAME]" at bounding box center [535, 326] width 82 height 17
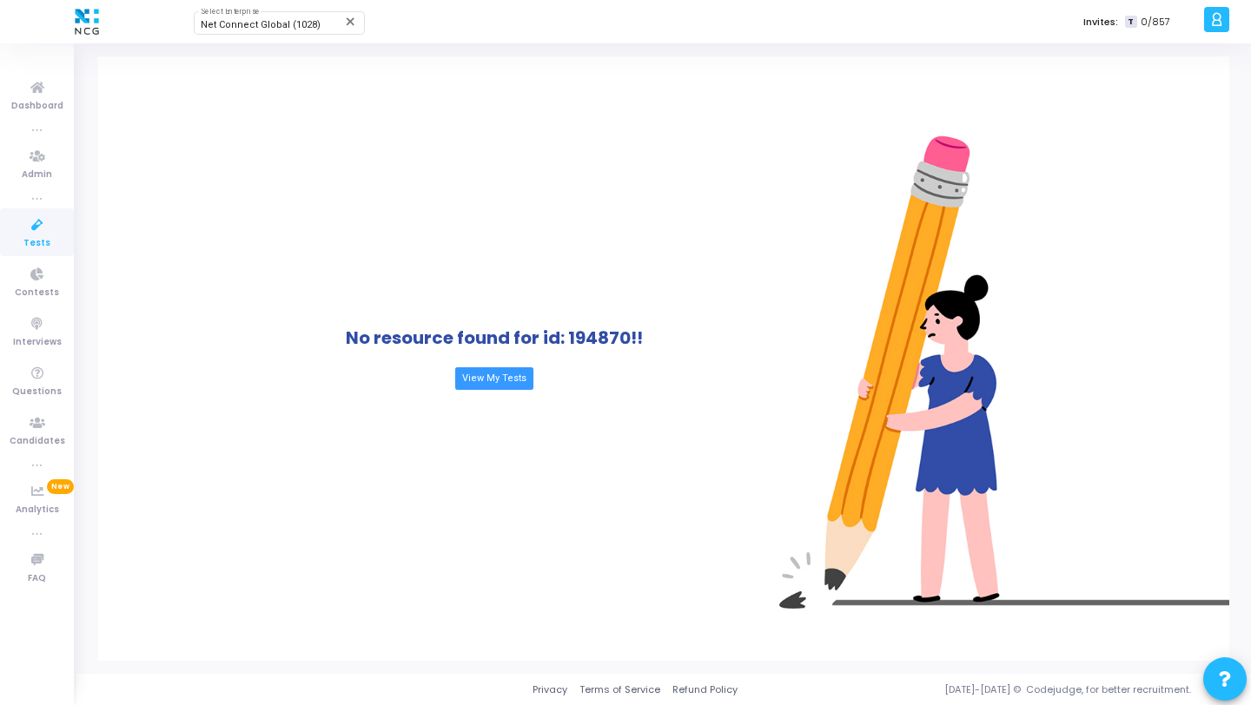
click at [44, 233] on icon at bounding box center [37, 226] width 36 height 22
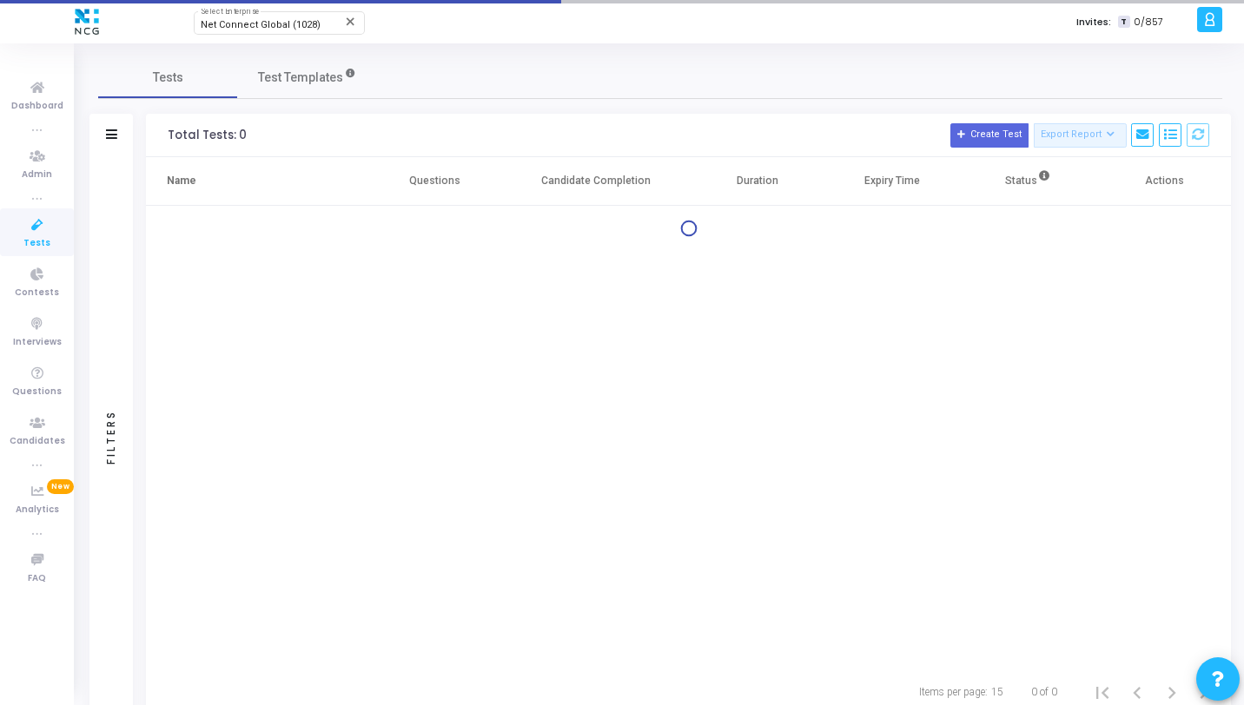
click at [44, 233] on icon at bounding box center [37, 226] width 36 height 22
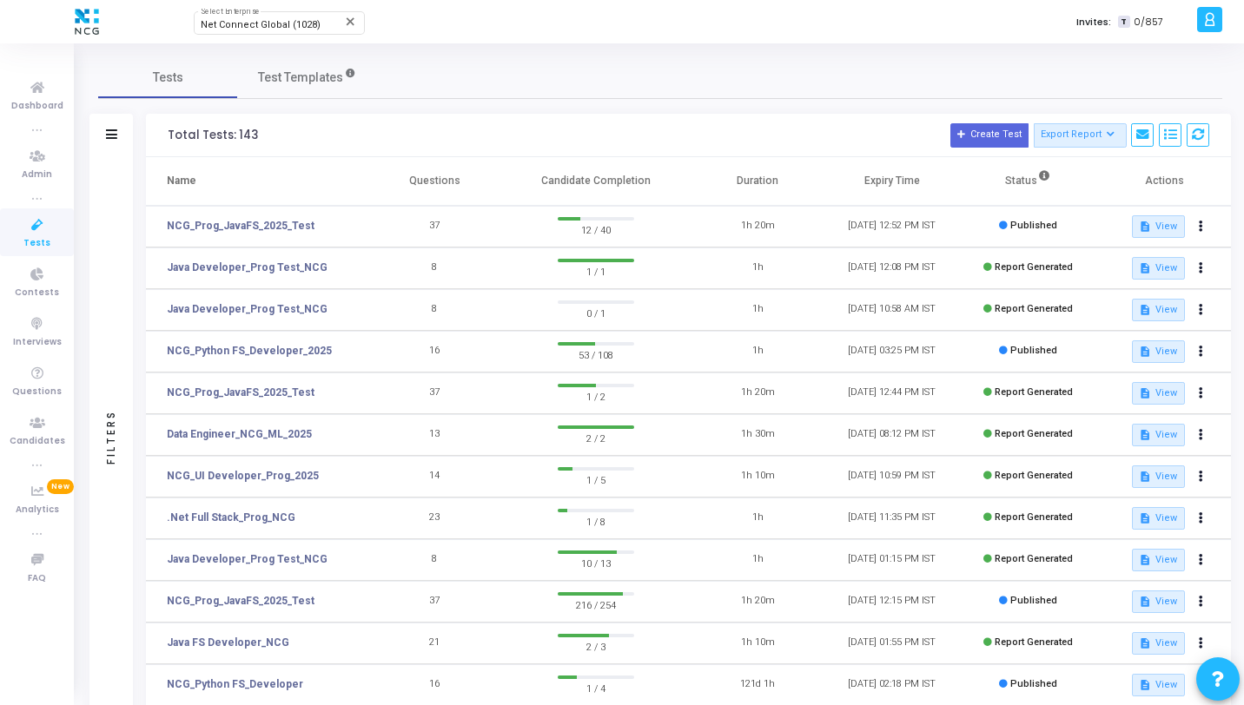
click at [254, 215] on td "NCG_Prog_JavaFS_2025_Test" at bounding box center [257, 227] width 222 height 42
click at [256, 221] on link "NCG_Prog_JavaFS_2025_Test" at bounding box center [241, 226] width 148 height 16
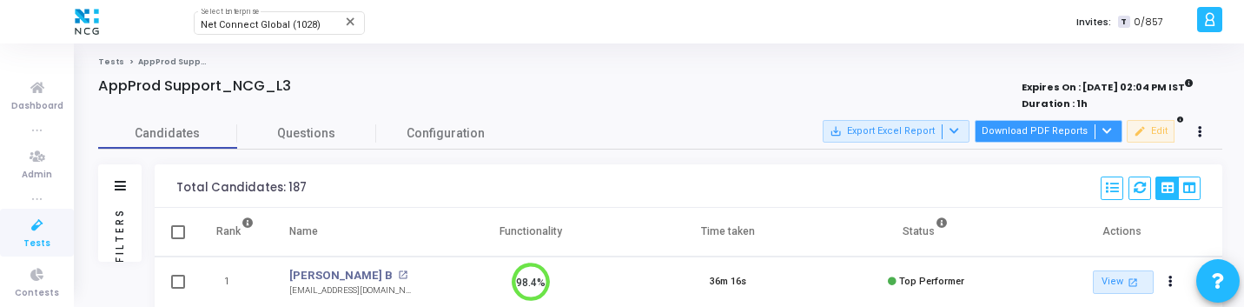
click at [1063, 128] on button "Download PDF Reports" at bounding box center [1049, 131] width 148 height 23
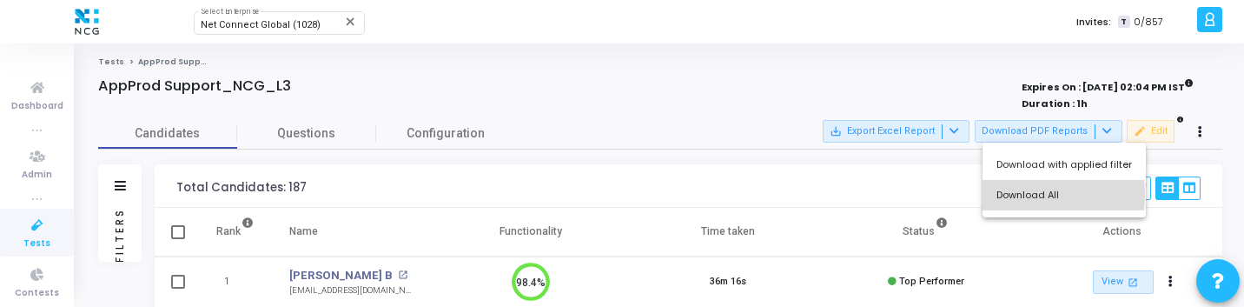
click at [1050, 195] on button "Download All" at bounding box center [1064, 195] width 163 height 30
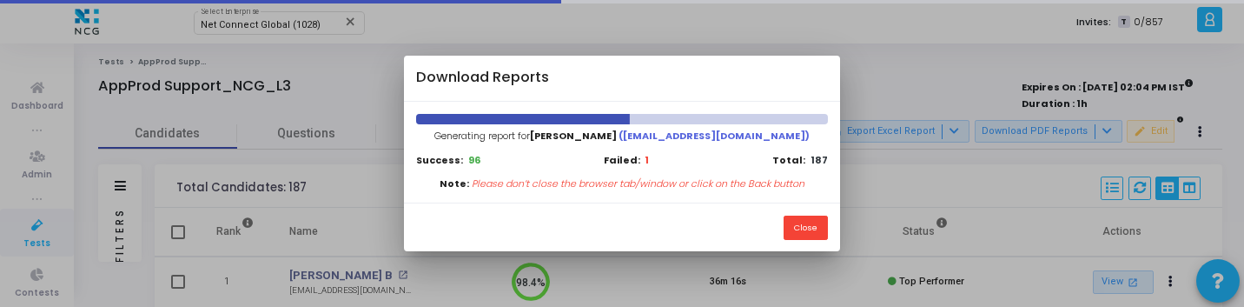
click at [669, 76] on div "Download Reports" at bounding box center [621, 79] width 435 height 46
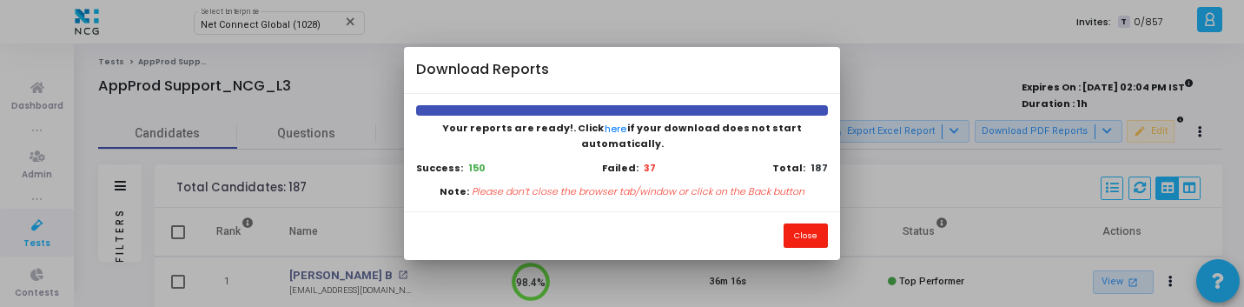
click at [811, 235] on button "Close" at bounding box center [806, 234] width 44 height 23
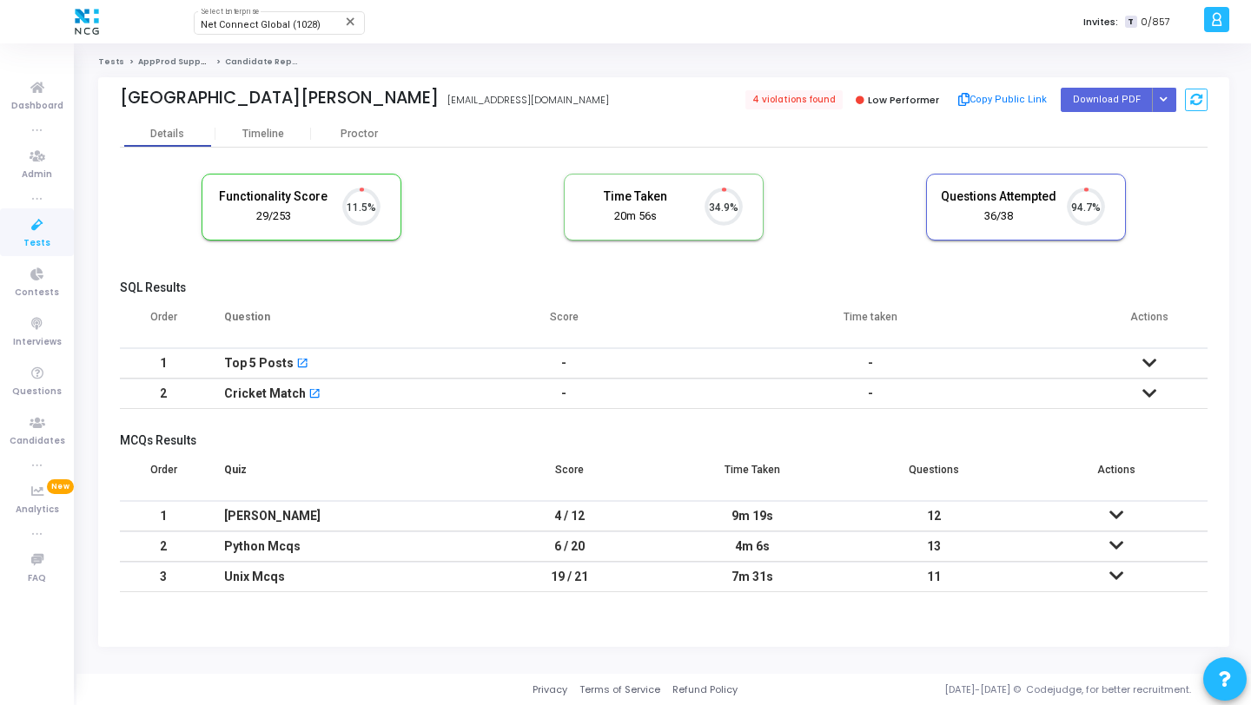
scroll to position [36, 44]
click at [1161, 98] on icon "Button group with nested dropdown" at bounding box center [1164, 100] width 8 height 9
drag, startPoint x: 1124, startPoint y: 140, endPoint x: 1099, endPoint y: 88, distance: 57.9
click at [1124, 140] on button "Regenerate PDF" at bounding box center [1109, 135] width 134 height 28
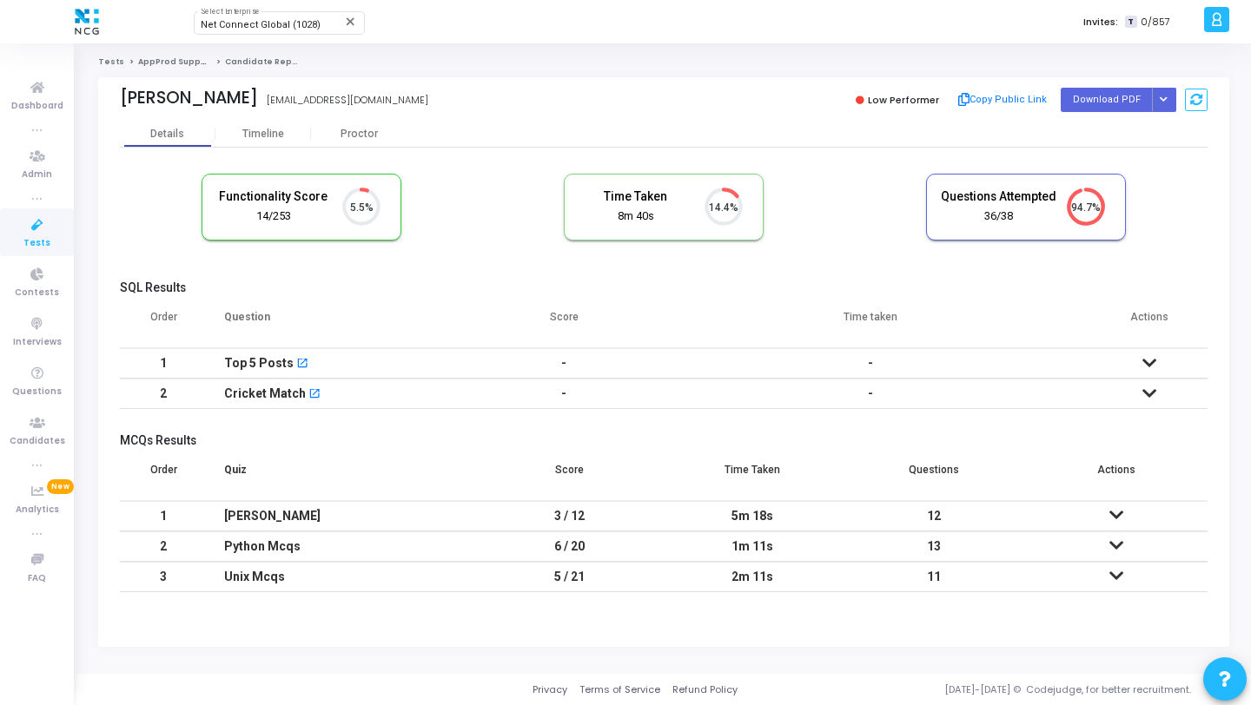
scroll to position [8, 8]
click at [1166, 101] on icon "Button group with nested dropdown" at bounding box center [1164, 100] width 8 height 9
click at [1116, 126] on button "Regenerate PDF" at bounding box center [1109, 135] width 134 height 28
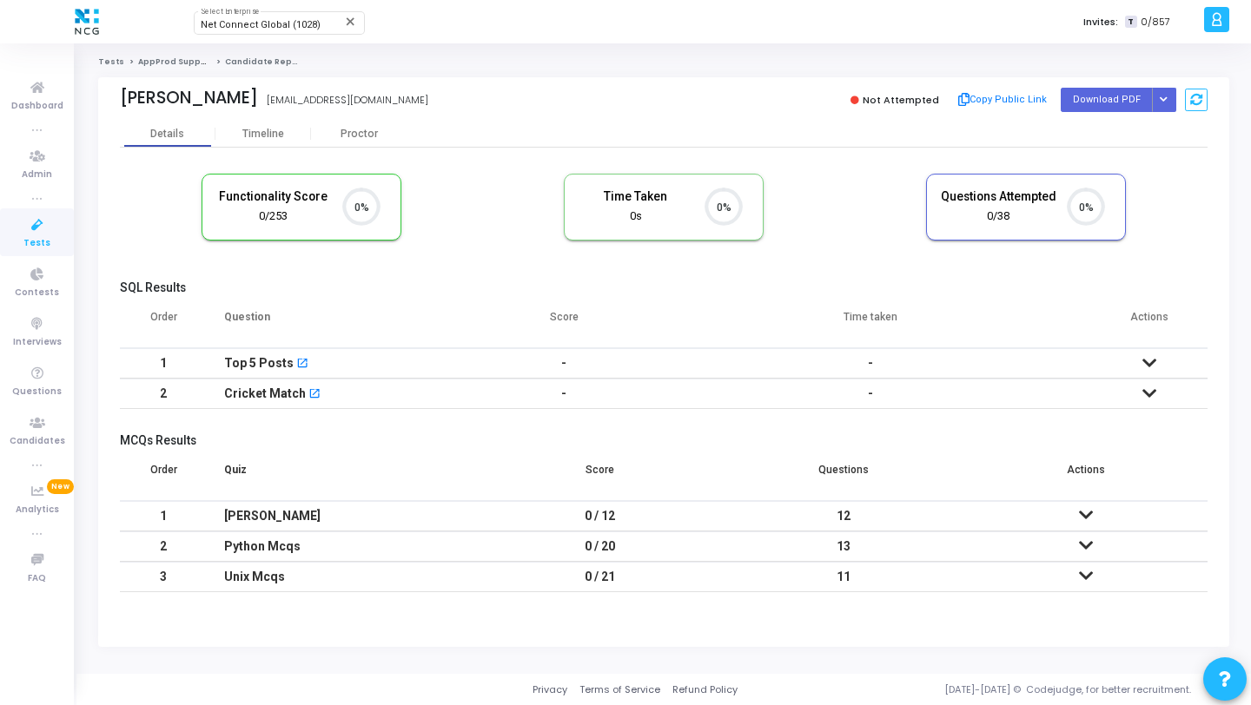
scroll to position [8, 8]
click at [1167, 98] on icon "Button group with nested dropdown" at bounding box center [1164, 100] width 8 height 9
click at [1104, 140] on button "Regenerate PDF" at bounding box center [1109, 135] width 134 height 28
click at [1166, 96] on icon "Button group with nested dropdown" at bounding box center [1164, 100] width 8 height 9
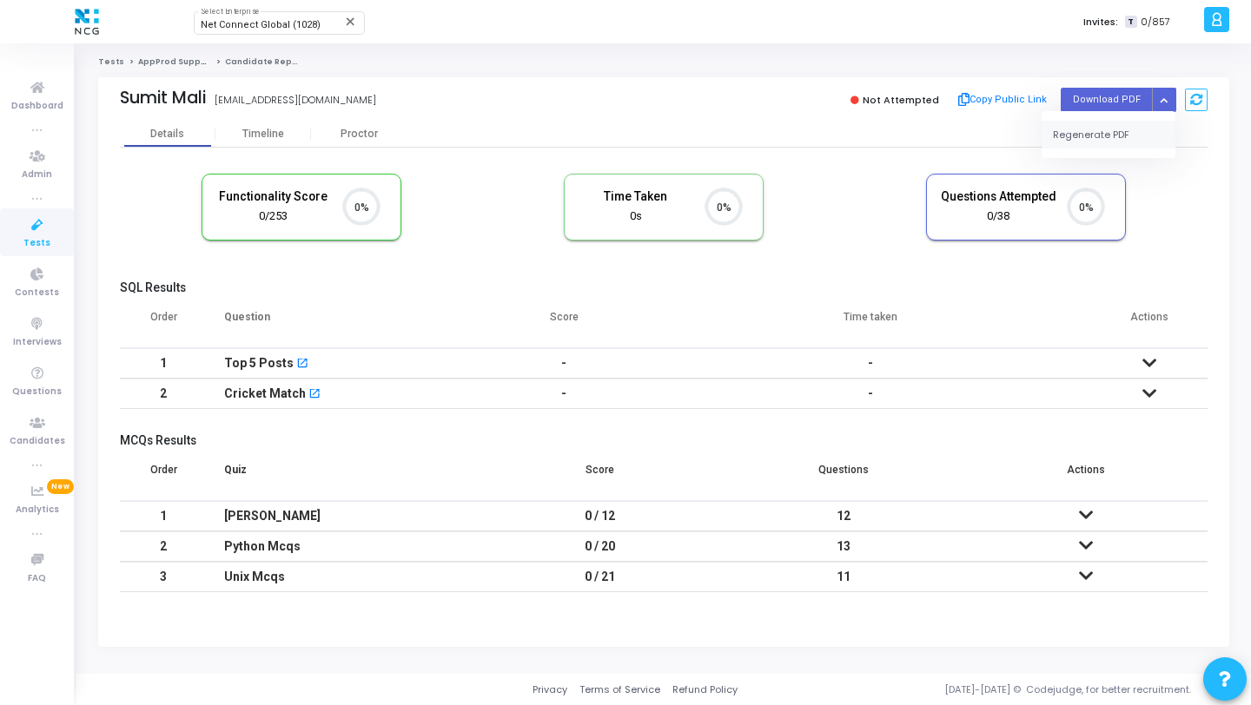
click at [1114, 132] on button "Regenerate PDF" at bounding box center [1109, 135] width 134 height 28
click at [1159, 99] on button "Button group with nested dropdown" at bounding box center [1164, 99] width 24 height 23
click at [1107, 129] on button "Regenerate PDF" at bounding box center [1109, 135] width 134 height 28
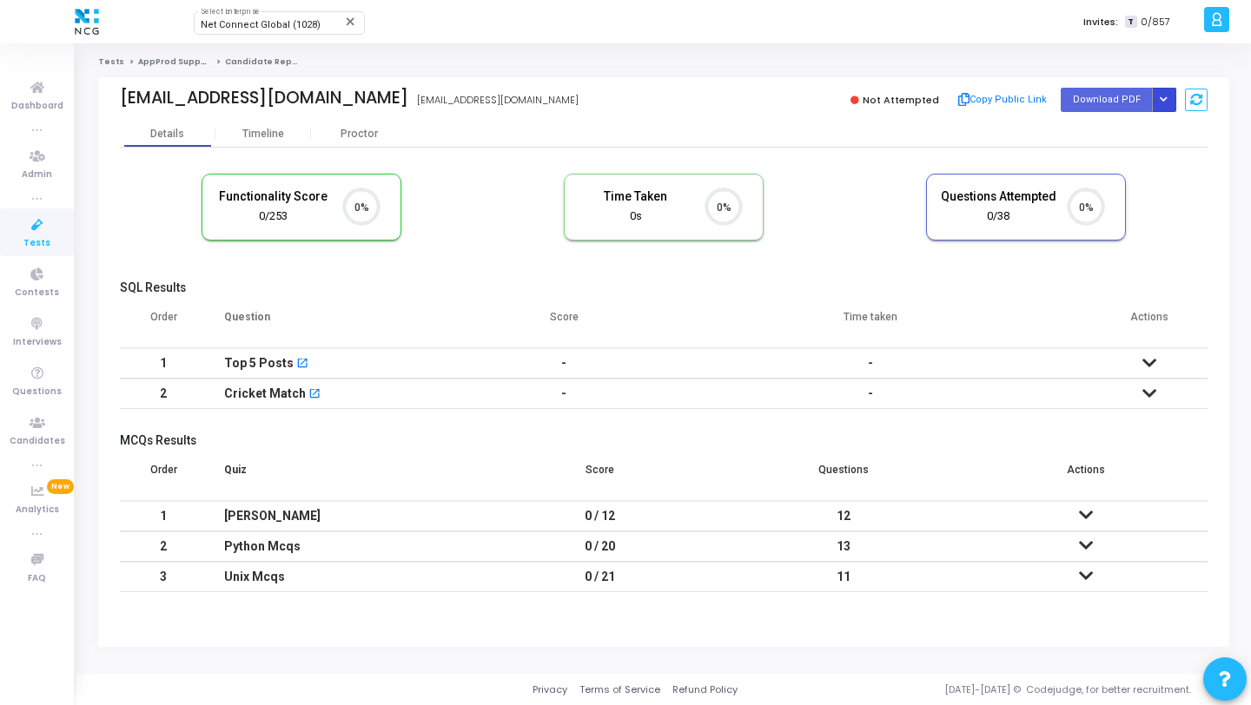
click at [1167, 97] on icon "Button group with nested dropdown" at bounding box center [1164, 100] width 8 height 9
click at [1128, 141] on button "Regenerate PDF" at bounding box center [1109, 135] width 134 height 28
click at [1166, 97] on icon "Button group with nested dropdown" at bounding box center [1164, 100] width 8 height 9
click at [1116, 128] on button "Regenerate PDF" at bounding box center [1109, 135] width 134 height 28
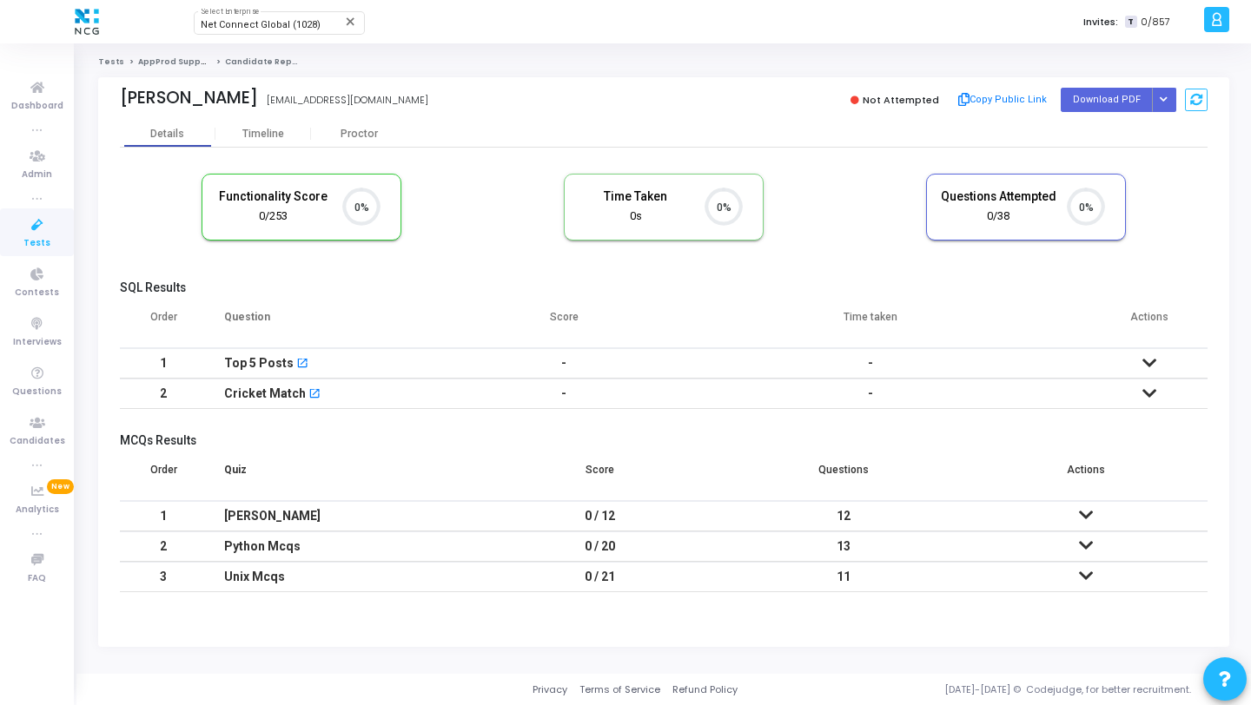
scroll to position [8, 8]
drag, startPoint x: 1164, startPoint y: 100, endPoint x: 1155, endPoint y: 103, distance: 10.2
click at [1164, 100] on icon "Button group with nested dropdown" at bounding box center [1164, 100] width 8 height 9
click at [1097, 131] on button "Regenerate PDF" at bounding box center [1109, 135] width 134 height 28
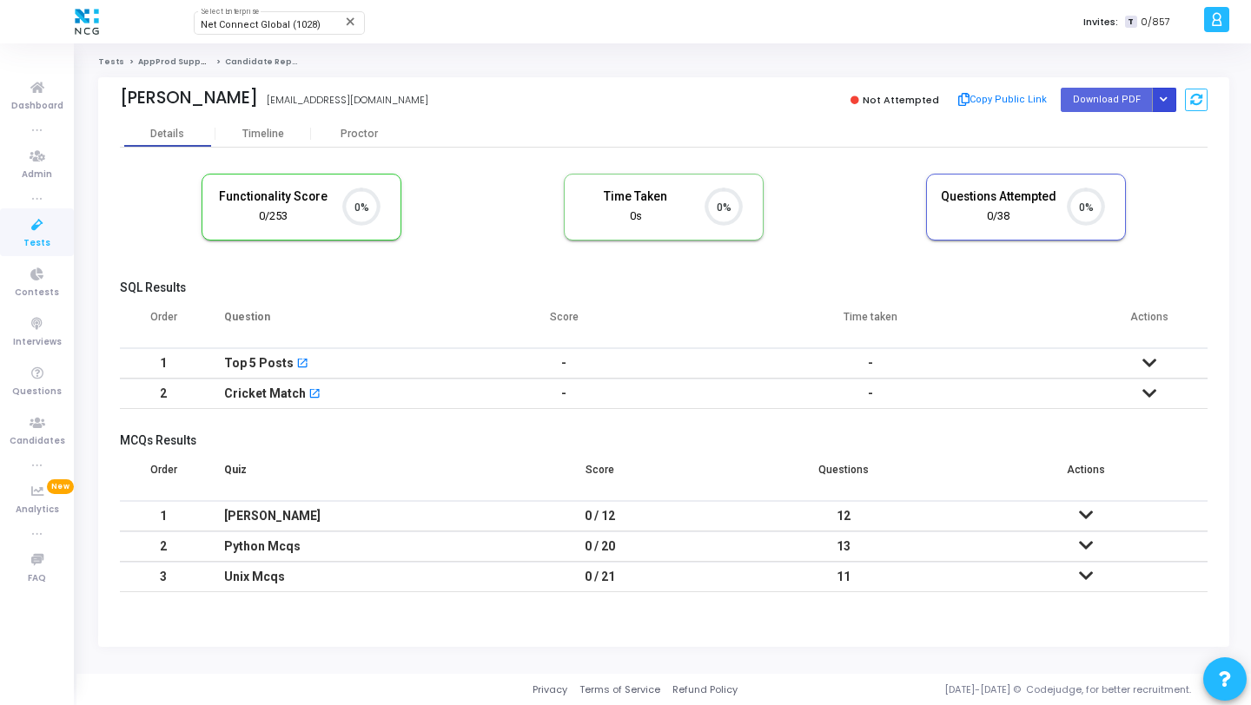
click at [1163, 92] on button "Button group with nested dropdown" at bounding box center [1164, 99] width 24 height 23
click at [1125, 129] on button "Regenerate PDF" at bounding box center [1109, 135] width 134 height 28
click at [1168, 90] on button "Button group with nested dropdown" at bounding box center [1164, 99] width 24 height 23
click at [1118, 121] on button "Regenerate PDF" at bounding box center [1109, 135] width 134 height 28
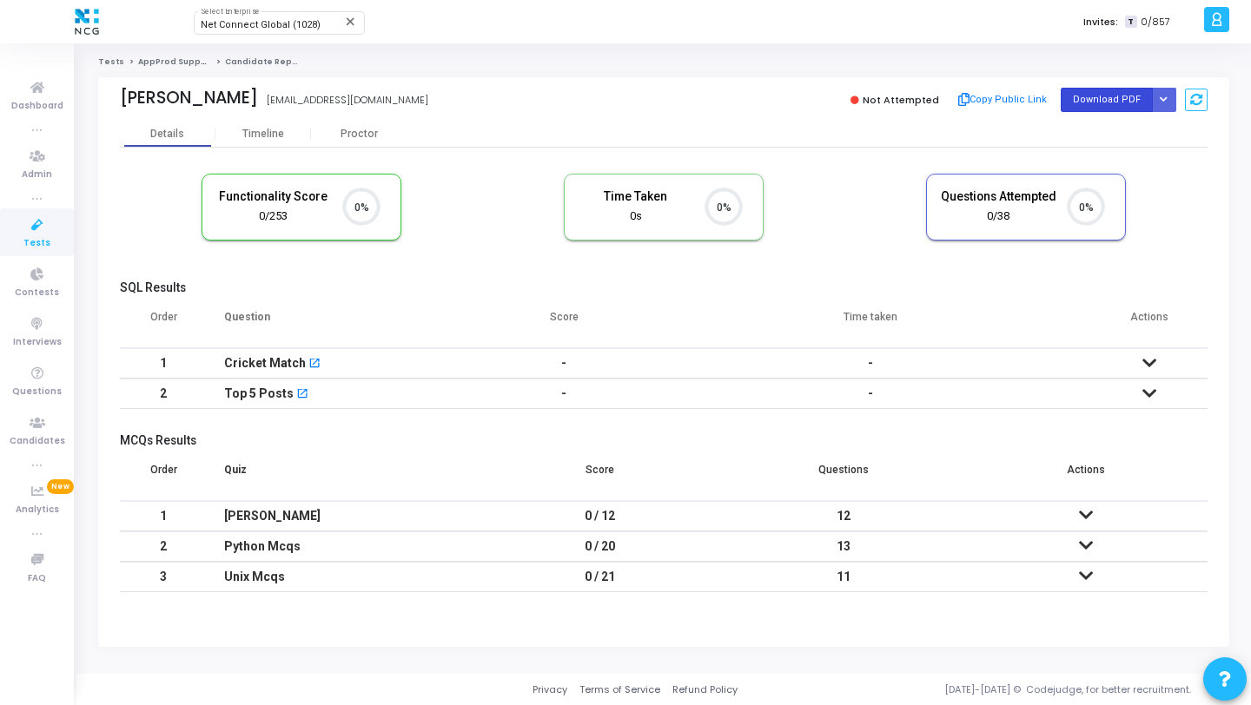
scroll to position [8, 8]
click at [1161, 100] on icon "Button group with nested dropdown" at bounding box center [1164, 100] width 8 height 9
click at [1096, 134] on button "Regenerate PDF" at bounding box center [1109, 135] width 134 height 28
click at [1167, 103] on icon "Button group with nested dropdown" at bounding box center [1164, 100] width 8 height 9
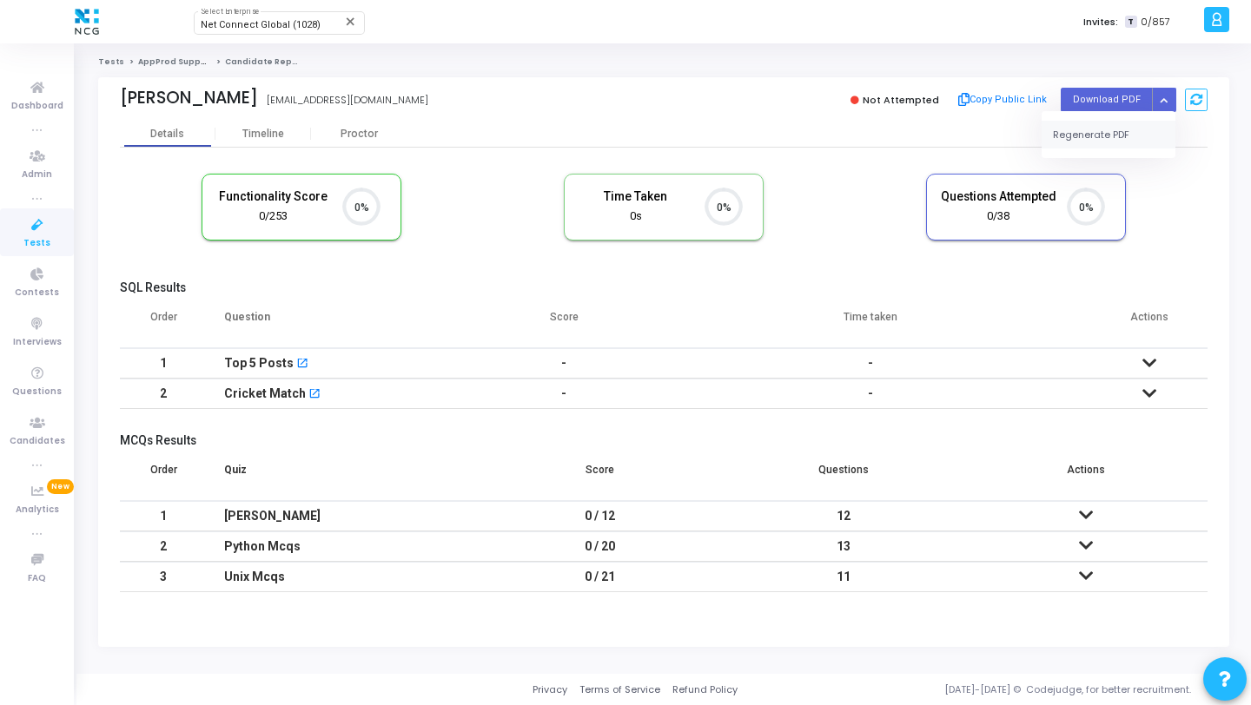
click at [1096, 144] on button "Regenerate PDF" at bounding box center [1109, 135] width 134 height 28
click at [1158, 92] on button "Button group with nested dropdown" at bounding box center [1164, 99] width 24 height 23
click at [1116, 125] on button "Regenerate PDF" at bounding box center [1109, 135] width 134 height 28
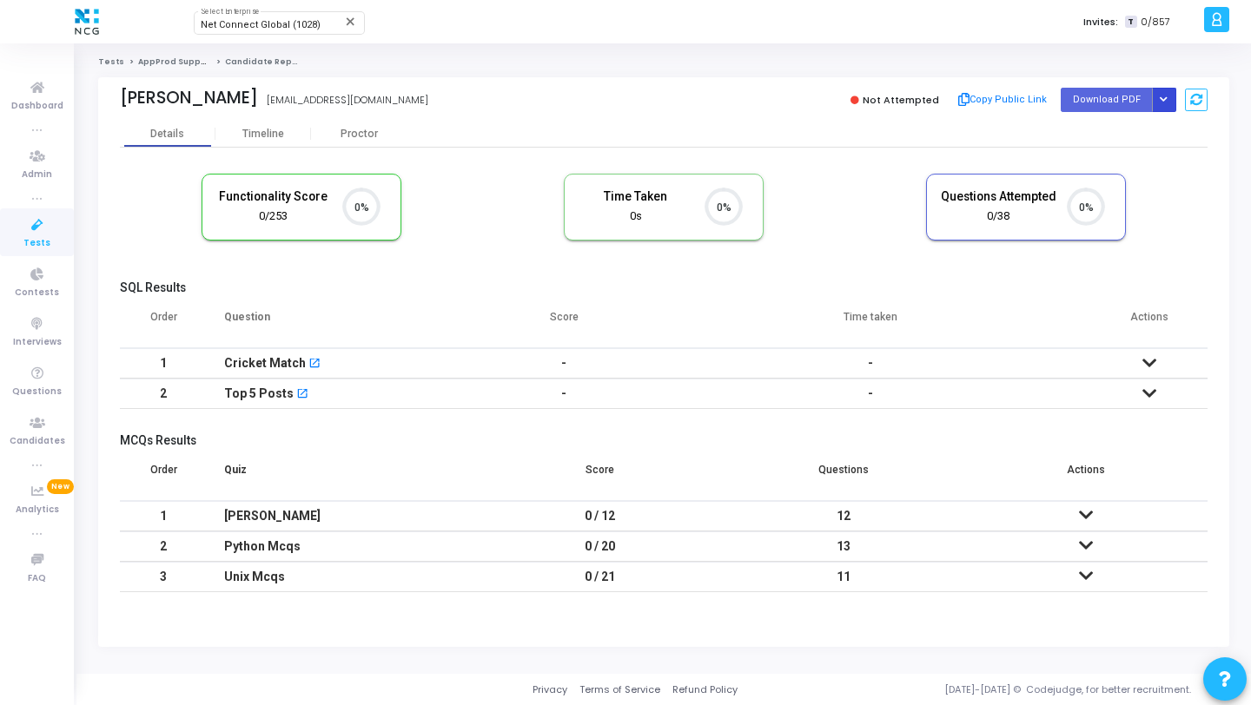
click at [1165, 106] on button "Button group with nested dropdown" at bounding box center [1164, 99] width 24 height 23
click at [1110, 136] on button "Regenerate PDF" at bounding box center [1109, 135] width 134 height 28
click at [1163, 96] on icon "Button group with nested dropdown" at bounding box center [1164, 100] width 8 height 9
click at [1114, 129] on button "Regenerate PDF" at bounding box center [1109, 135] width 134 height 28
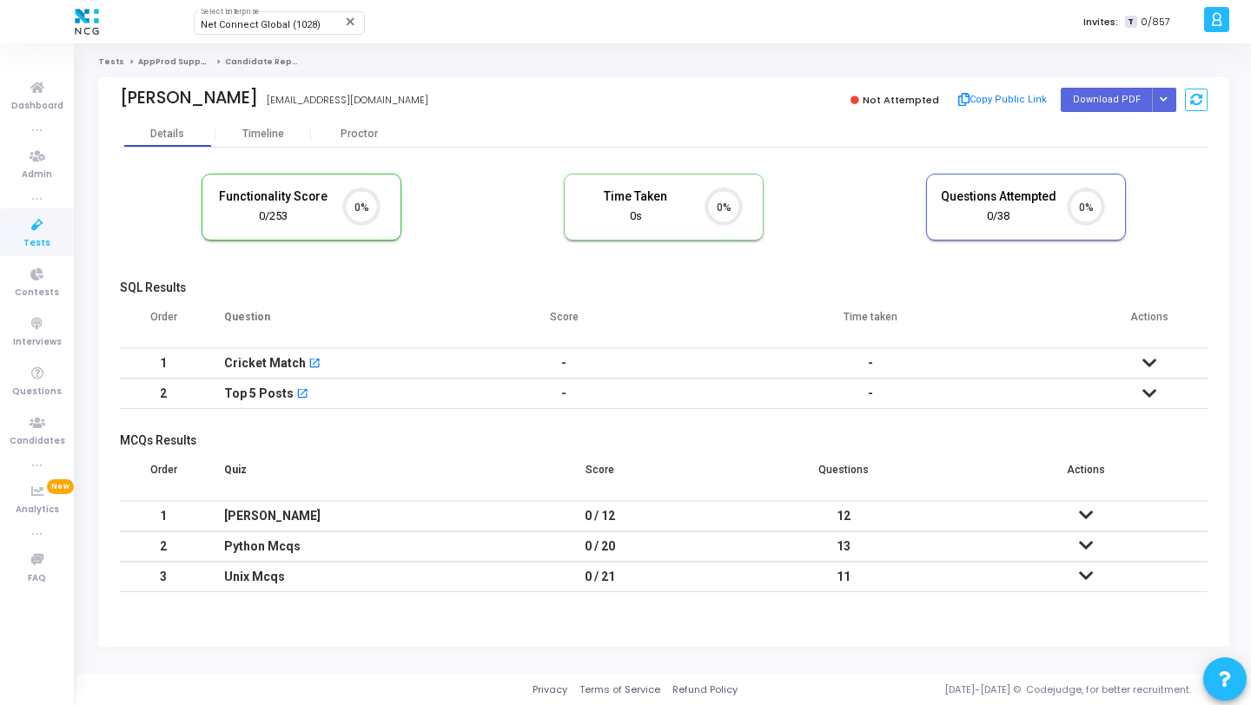
scroll to position [8, 8]
click at [1163, 100] on icon "Button group with nested dropdown" at bounding box center [1164, 100] width 8 height 9
click at [1110, 139] on button "Regenerate PDF" at bounding box center [1109, 135] width 134 height 28
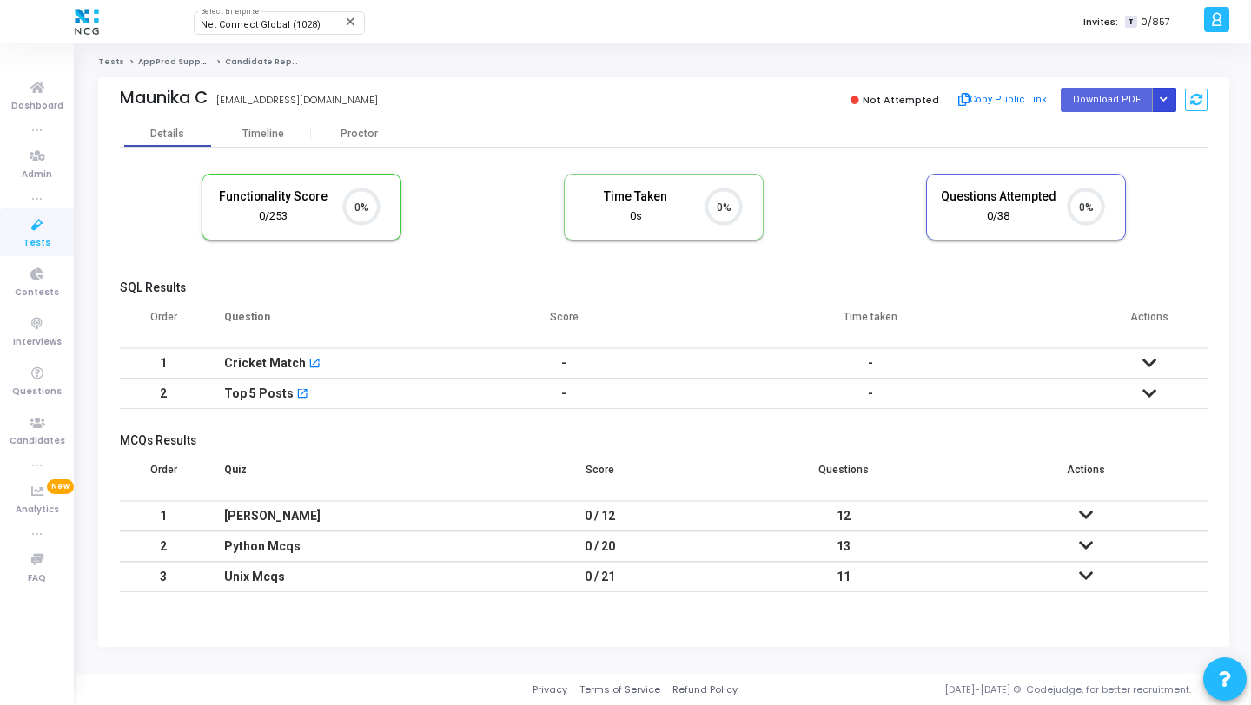
click at [1165, 96] on icon "Button group with nested dropdown" at bounding box center [1164, 100] width 8 height 9
click at [1121, 129] on button "Regenerate PDF" at bounding box center [1109, 135] width 134 height 28
click at [1162, 103] on icon "Button group with nested dropdown" at bounding box center [1164, 100] width 8 height 9
click at [1117, 135] on button "Regenerate PDF" at bounding box center [1109, 135] width 134 height 28
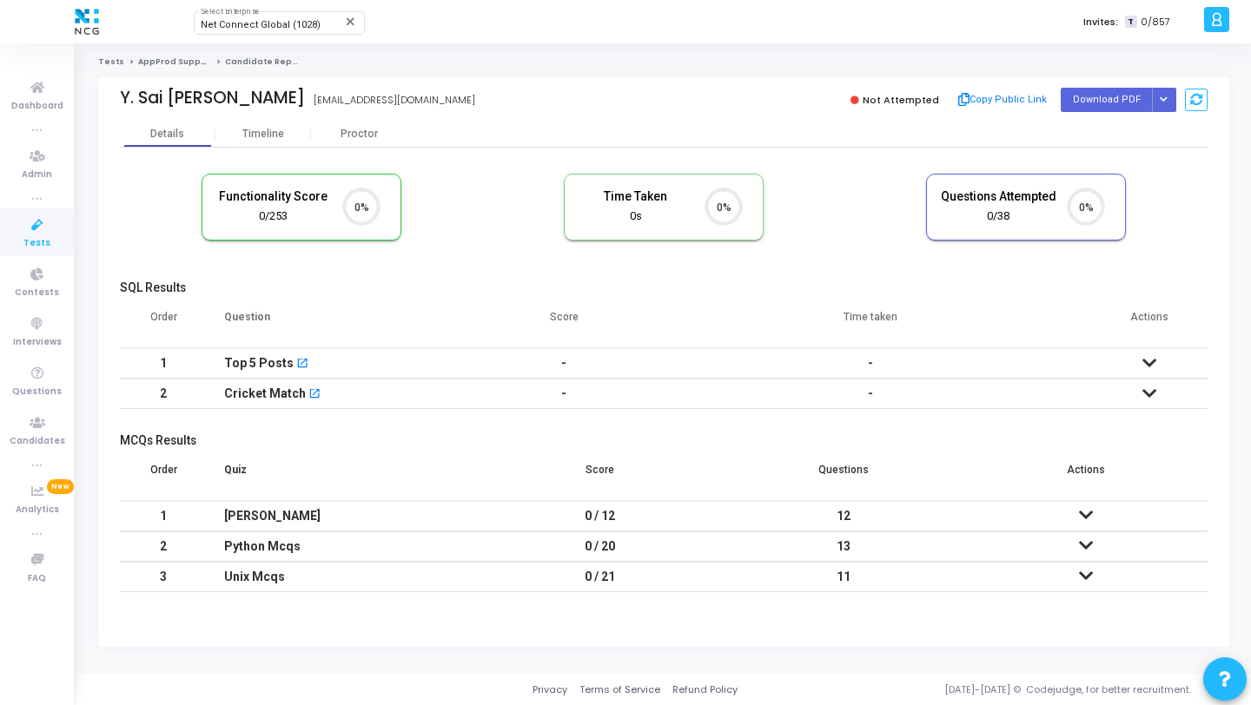
scroll to position [8, 8]
click at [1164, 103] on icon "Button group with nested dropdown" at bounding box center [1164, 100] width 8 height 9
click at [1084, 142] on button "Regenerate PDF" at bounding box center [1109, 135] width 134 height 28
click at [1160, 100] on icon "Button group with nested dropdown" at bounding box center [1164, 100] width 8 height 9
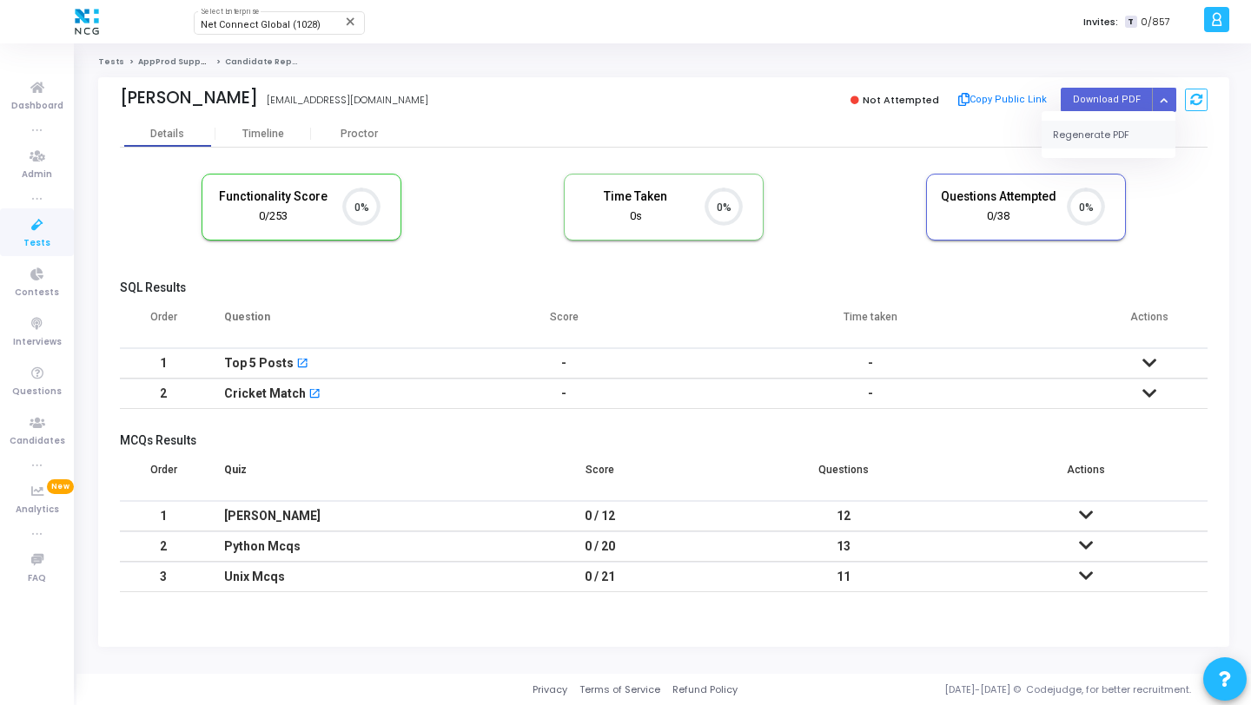
click at [1131, 121] on button "Regenerate PDF" at bounding box center [1109, 135] width 134 height 28
click at [1161, 106] on button "Button group with nested dropdown" at bounding box center [1164, 99] width 24 height 23
click at [1139, 127] on button "Regenerate PDF" at bounding box center [1109, 135] width 134 height 28
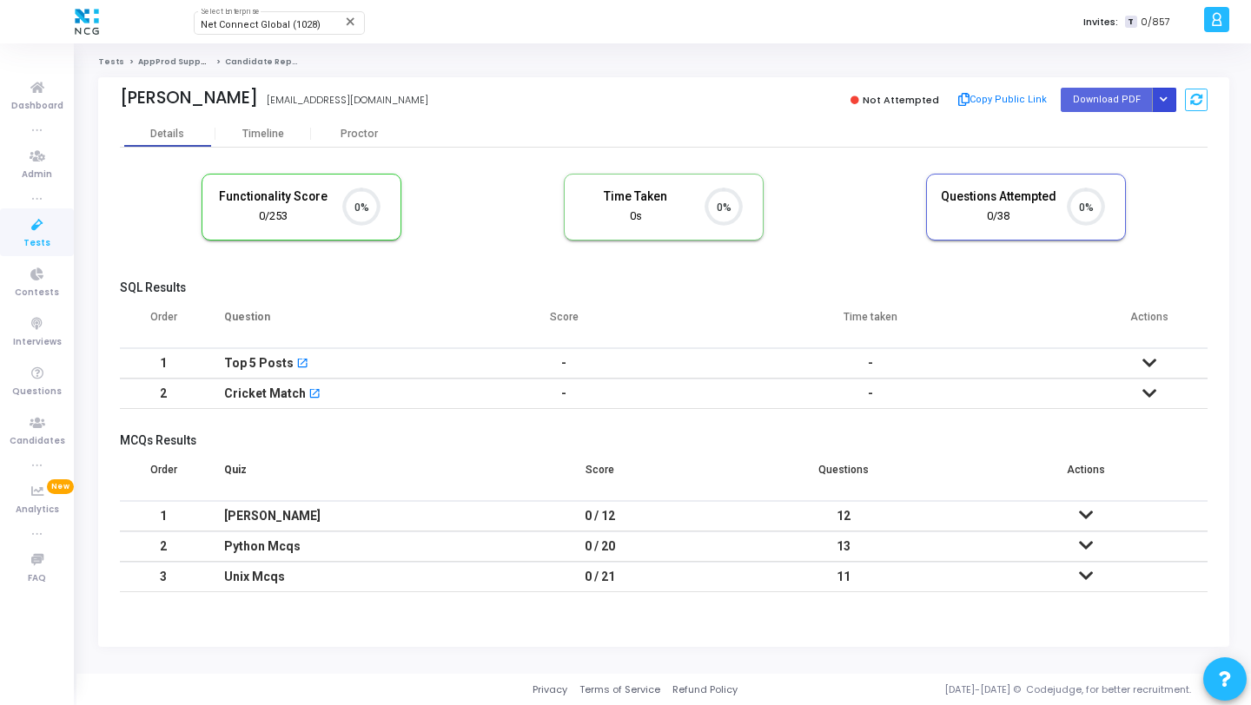
click at [1166, 97] on icon "Button group with nested dropdown" at bounding box center [1164, 100] width 8 height 9
click at [1127, 125] on button "Regenerate PDF" at bounding box center [1109, 135] width 134 height 28
click at [1162, 96] on icon "Button group with nested dropdown" at bounding box center [1164, 100] width 8 height 9
click at [1118, 124] on button "Regenerate PDF" at bounding box center [1109, 135] width 134 height 28
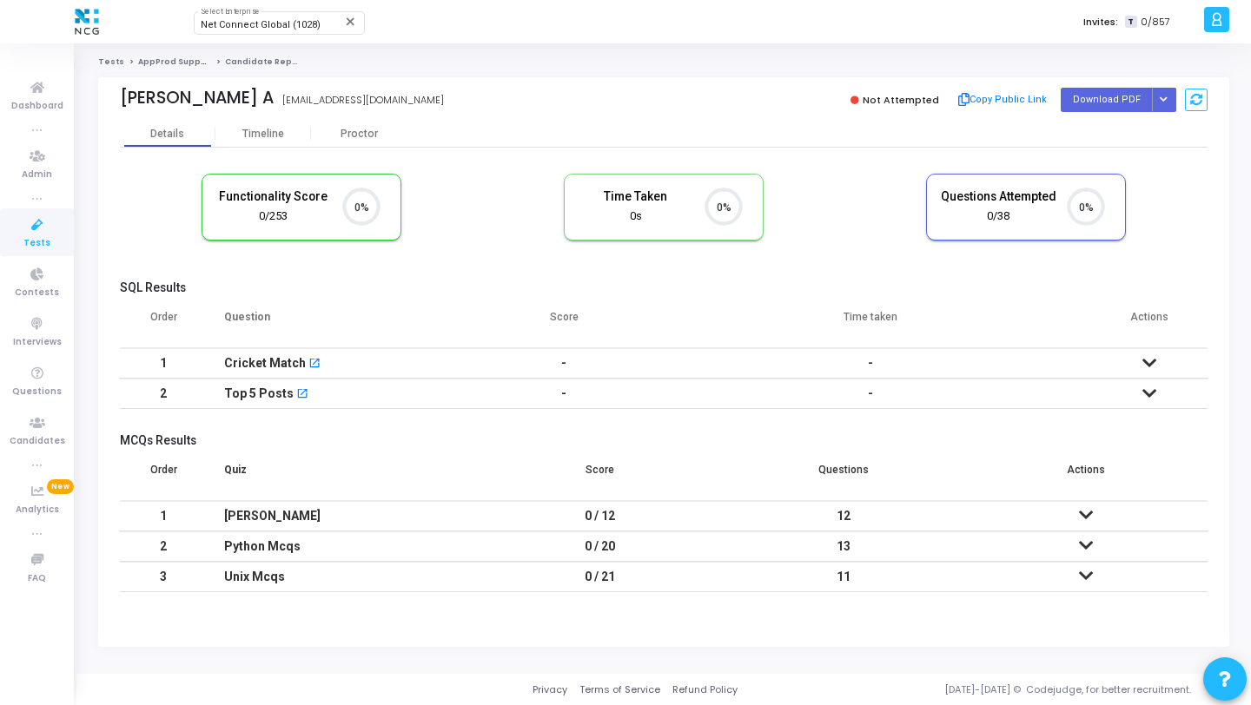
scroll to position [8, 8]
click at [1166, 97] on icon "Button group with nested dropdown" at bounding box center [1164, 100] width 8 height 9
drag, startPoint x: 1109, startPoint y: 131, endPoint x: 1108, endPoint y: 116, distance: 15.7
click at [1109, 131] on button "Regenerate PDF" at bounding box center [1109, 135] width 134 height 28
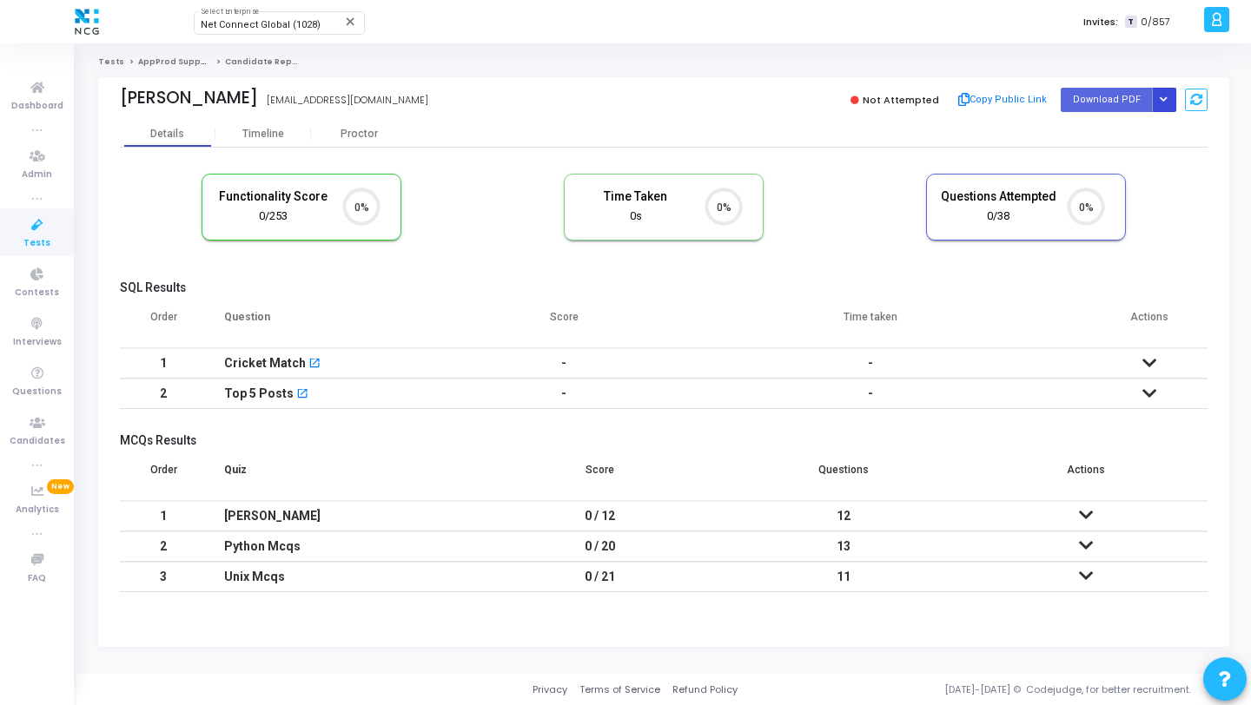
click at [1160, 108] on button "Button group with nested dropdown" at bounding box center [1164, 99] width 24 height 23
click at [1118, 149] on div "Regenerate PDF" at bounding box center [1109, 134] width 134 height 47
click at [1123, 133] on button "Regenerate PDF" at bounding box center [1109, 135] width 134 height 28
click at [1162, 103] on icon "Button group with nested dropdown" at bounding box center [1164, 100] width 8 height 9
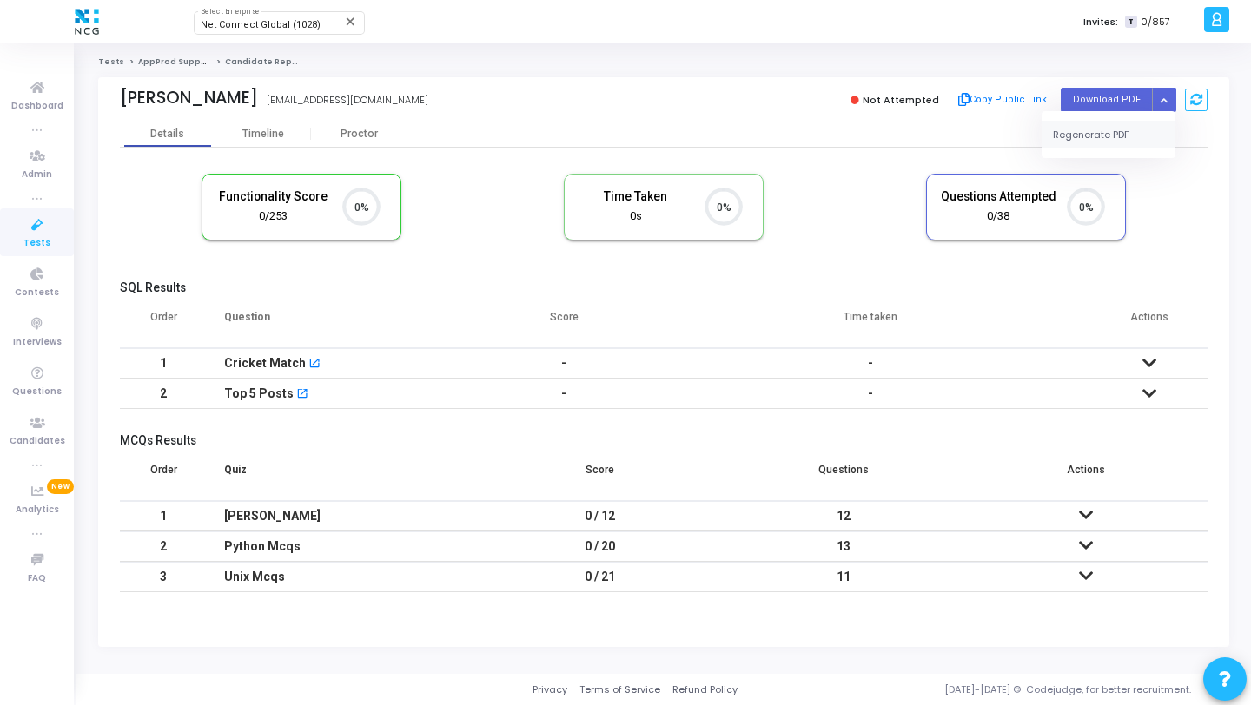
click at [1115, 130] on button "Regenerate PDF" at bounding box center [1109, 135] width 134 height 28
click at [1170, 101] on button "Button group with nested dropdown" at bounding box center [1164, 99] width 24 height 23
click at [1117, 135] on button "Regenerate PDF" at bounding box center [1109, 135] width 134 height 28
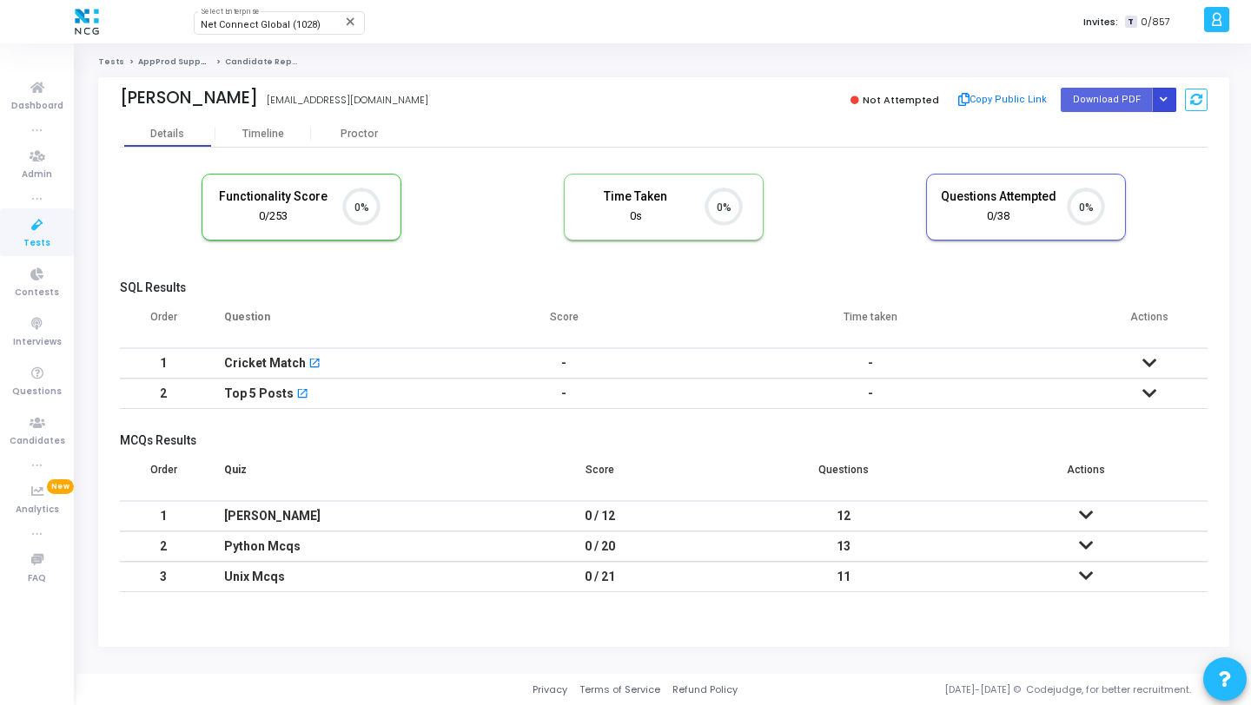
click at [1162, 101] on icon "Button group with nested dropdown" at bounding box center [1164, 100] width 8 height 9
click at [1120, 132] on button "Regenerate PDF" at bounding box center [1109, 135] width 134 height 28
click at [1166, 103] on icon "Button group with nested dropdown" at bounding box center [1164, 100] width 8 height 9
click at [1116, 137] on button "Regenerate PDF" at bounding box center [1109, 135] width 134 height 28
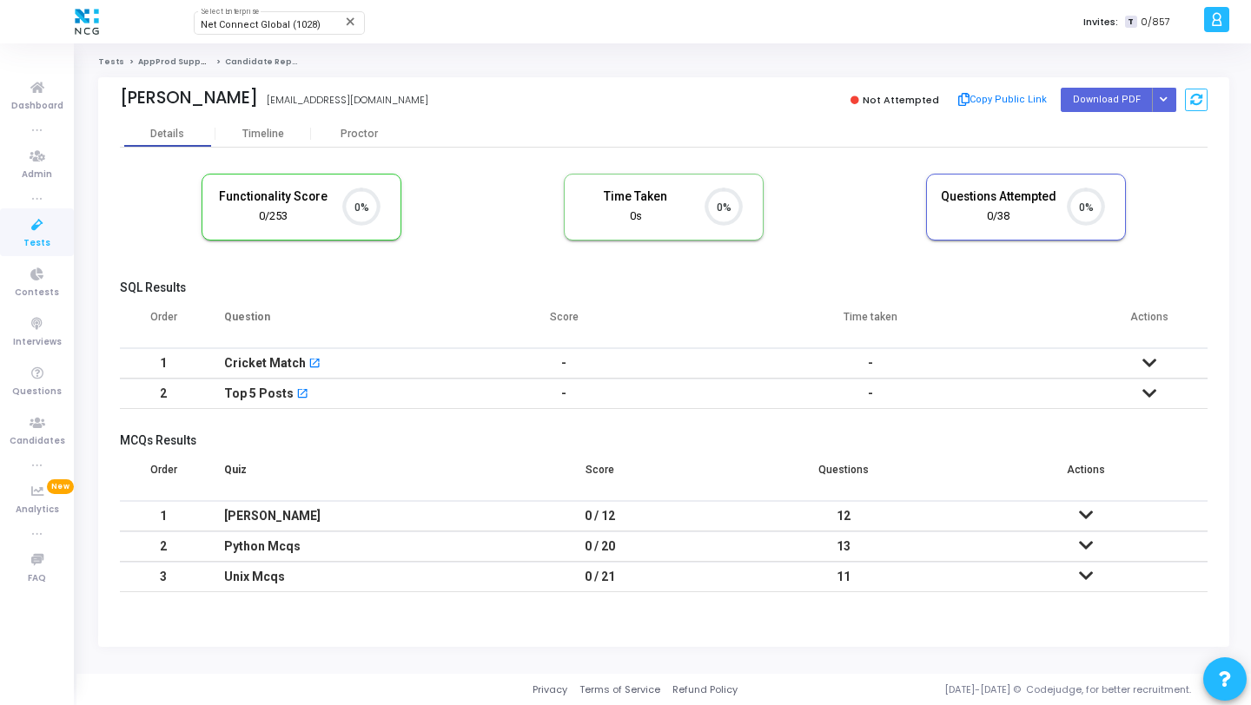
scroll to position [8, 8]
click at [1166, 104] on button "Button group with nested dropdown" at bounding box center [1164, 99] width 24 height 23
click at [1118, 144] on button "Regenerate PDF" at bounding box center [1109, 135] width 134 height 28
click at [1161, 104] on button "Button group with nested dropdown" at bounding box center [1164, 99] width 24 height 23
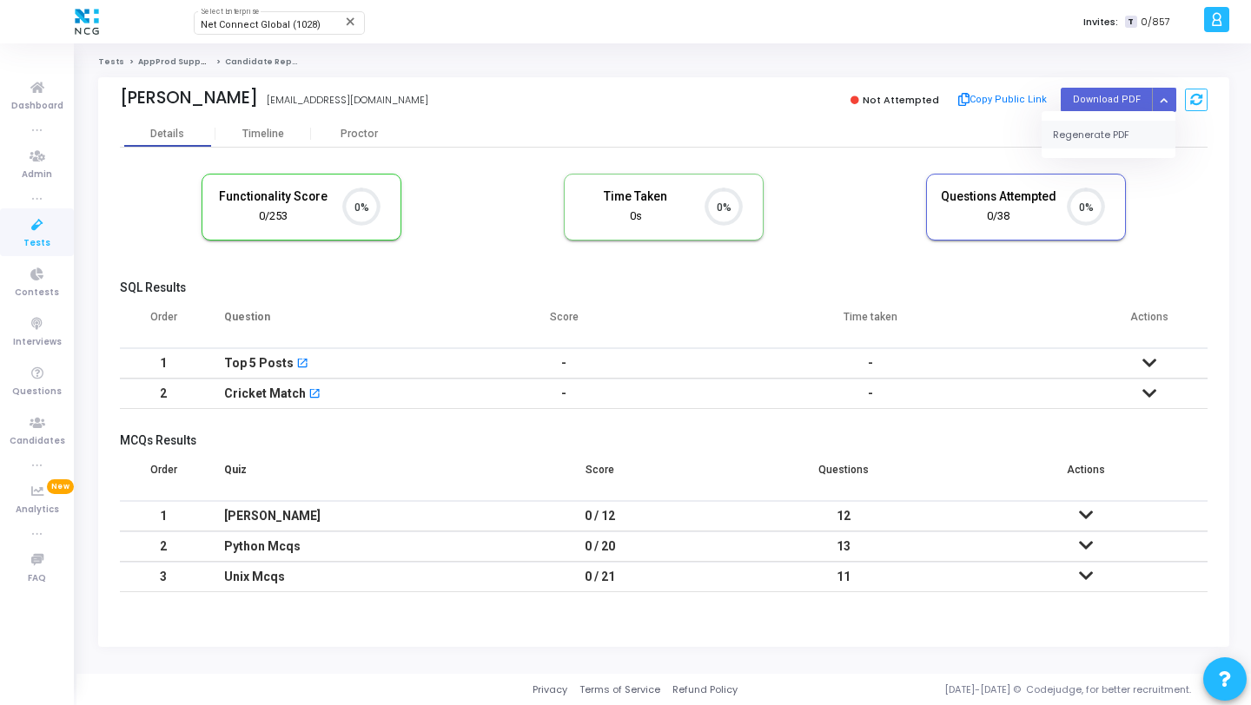
click at [1092, 136] on button "Regenerate PDF" at bounding box center [1109, 135] width 134 height 28
click at [1169, 96] on button "Button group with nested dropdown" at bounding box center [1164, 99] width 24 height 23
click at [1128, 117] on div "Regenerate PDF" at bounding box center [1109, 134] width 134 height 47
click at [1117, 129] on button "Regenerate PDF" at bounding box center [1109, 135] width 134 height 28
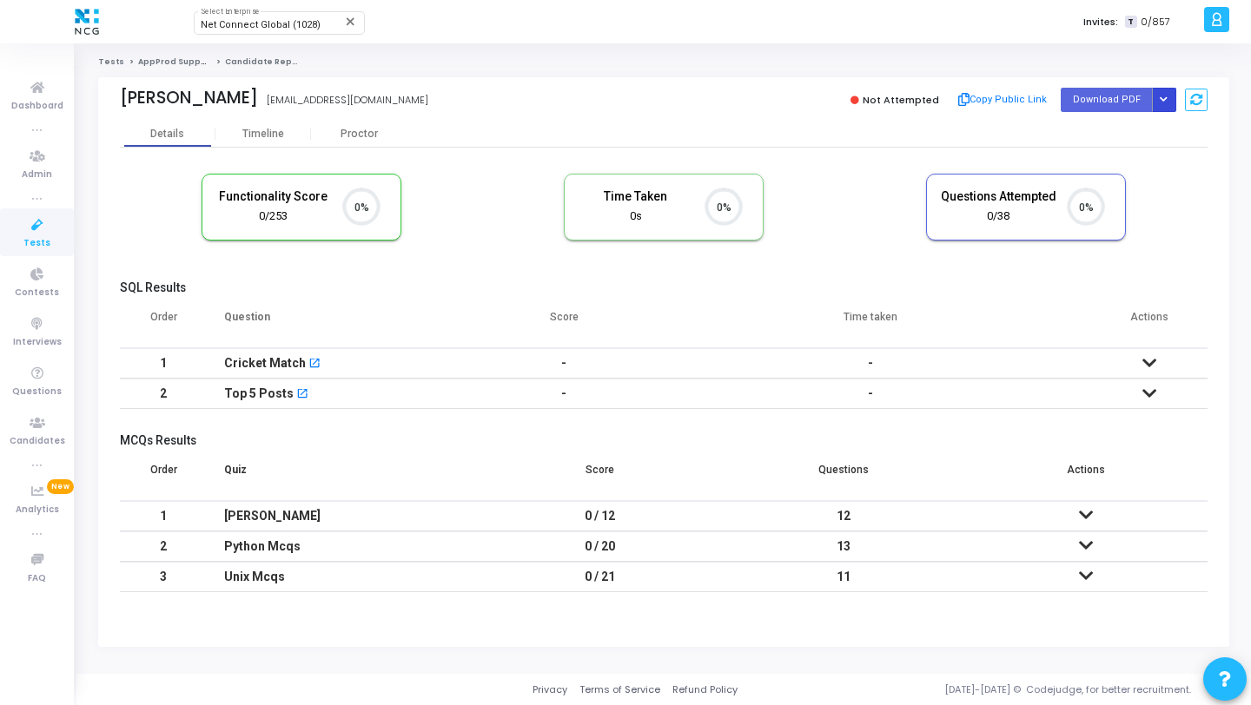
scroll to position [8, 8]
click at [1168, 101] on button "Button group with nested dropdown" at bounding box center [1164, 99] width 24 height 23
click at [1122, 126] on button "Regenerate PDF" at bounding box center [1109, 135] width 134 height 28
click at [1164, 100] on icon "Button group with nested dropdown" at bounding box center [1164, 100] width 8 height 9
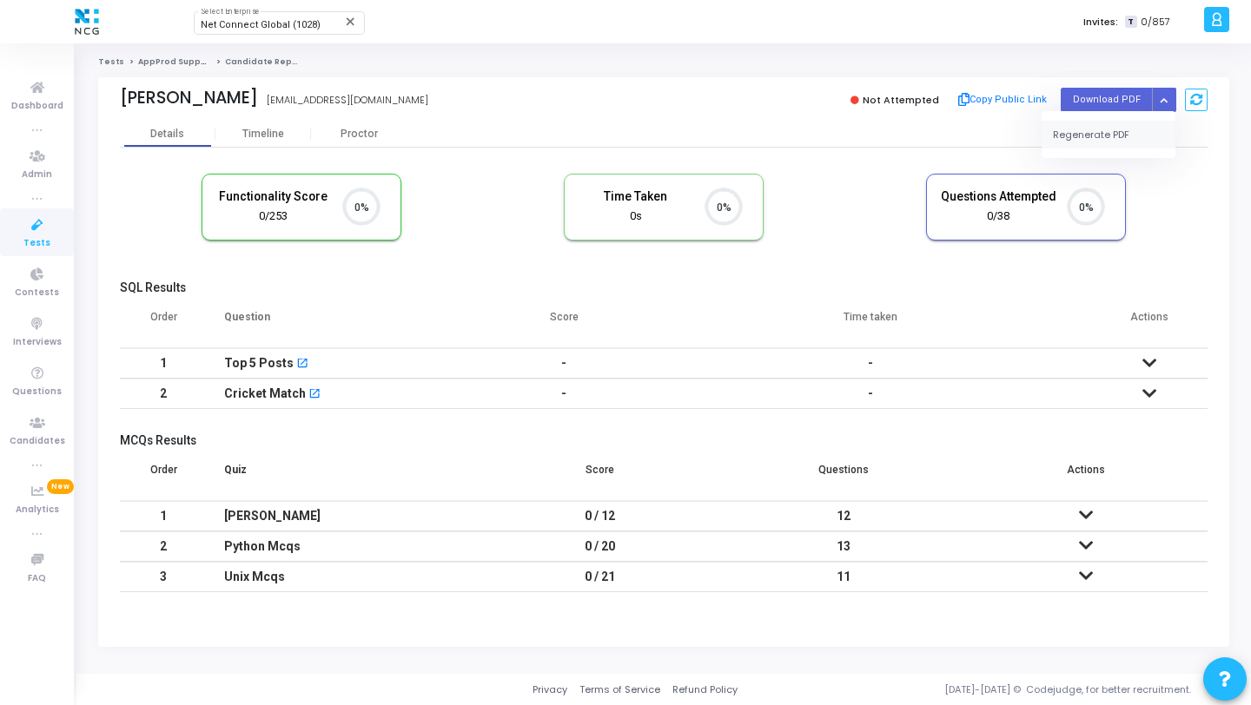
click at [1118, 132] on button "Regenerate PDF" at bounding box center [1109, 135] width 134 height 28
click at [1163, 103] on icon "Button group with nested dropdown" at bounding box center [1164, 100] width 8 height 9
click at [1102, 133] on button "Regenerate PDF" at bounding box center [1109, 135] width 134 height 28
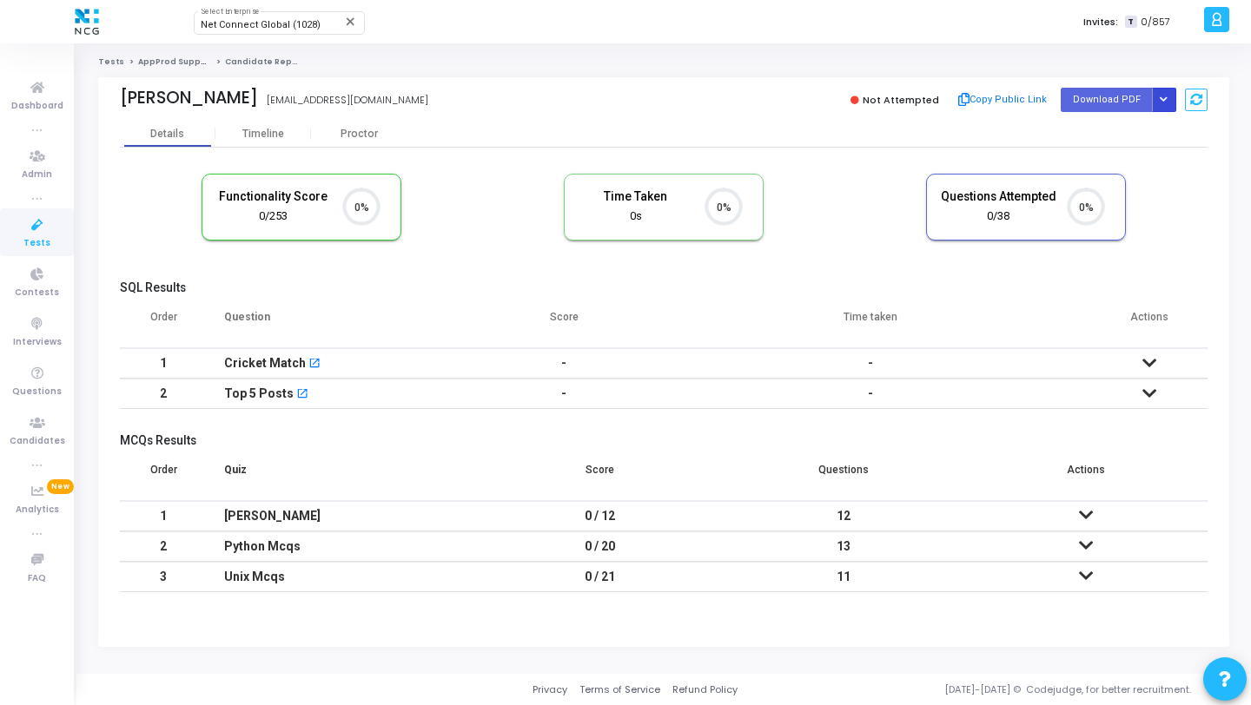
click at [1165, 97] on icon "Button group with nested dropdown" at bounding box center [1164, 100] width 8 height 9
click at [1108, 129] on button "Regenerate PDF" at bounding box center [1109, 135] width 134 height 28
click at [1164, 101] on icon "Button group with nested dropdown" at bounding box center [1164, 100] width 8 height 9
click at [1114, 132] on button "Regenerate PDF" at bounding box center [1109, 135] width 134 height 28
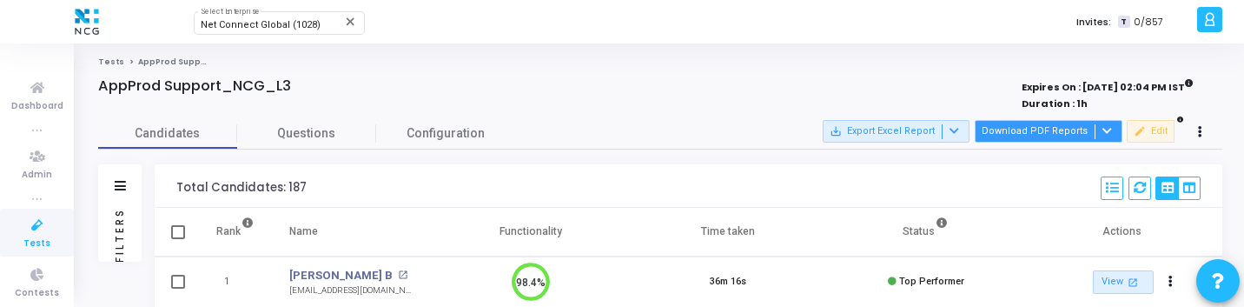
click at [1092, 135] on button "Download PDF Reports" at bounding box center [1049, 131] width 148 height 23
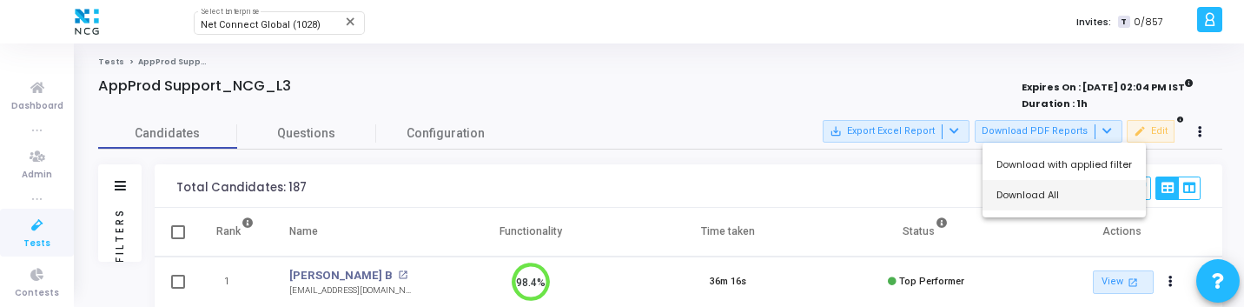
click at [1043, 197] on button "Download All" at bounding box center [1064, 195] width 163 height 30
